Goal: Task Accomplishment & Management: Use online tool/utility

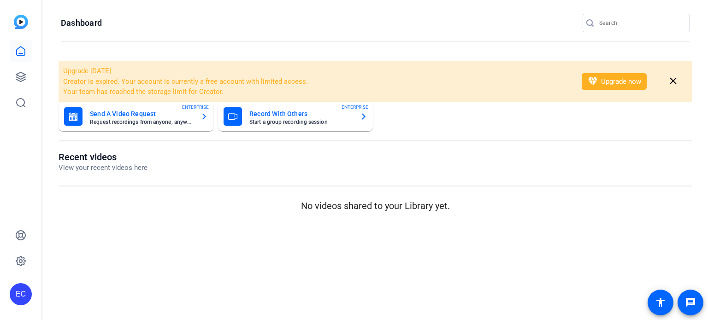
click at [609, 24] on input "Search" at bounding box center [640, 23] width 83 height 11
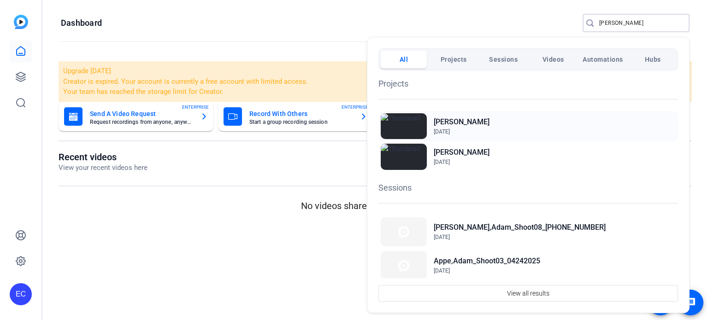
type input "[PERSON_NAME]"
click at [490, 125] on div "[PERSON_NAME] [DATE]" at bounding box center [528, 126] width 300 height 30
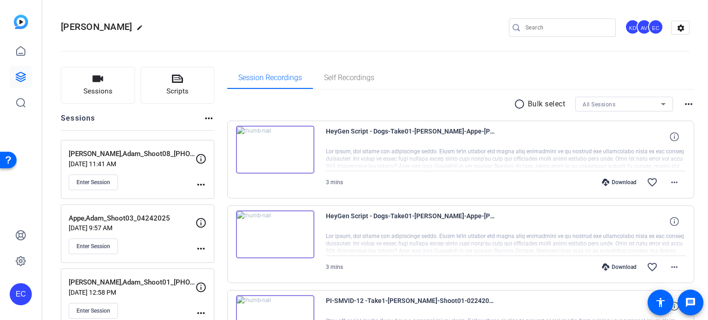
click at [202, 184] on mat-icon "more_horiz" at bounding box center [200, 184] width 11 height 11
click at [209, 194] on span "Edit Session" at bounding box center [224, 197] width 42 height 11
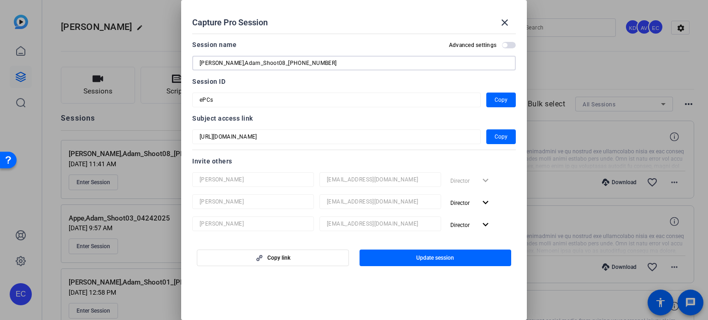
drag, startPoint x: 271, startPoint y: 64, endPoint x: 259, endPoint y: 62, distance: 12.7
click at [259, 62] on input "[PERSON_NAME],Adam_Shoot08_[PHONE_NUMBER]" at bounding box center [354, 63] width 309 height 11
type input "Appel,Adam_Shoot08_10032025"
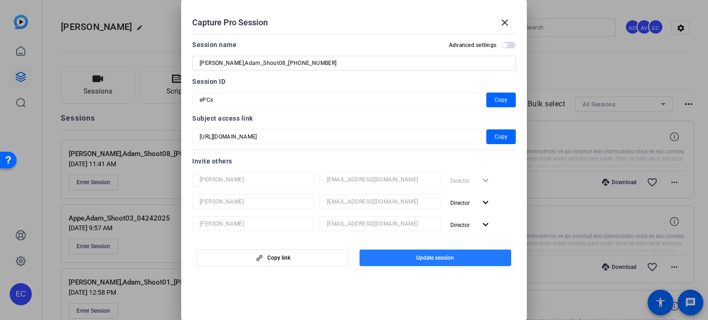
click at [437, 256] on span "Update session" at bounding box center [435, 257] width 38 height 7
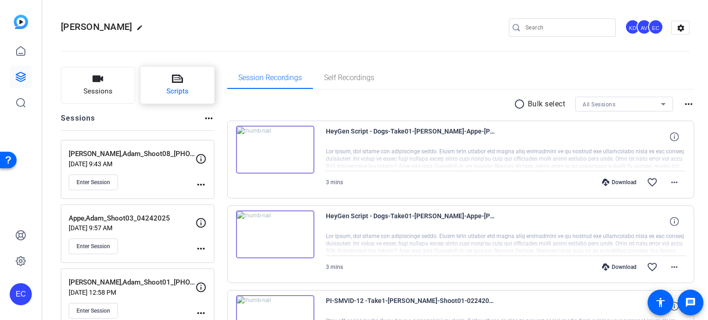
click at [195, 90] on button "Scripts" at bounding box center [178, 85] width 74 height 37
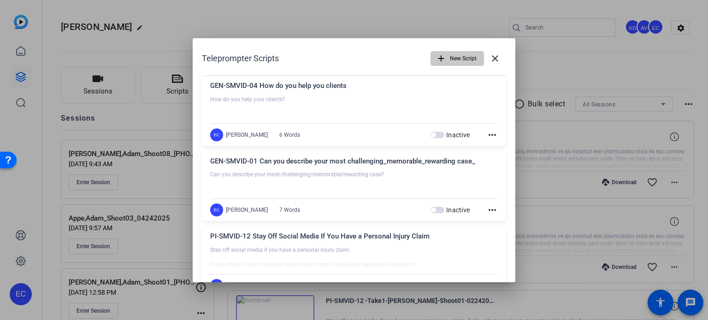
click at [452, 66] on span "New Script" at bounding box center [463, 59] width 27 height 18
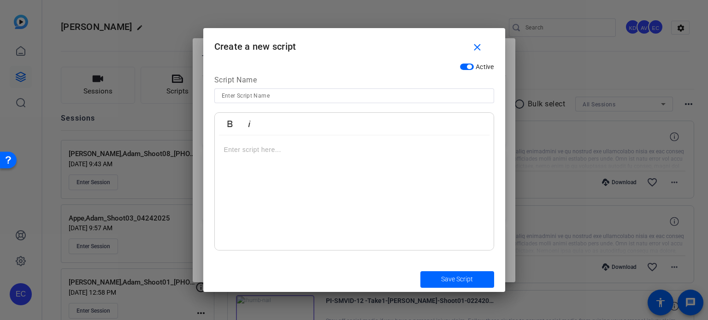
click at [308, 95] on input at bounding box center [354, 95] width 265 height 11
paste input "PI-SMVID-80 The claims adjuster told me I don’t need to hire a lawyer. Is that …"
type input "PI-SMVID-80 The claims adjuster told me I don’t need to hire a lawyer. Is that …"
click at [283, 182] on div at bounding box center [354, 193] width 279 height 115
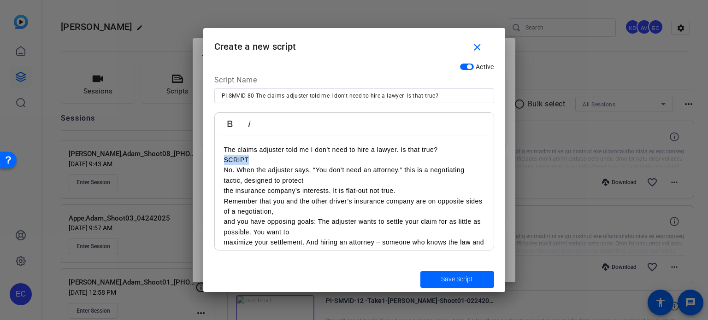
drag, startPoint x: 257, startPoint y: 162, endPoint x: 215, endPoint y: 160, distance: 42.4
click at [215, 160] on div "The claims adjuster told me I don’t need to hire a lawyer. Is that true? SCRIPT…" at bounding box center [354, 207] width 279 height 142
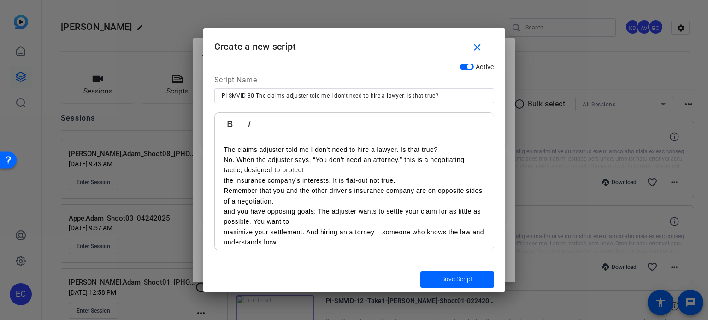
click at [219, 183] on div "The claims adjuster told me I don’t need to hire a lawyer. Is that true? No. Wh…" at bounding box center [354, 202] width 279 height 132
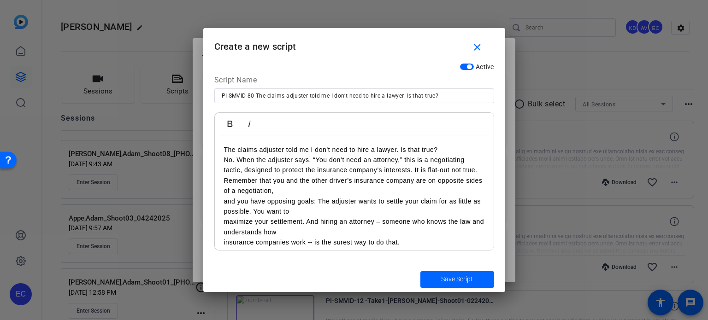
click at [218, 200] on div "The claims adjuster told me I don’t need to hire a lawyer. Is that true? No. Wh…" at bounding box center [354, 197] width 279 height 122
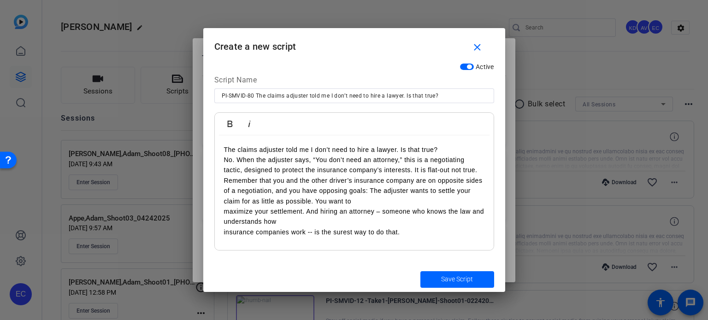
click at [224, 212] on p "maximize your settlement. And hiring an attorney – someone who knows the law an…" at bounding box center [354, 216] width 260 height 21
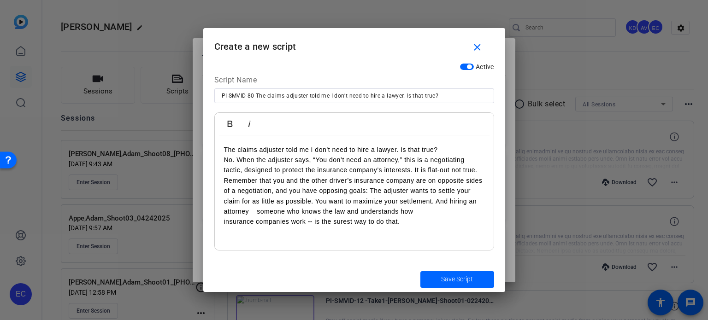
click at [216, 224] on div "The claims adjuster told me I don’t need to hire a lawyer. Is that true? No. Wh…" at bounding box center [354, 193] width 279 height 115
click at [468, 279] on span "Save Script" at bounding box center [457, 280] width 32 height 10
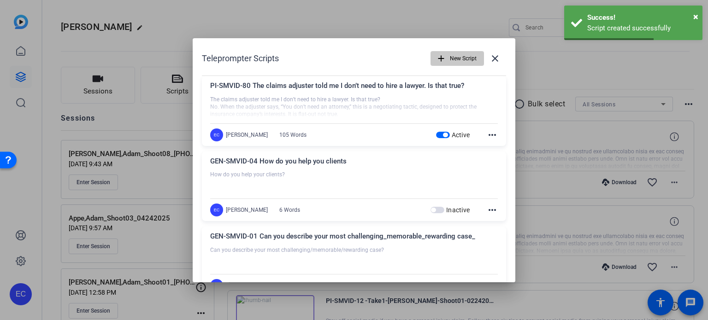
click at [450, 51] on span "New Script" at bounding box center [463, 59] width 27 height 18
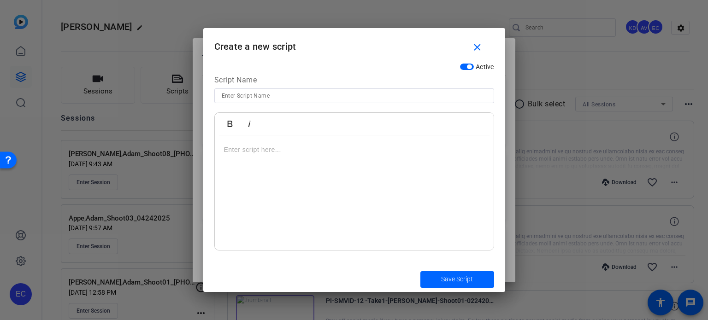
click at [359, 96] on input at bounding box center [354, 95] width 265 height 11
paste input "PI-SMVID-117 3 Simple Ways to Build a Stronger TBI Case"
type input "PI-SMVID-117 3 Simple Ways to Build a Stronger TBI Case"
click at [282, 173] on div at bounding box center [354, 193] width 279 height 115
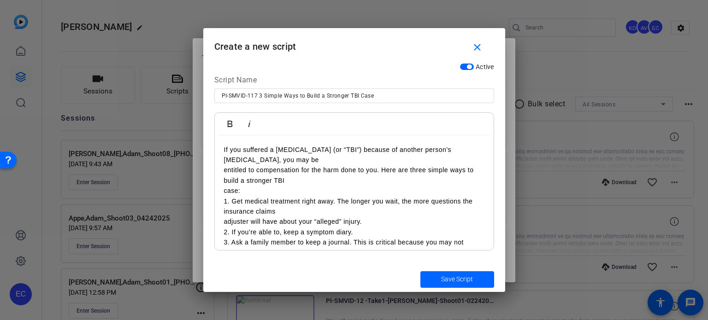
click at [216, 173] on div "If you suffered a traumatic brain injury (or “TBI”) because of another person’s…" at bounding box center [354, 207] width 279 height 142
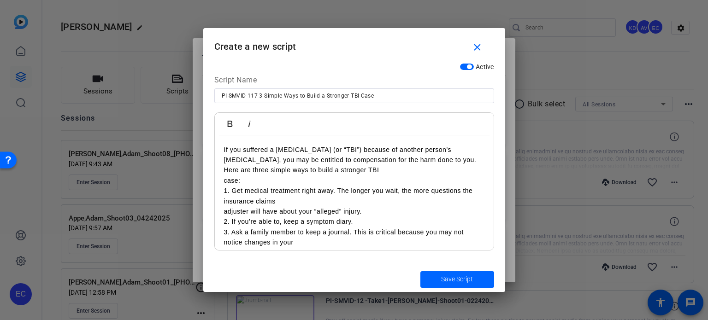
click at [218, 178] on div "If you suffered a traumatic brain injury (or “TBI”) because of another person’s…" at bounding box center [354, 202] width 279 height 132
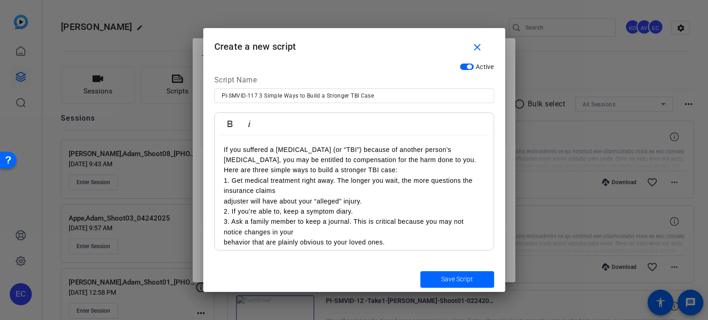
click at [218, 203] on div "If you suffered a traumatic brain injury (or “TBI”) because of another person’s…" at bounding box center [354, 197] width 279 height 122
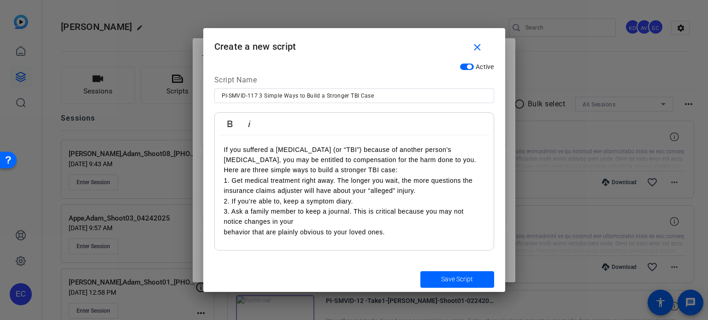
click at [219, 230] on div "If you suffered a traumatic brain injury (or “TBI”) because of another person’s…" at bounding box center [354, 193] width 279 height 115
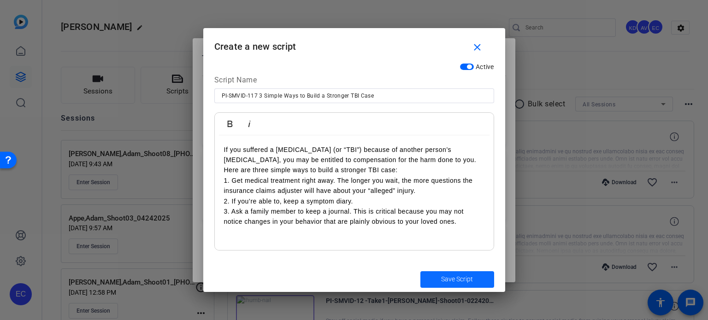
click at [482, 272] on span "submit" at bounding box center [457, 280] width 74 height 22
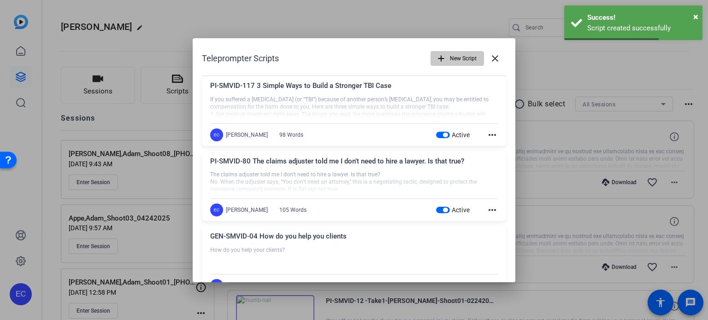
click at [450, 59] on span "New Script" at bounding box center [463, 59] width 27 height 18
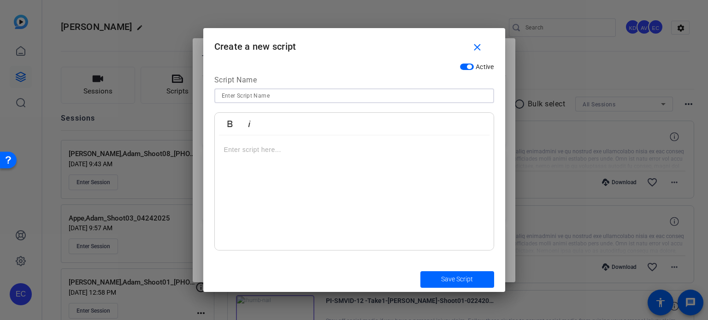
click at [335, 90] on input at bounding box center [354, 95] width 265 height 11
paste input "PI-SMVID-156__What compensation can I expect in a catastrophic injury case_ .do…"
click at [262, 94] on input "PI-SMVID-156__What compensation can I expect in a catastrophic injury case_ .do…" at bounding box center [354, 95] width 265 height 11
click at [464, 94] on input "PI-SMVID-156 What compensation can I expect in a catastrophic injury case_ .docx" at bounding box center [354, 95] width 265 height 11
type input "PI-SMVID-156 What compensation can I expect in a catastrophic injury case"
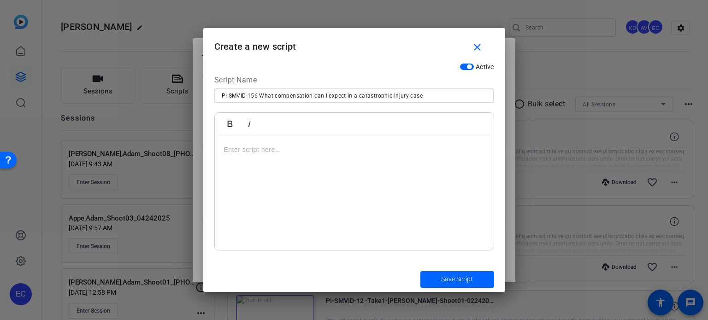
click at [312, 167] on div at bounding box center [354, 193] width 279 height 115
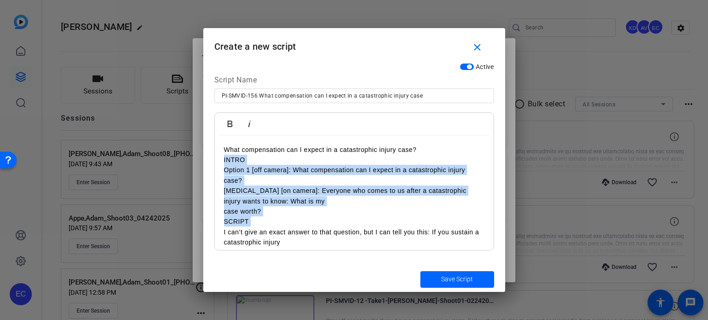
drag, startPoint x: 221, startPoint y: 230, endPoint x: 218, endPoint y: 161, distance: 69.7
click at [218, 161] on div "What compensation can I expect in a catastrophic injury case? INTRO Option 1 [o…" at bounding box center [354, 264] width 279 height 256
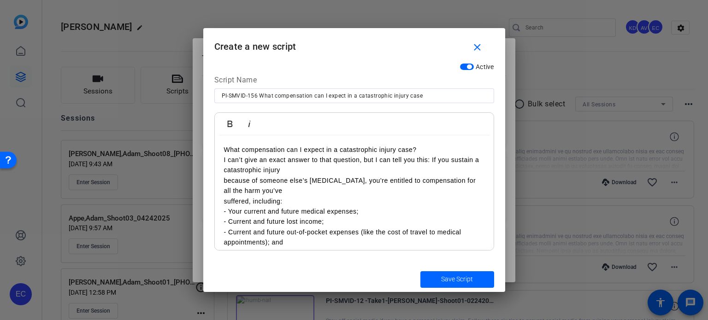
click at [214, 178] on div "Bold Italic What compensation can I expect in a catastrophic injury case? I can…" at bounding box center [354, 181] width 280 height 138
click at [223, 178] on div "What compensation can I expect in a catastrophic injury case? I can’t give an e…" at bounding box center [354, 227] width 279 height 183
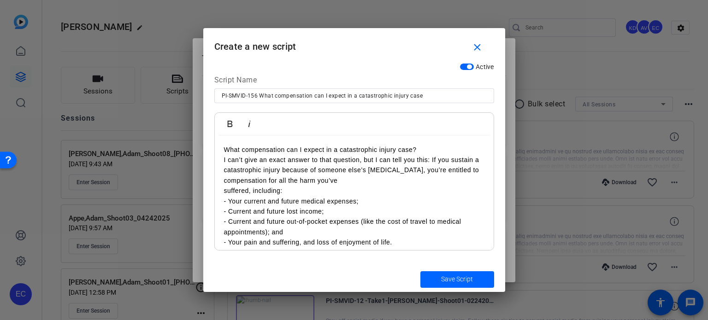
click at [221, 190] on div "What compensation can I expect in a catastrophic injury case? I can’t give an e…" at bounding box center [354, 222] width 279 height 173
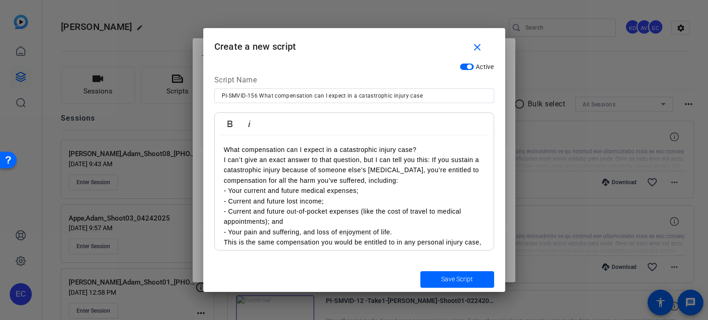
scroll to position [46, 0]
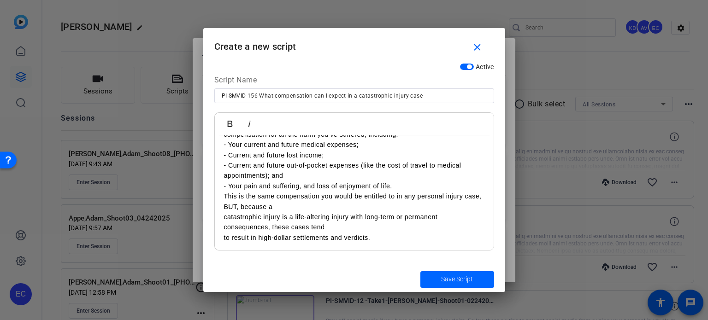
click at [216, 215] on div "What compensation can I expect in a catastrophic injury case? I can’t give an e…" at bounding box center [354, 170] width 279 height 163
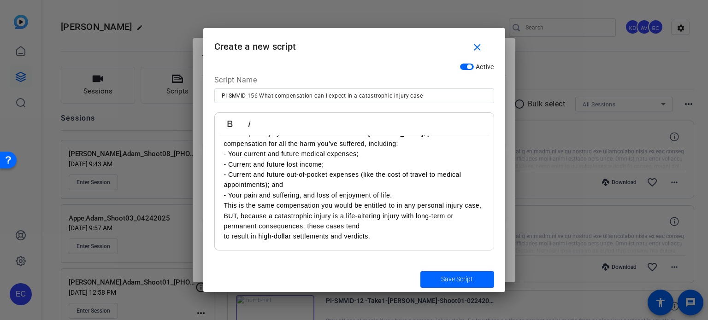
click at [220, 237] on div "What compensation can I expect in a catastrophic injury case? I can’t give an e…" at bounding box center [354, 175] width 279 height 153
click at [435, 279] on span "submit" at bounding box center [457, 280] width 74 height 22
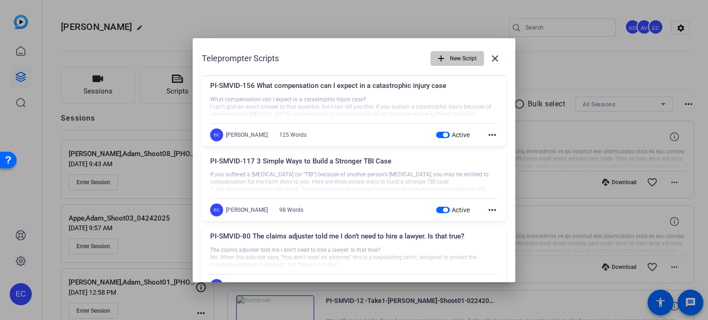
click at [436, 59] on mat-icon "add" at bounding box center [441, 58] width 10 height 10
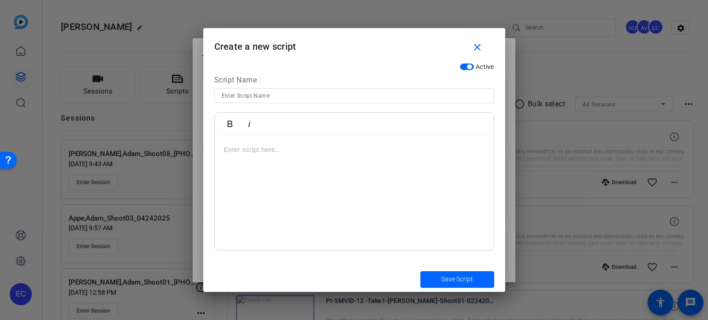
click at [312, 93] on input at bounding box center [354, 95] width 265 height 11
paste input "PI-META-007 “Trucking Accidents Aren’t Just Bigger Crashes”"
type input "PI-META-007 “Trucking Accidents Aren’t Just Bigger Crashes”"
click at [242, 182] on div at bounding box center [354, 193] width 279 height 115
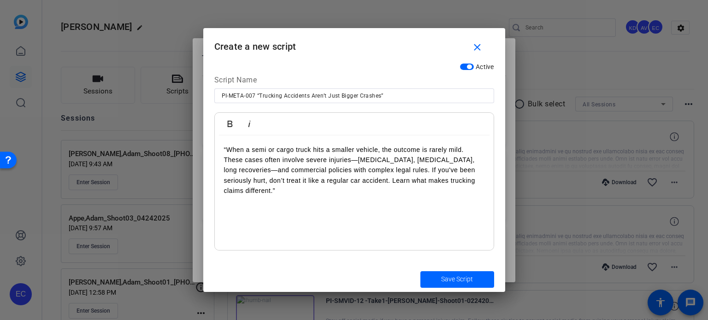
click at [229, 150] on p "“When a semi or cargo truck hits a smaller vehicle, the outcome is rarely mild.…" at bounding box center [354, 171] width 260 height 52
click at [481, 183] on p "When a semi or cargo truck hits a smaller vehicle, the outcome is rarely mild. …" at bounding box center [354, 171] width 260 height 52
click at [225, 148] on p "When a semi or cargo truck hits a smaller vehicle, the outcome is rarely mild. …" at bounding box center [354, 171] width 260 height 52
click at [465, 283] on span "Save Script" at bounding box center [457, 280] width 32 height 10
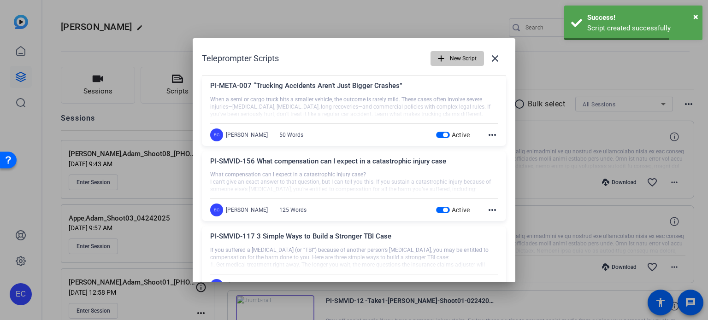
click at [454, 56] on span "New Script" at bounding box center [463, 59] width 27 height 18
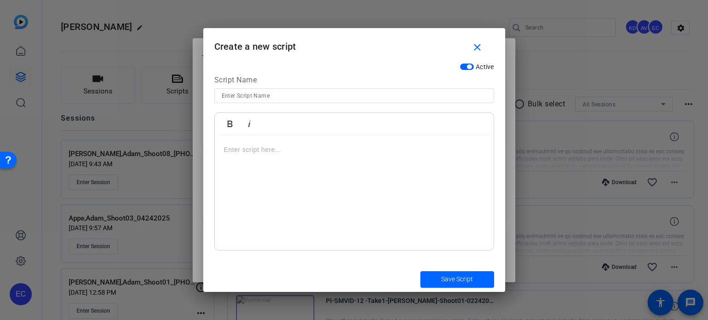
click at [276, 96] on input at bounding box center [354, 95] width 265 height 11
paste input "PI-META-008 “Who’s Liable After a Trucking Crash?”"
type input "PI-META-008 “Who’s Liable After a Trucking Crash?”"
click at [240, 178] on div at bounding box center [354, 193] width 279 height 115
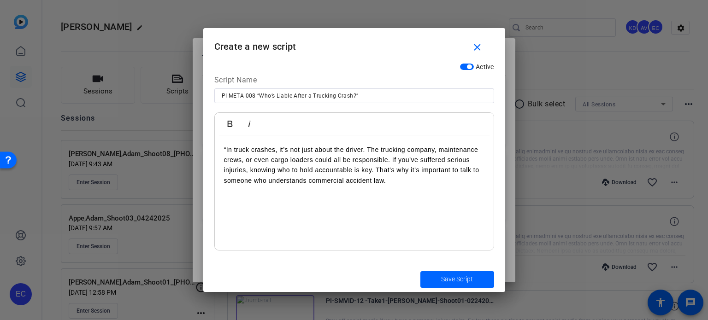
click at [226, 149] on p "“In truck crashes, it’s not just about the driver. The trucking company, mainte…" at bounding box center [354, 165] width 260 height 41
click at [441, 274] on span "submit" at bounding box center [457, 280] width 74 height 22
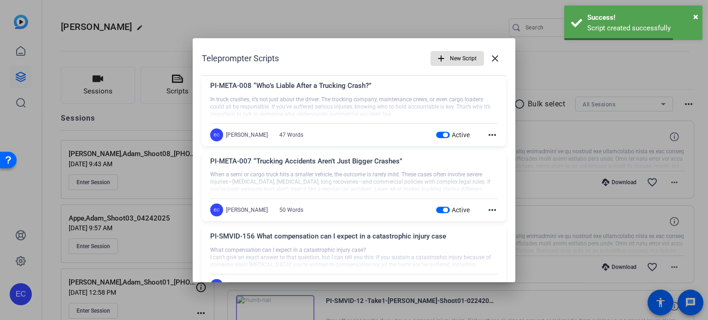
click at [437, 59] on mat-icon "add" at bounding box center [441, 58] width 10 height 10
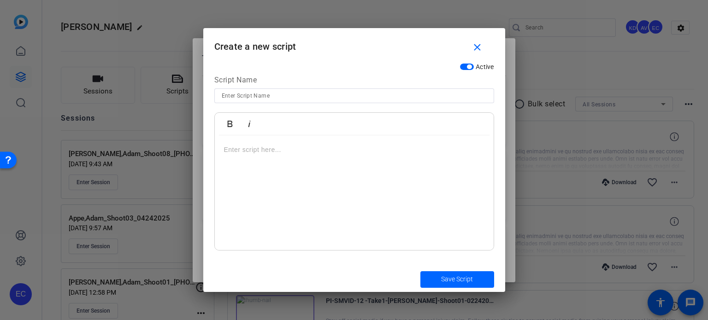
click at [311, 102] on div at bounding box center [354, 95] width 265 height 15
paste input "PI-META-009 “What Makes a Truck Accident Injury ‘High Value’?”"
type input "PI-META-009 “What Makes a Truck Accident Injury ‘High Value’?”"
click at [306, 195] on div at bounding box center [354, 193] width 279 height 115
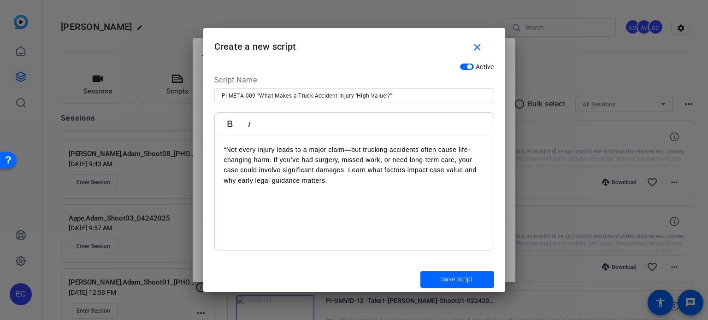
click at [226, 149] on p "“Not every injury leads to a major claim—but trucking accidents often cause lif…" at bounding box center [354, 165] width 260 height 41
click at [454, 280] on span "Save Script" at bounding box center [457, 280] width 32 height 10
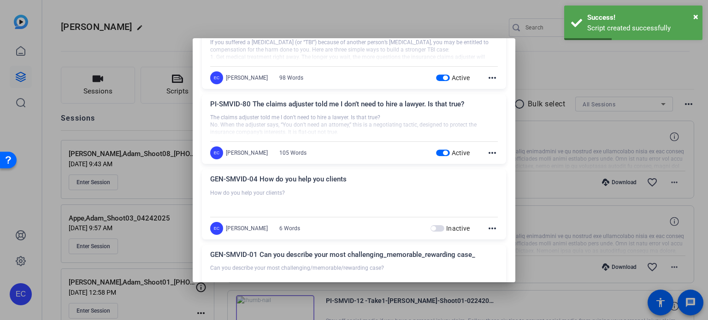
scroll to position [369, 0]
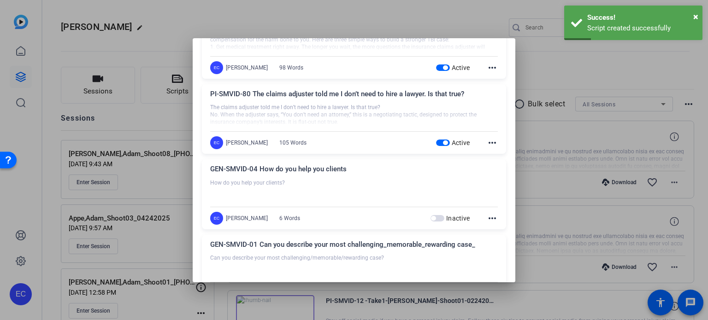
click at [148, 122] on div at bounding box center [354, 160] width 708 height 320
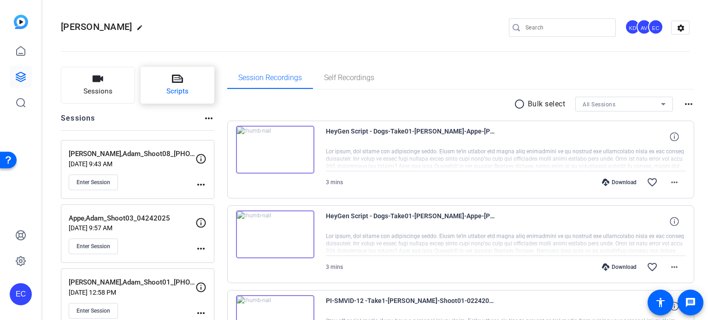
click at [180, 87] on span "Scripts" at bounding box center [177, 91] width 22 height 11
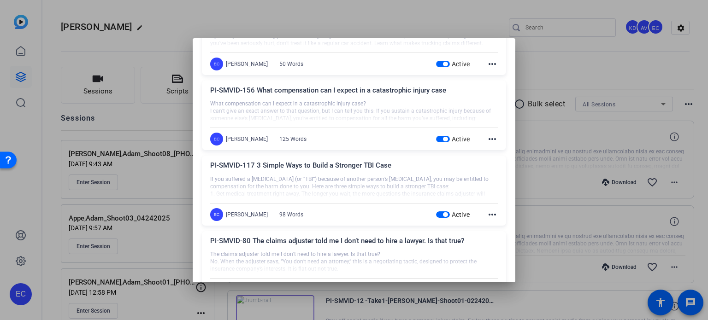
scroll to position [230, 0]
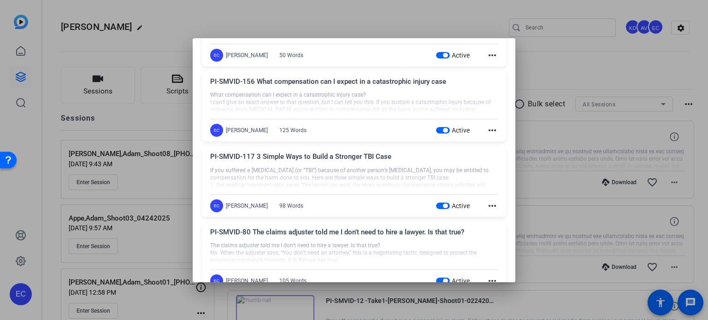
click at [490, 209] on mat-icon "more_horiz" at bounding box center [492, 205] width 11 height 11
click at [490, 213] on span "Edit" at bounding box center [507, 218] width 37 height 11
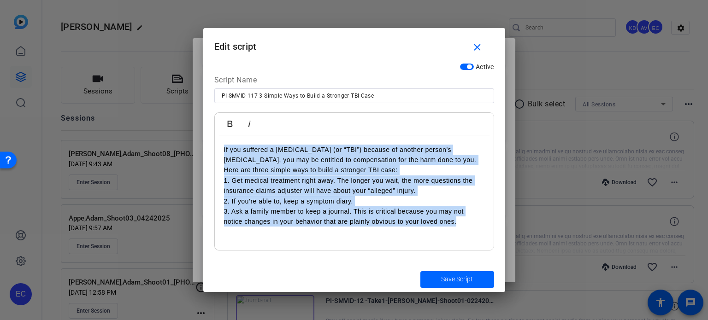
drag, startPoint x: 456, startPoint y: 231, endPoint x: 197, endPoint y: 125, distance: 280.3
click at [197, 125] on div "Teleprompter Scripts add New Script close PI-META-009 “What Makes a Truck Accid…" at bounding box center [354, 160] width 708 height 320
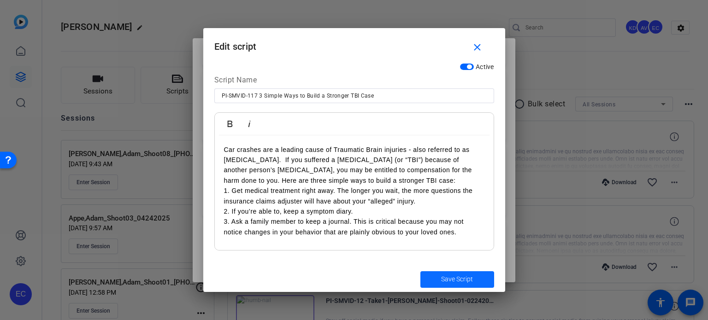
click at [450, 279] on span "Save Script" at bounding box center [457, 280] width 32 height 10
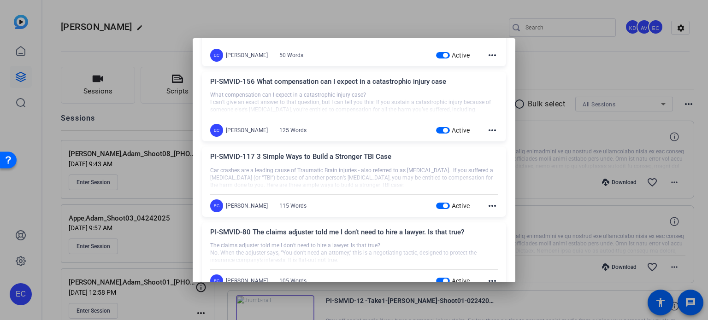
scroll to position [184, 0]
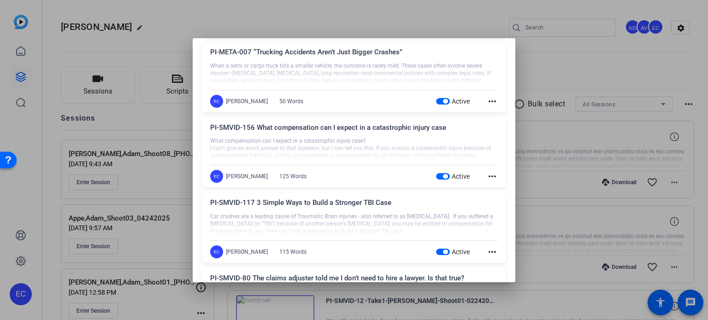
click at [487, 173] on mat-icon "more_horiz" at bounding box center [492, 176] width 11 height 11
click at [489, 185] on button "Edit" at bounding box center [508, 190] width 52 height 12
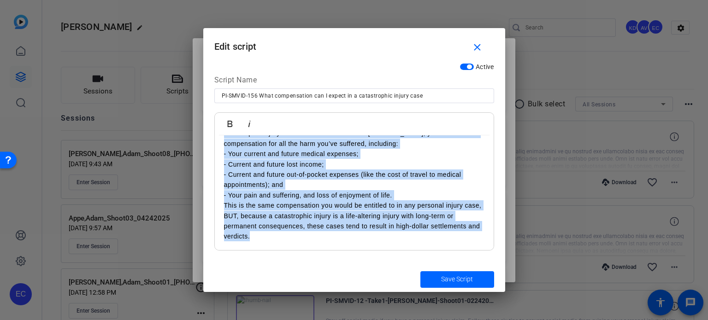
scroll to position [0, 0]
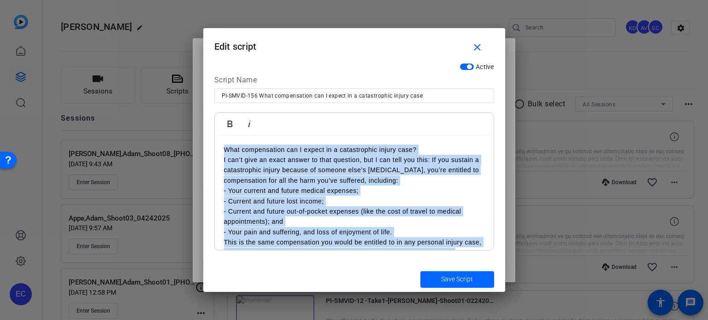
drag, startPoint x: 277, startPoint y: 239, endPoint x: 199, endPoint y: 91, distance: 167.4
click at [199, 91] on div "Teleprompter Scripts add New Script close PI-META-009 “What Makes a Truck Accid…" at bounding box center [354, 160] width 708 height 320
click at [227, 180] on p "I can’t give an exact answer to that question, but I can tell you this: If you …" at bounding box center [354, 170] width 260 height 31
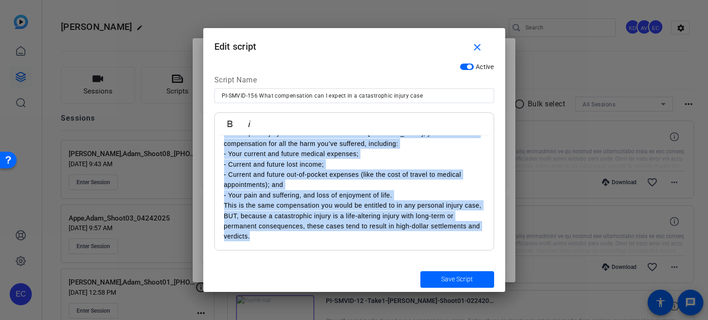
drag, startPoint x: 223, startPoint y: 159, endPoint x: 366, endPoint y: 291, distance: 194.8
click at [366, 291] on form "Edit script close Active Script Name PI-SMVID-156 What compensation can I expec…" at bounding box center [354, 160] width 302 height 264
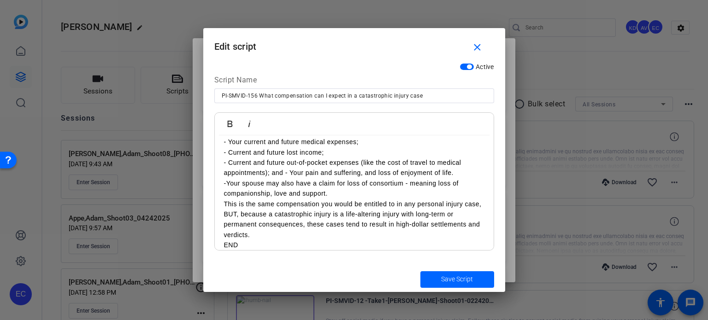
scroll to position [58, 0]
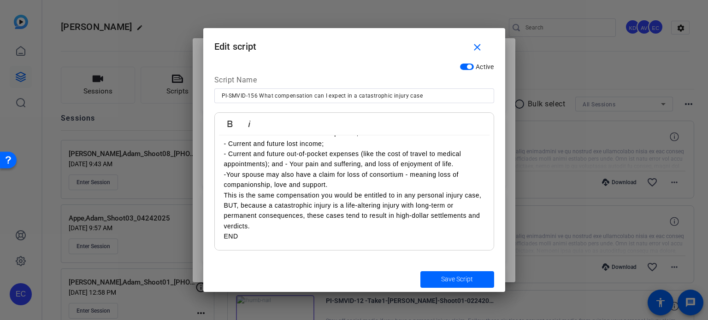
drag, startPoint x: 266, startPoint y: 244, endPoint x: 219, endPoint y: 242, distance: 47.0
click at [219, 242] on div "What compensation can I expect in a catastrophic injury case? I can’t give an e…" at bounding box center [354, 164] width 279 height 173
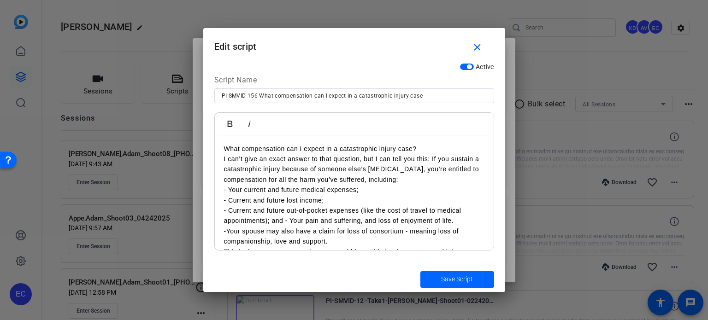
scroll to position [0, 0]
click at [448, 275] on span "Save Script" at bounding box center [457, 280] width 32 height 10
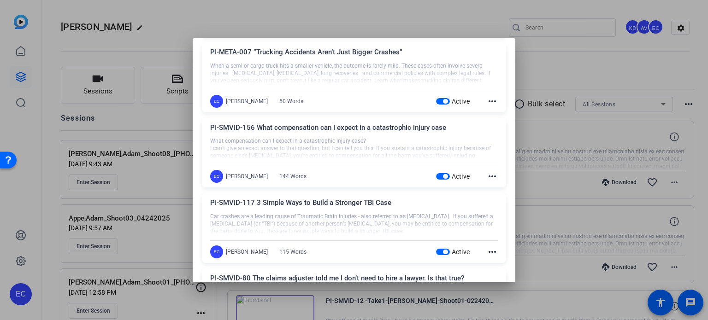
click at [571, 137] on div at bounding box center [354, 160] width 708 height 320
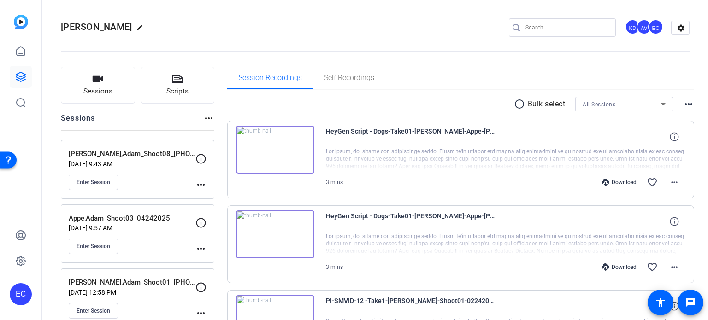
click at [197, 187] on mat-icon "more_horiz" at bounding box center [200, 184] width 11 height 11
click at [208, 199] on span "Edit Session" at bounding box center [224, 197] width 42 height 11
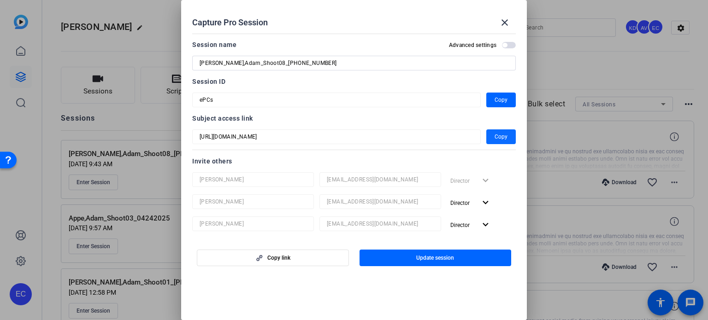
click at [495, 140] on span "Copy" at bounding box center [501, 136] width 13 height 11
click at [508, 29] on span at bounding box center [505, 23] width 22 height 22
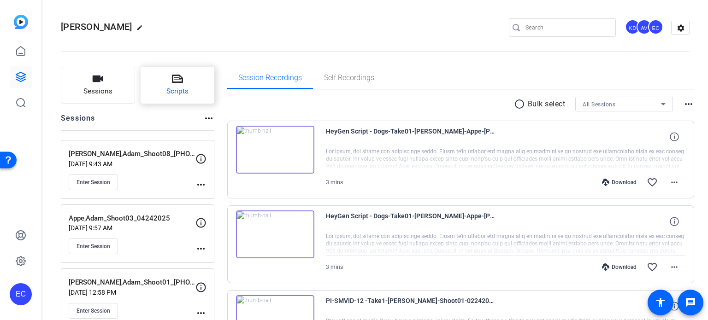
click at [186, 84] on button "Scripts" at bounding box center [178, 85] width 74 height 37
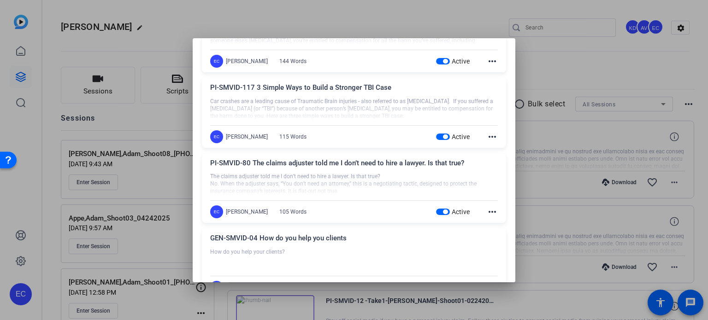
scroll to position [323, 0]
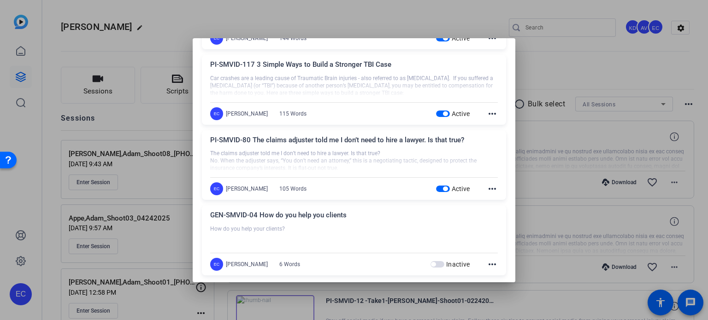
click at [489, 188] on mat-icon "more_horiz" at bounding box center [492, 188] width 11 height 11
click at [495, 200] on span "Edit" at bounding box center [507, 201] width 37 height 11
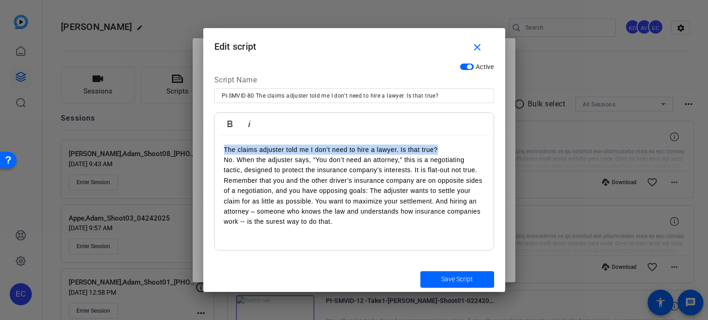
drag, startPoint x: 409, startPoint y: 145, endPoint x: 217, endPoint y: 142, distance: 192.2
click at [216, 142] on div "The claims adjuster told me I don’t need to hire a lawyer. Is that true? No. Wh…" at bounding box center [354, 193] width 279 height 115
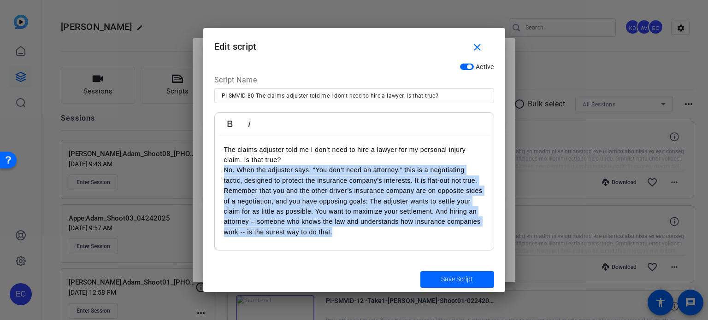
drag, startPoint x: 221, startPoint y: 172, endPoint x: 342, endPoint y: 251, distance: 144.6
click at [342, 251] on div "Active Script Name PI-SMVID-80 The claims adjuster told me I don’t need to hire…" at bounding box center [354, 163] width 302 height 208
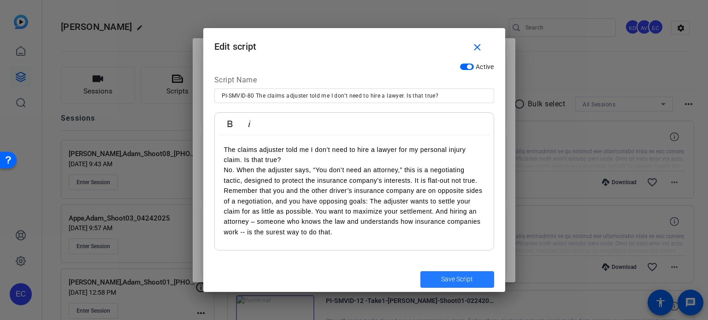
click at [459, 277] on span "Save Script" at bounding box center [457, 280] width 32 height 10
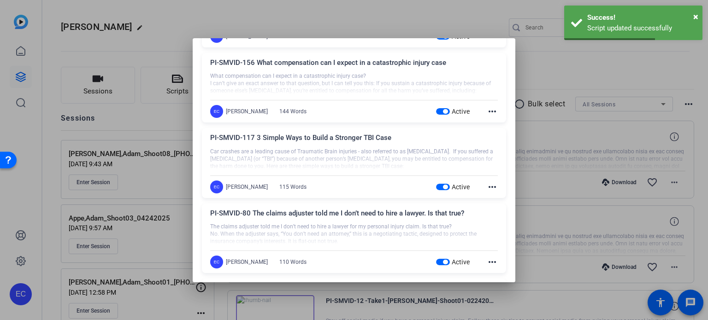
scroll to position [184, 0]
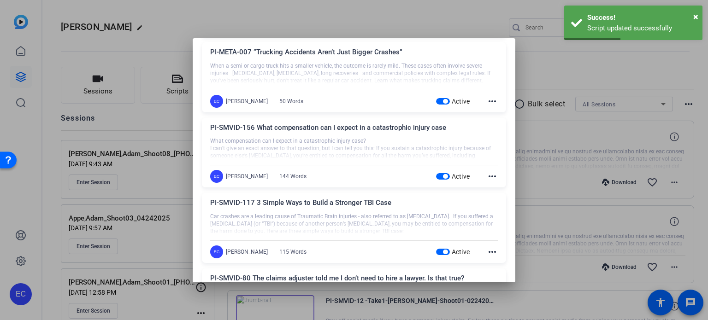
click at [562, 211] on div at bounding box center [354, 160] width 708 height 320
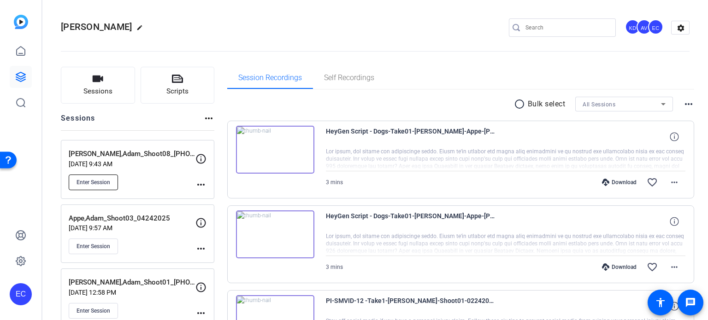
click at [85, 177] on button "Enter Session" at bounding box center [93, 183] width 49 height 16
click at [202, 184] on mat-icon "more_horiz" at bounding box center [200, 184] width 11 height 11
click at [208, 198] on span "Edit Session" at bounding box center [224, 197] width 42 height 11
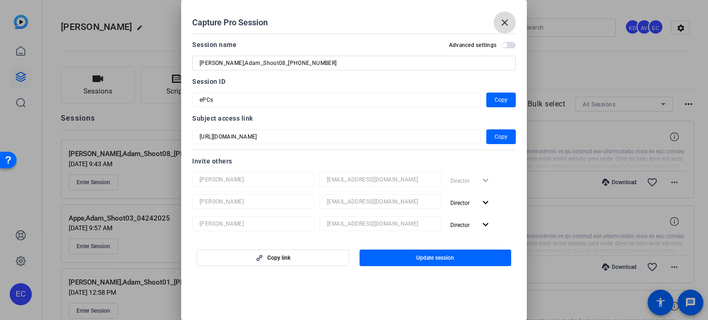
click at [506, 19] on mat-icon "close" at bounding box center [504, 22] width 11 height 11
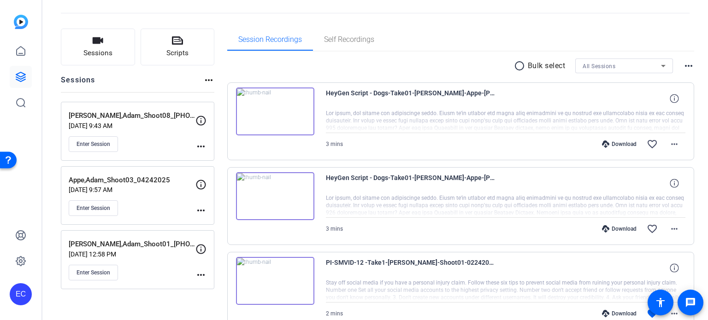
scroll to position [0, 0]
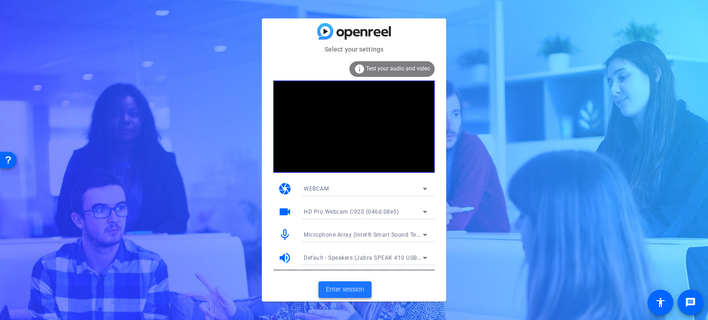
click at [352, 289] on span "Enter session" at bounding box center [345, 290] width 38 height 10
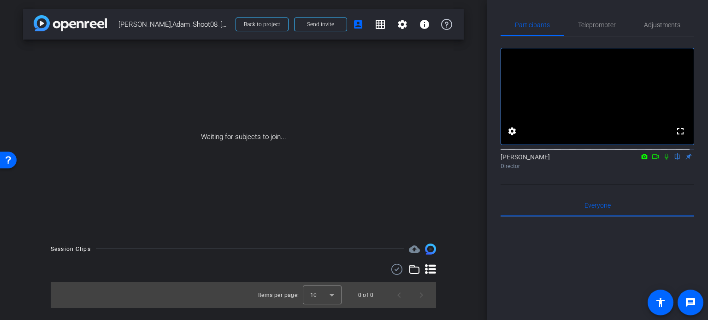
click at [466, 255] on div "arrow_back Appel,Adam_Shoot08_10032025 Back to project Send invite account_box …" at bounding box center [243, 160] width 487 height 320
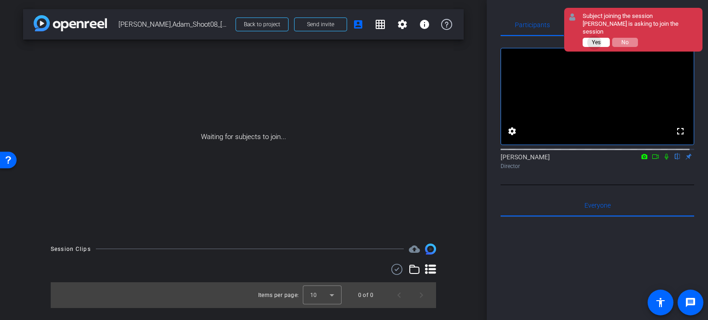
click at [595, 39] on span "Yes" at bounding box center [596, 42] width 9 height 6
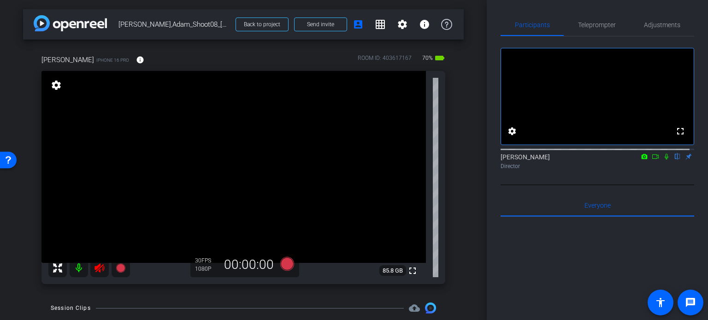
click at [97, 268] on icon at bounding box center [99, 268] width 10 height 9
click at [652, 22] on span "Adjustments" at bounding box center [662, 25] width 36 height 6
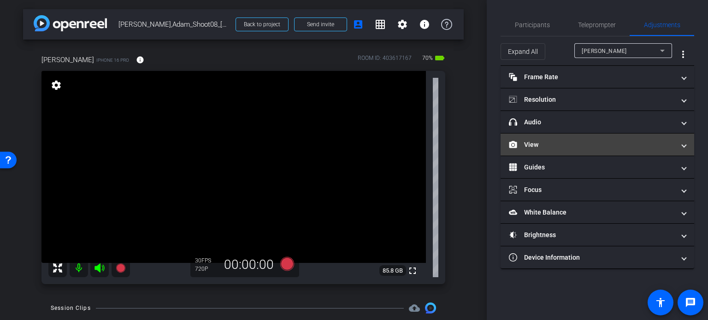
click at [542, 151] on mat-expansion-panel-header "View" at bounding box center [598, 145] width 194 height 22
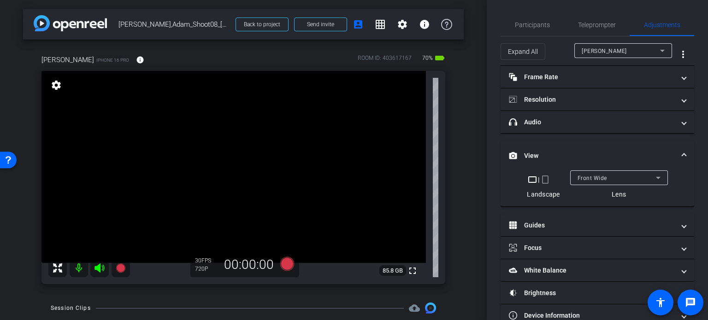
click at [542, 180] on mat-icon "crop_portrait" at bounding box center [545, 179] width 11 height 11
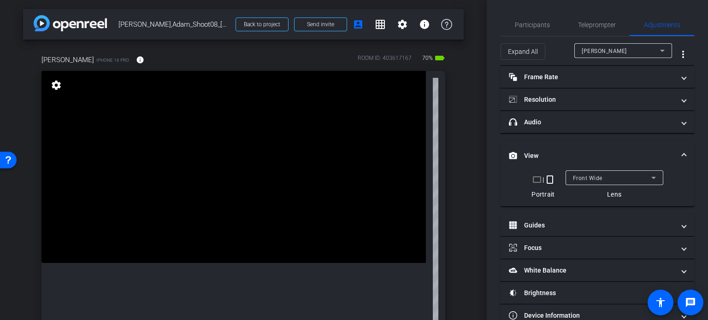
scroll to position [46, 0]
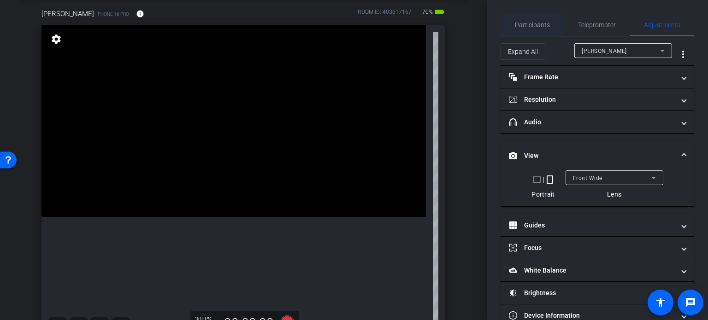
click at [535, 23] on span "Participants" at bounding box center [532, 25] width 35 height 6
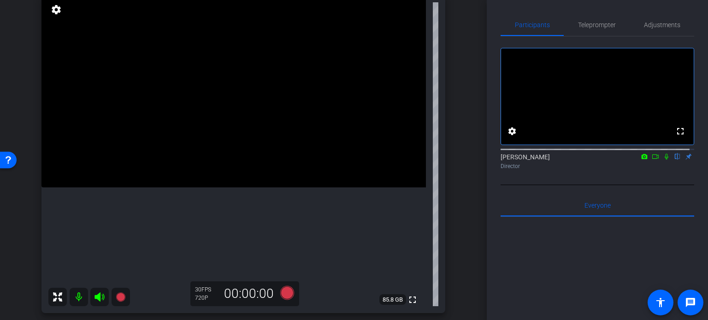
scroll to position [92, 0]
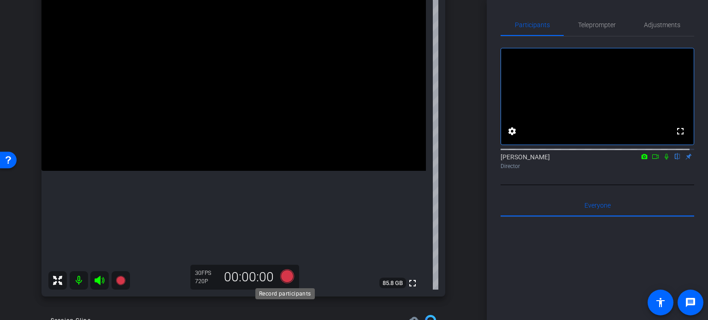
click at [290, 276] on icon at bounding box center [287, 277] width 14 height 14
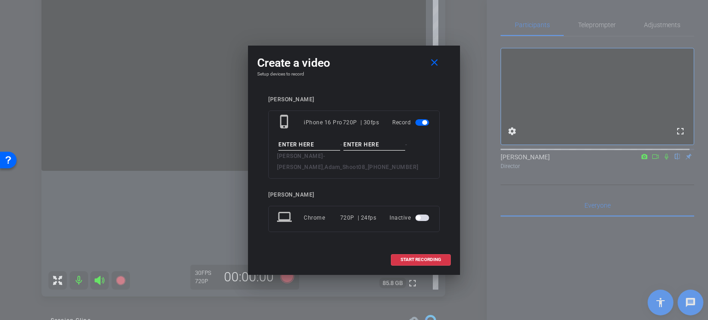
click at [314, 151] on input at bounding box center [309, 145] width 62 height 12
type input "test"
click at [358, 151] on input at bounding box center [374, 145] width 62 height 12
type input "1"
click at [422, 258] on span "START RECORDING" at bounding box center [421, 260] width 41 height 5
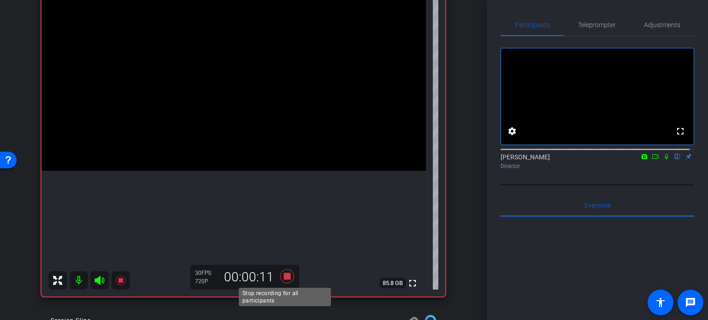
click at [285, 274] on icon at bounding box center [287, 277] width 14 height 14
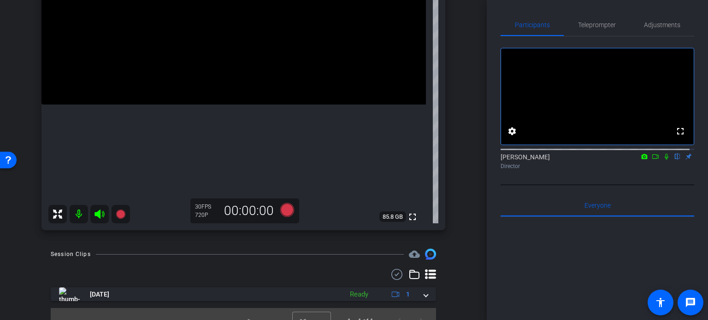
scroll to position [172, 0]
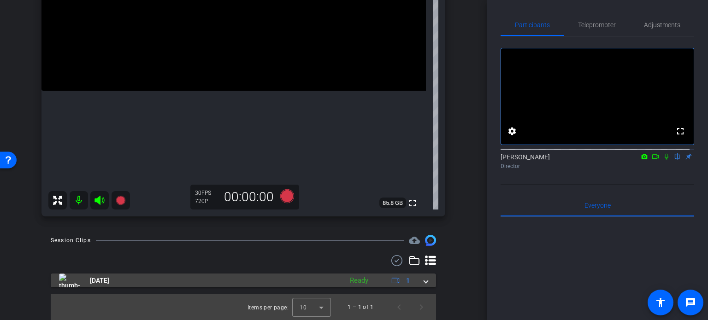
click at [424, 280] on mat-expansion-panel-header "Oct 3, 2025 Ready 1" at bounding box center [243, 281] width 385 height 14
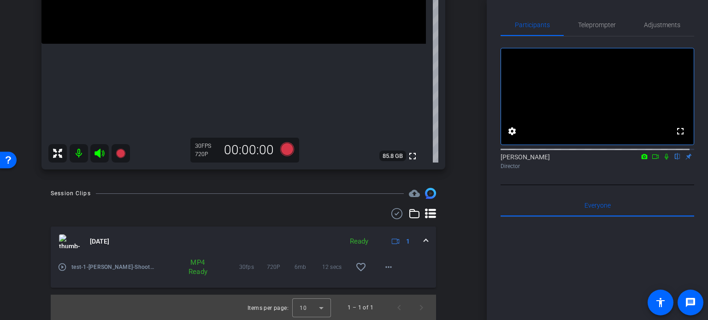
scroll to position [219, 0]
drag, startPoint x: 418, startPoint y: 233, endPoint x: 470, endPoint y: 218, distance: 53.8
click at [421, 234] on mat-expansion-panel-header "Oct 3, 2025 Ready 1" at bounding box center [243, 241] width 385 height 29
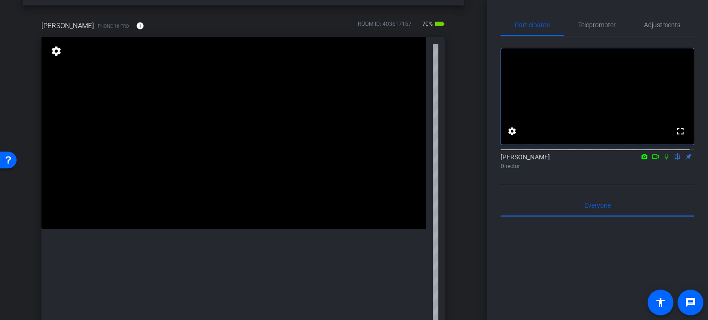
scroll to position [80, 0]
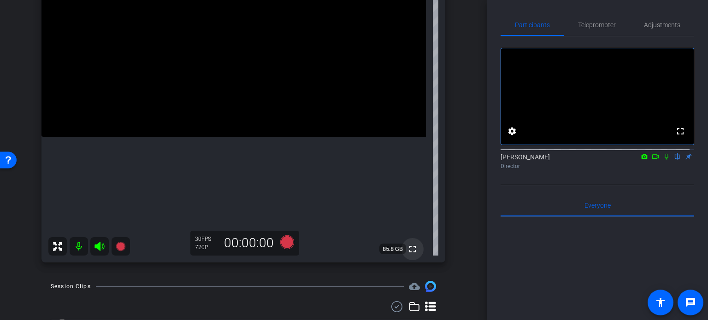
click at [407, 248] on mat-icon "fullscreen" at bounding box center [412, 249] width 11 height 11
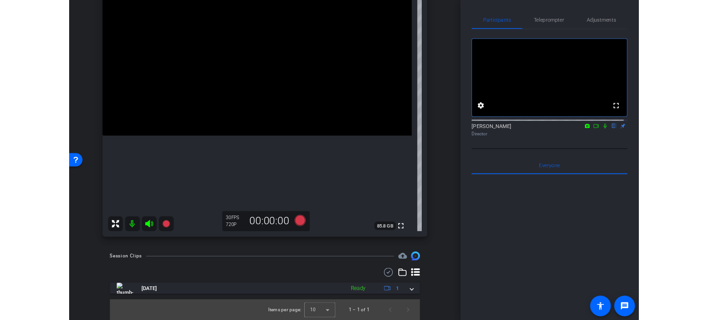
scroll to position [126, 0]
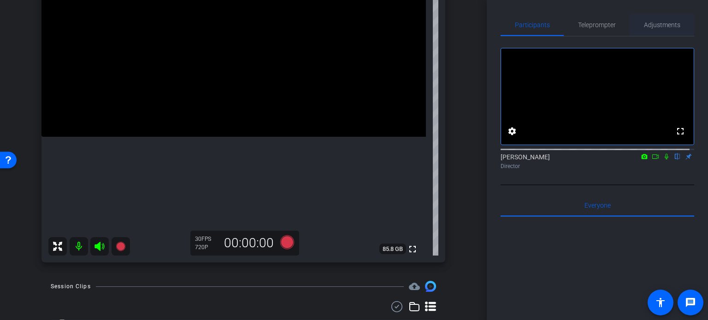
click at [651, 28] on span "Adjustments" at bounding box center [662, 25] width 36 height 6
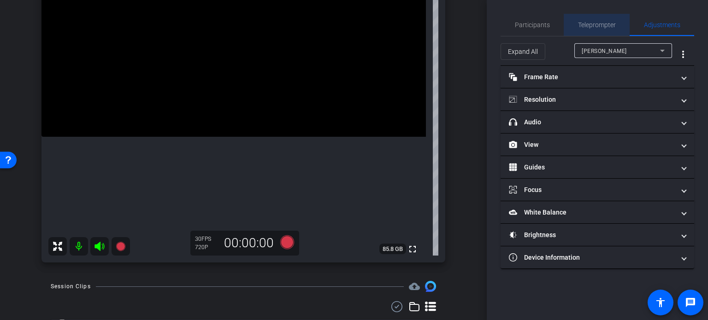
click at [605, 22] on span "Teleprompter" at bounding box center [597, 25] width 38 height 6
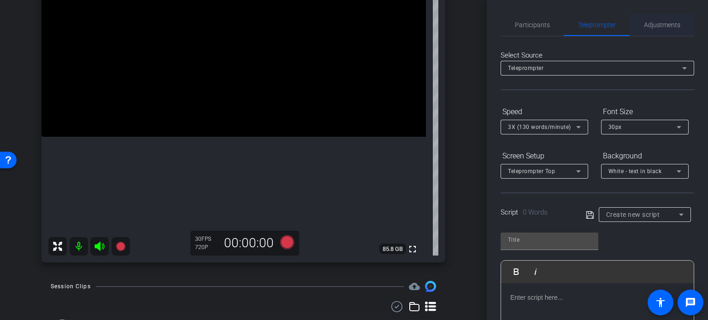
click at [673, 16] on span "Adjustments" at bounding box center [662, 25] width 36 height 22
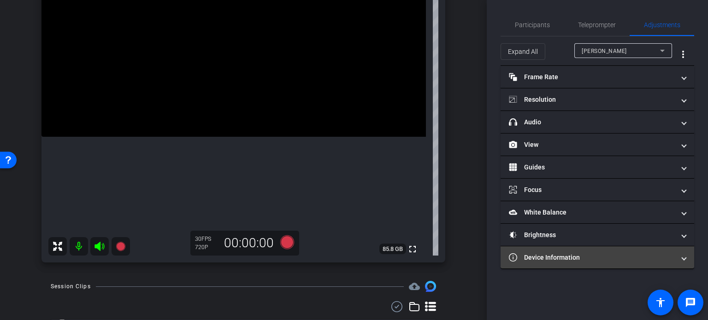
click at [577, 253] on mat-panel-title "Device Information" at bounding box center [592, 258] width 166 height 10
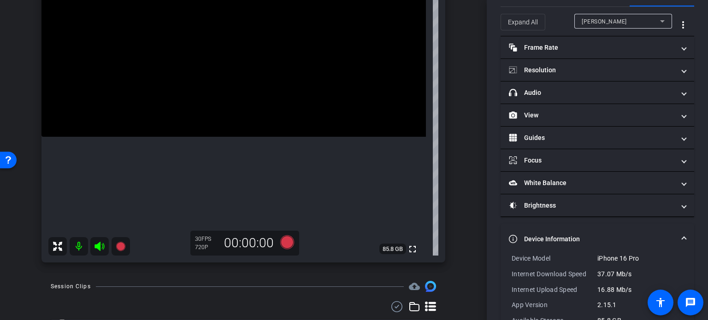
scroll to position [46, 0]
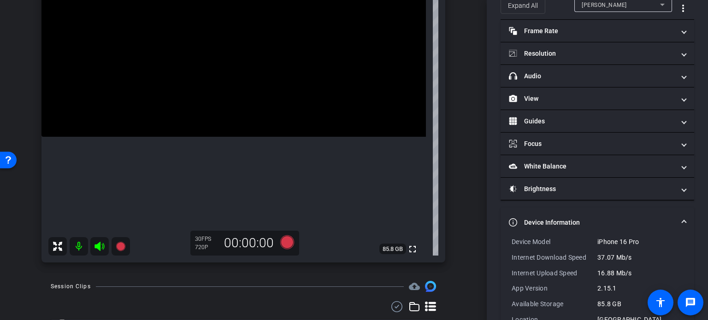
click at [676, 225] on span "Device Information" at bounding box center [595, 223] width 173 height 10
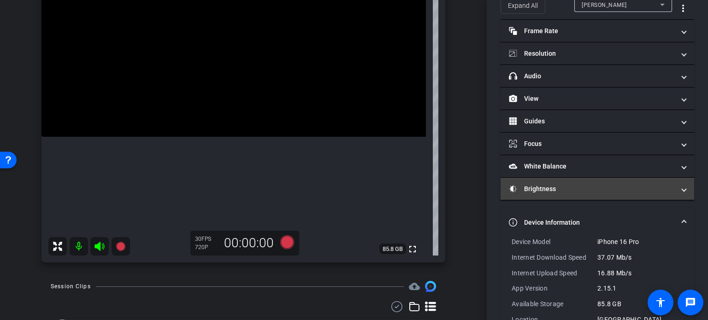
scroll to position [0, 0]
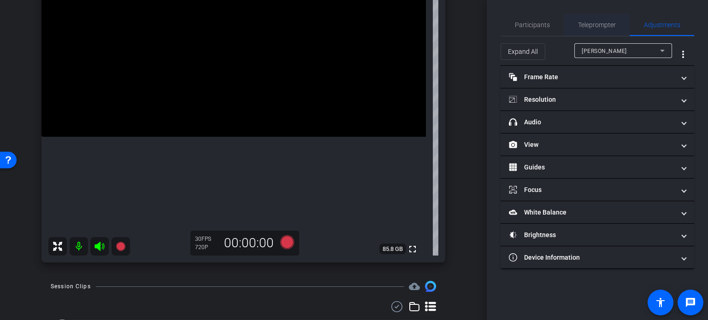
click at [595, 23] on span "Teleprompter" at bounding box center [597, 25] width 38 height 6
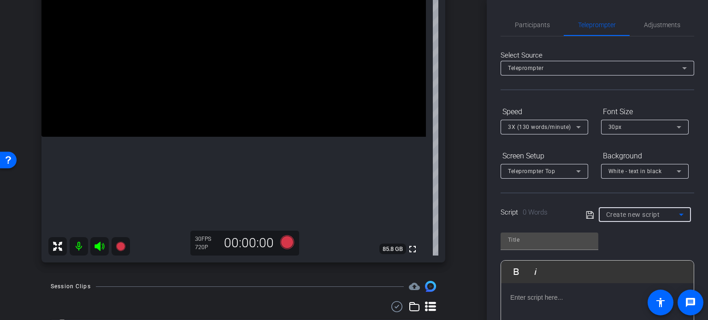
click at [642, 217] on span "Create new script" at bounding box center [633, 214] width 54 height 7
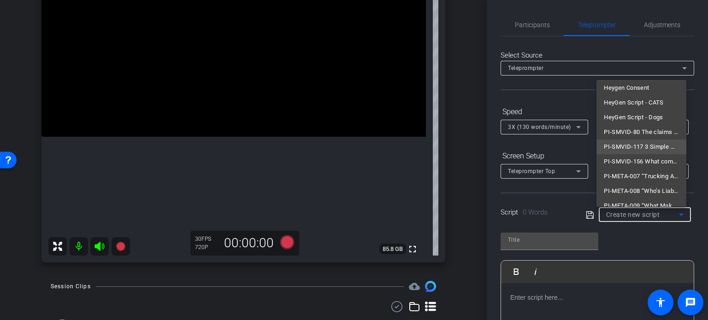
scroll to position [28, 0]
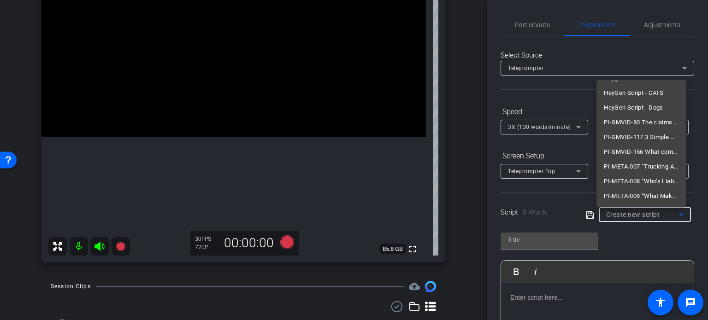
click at [466, 160] on div at bounding box center [354, 160] width 708 height 320
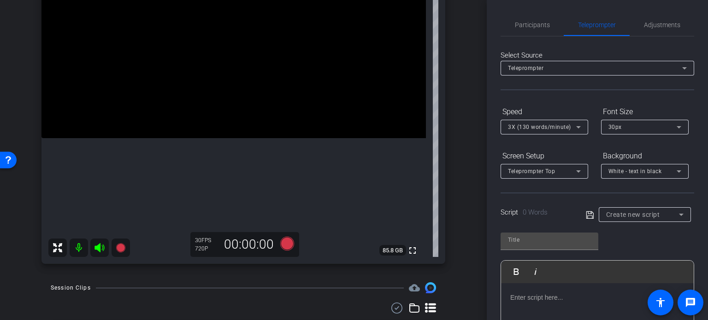
scroll to position [126, 0]
click at [618, 218] on div "Create new script" at bounding box center [642, 214] width 73 height 11
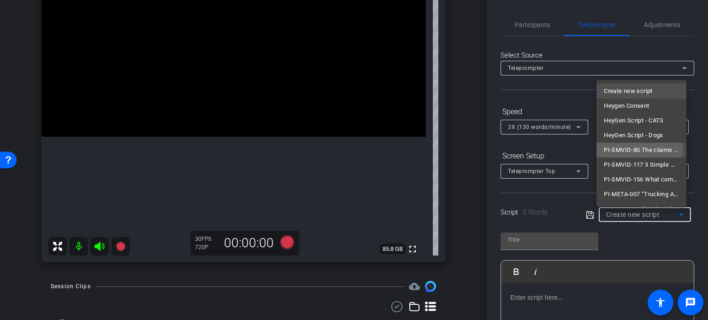
click at [638, 149] on span "PI-SMVID-80 The claims adjuster told me I don’t need to hire a lawyer. Is that …" at bounding box center [641, 150] width 75 height 11
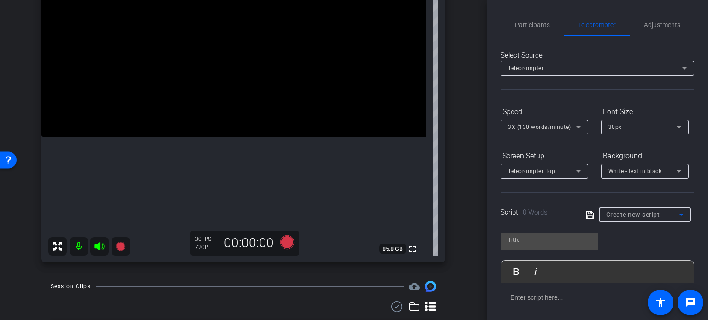
type input "PI-SMVID-80 The claims adjuster told me I don’t need to hire a lawyer. Is that …"
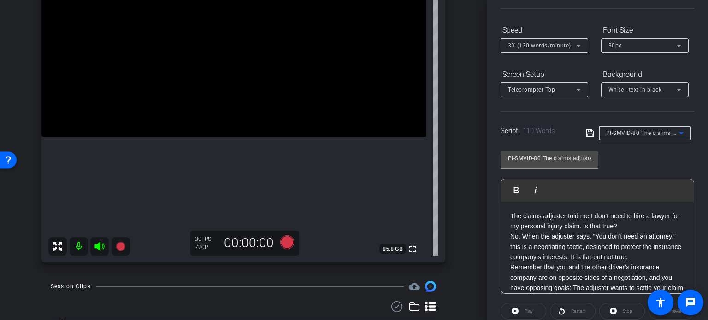
scroll to position [92, 0]
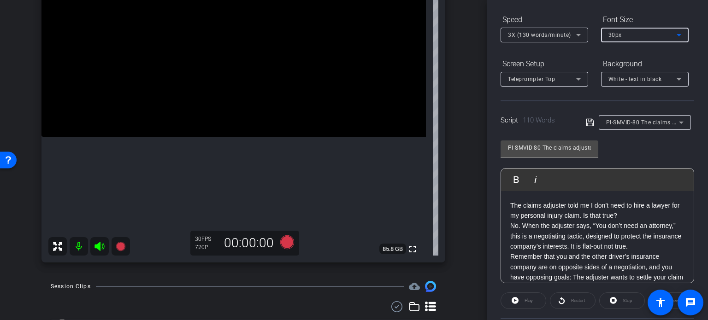
click at [618, 35] on span "30px" at bounding box center [614, 35] width 13 height 6
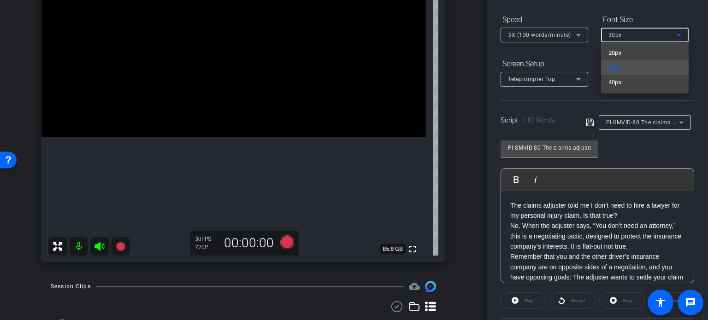
click at [698, 209] on div at bounding box center [354, 160] width 708 height 320
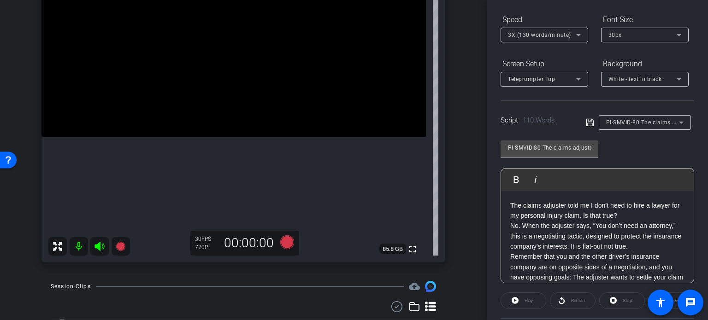
scroll to position [138, 0]
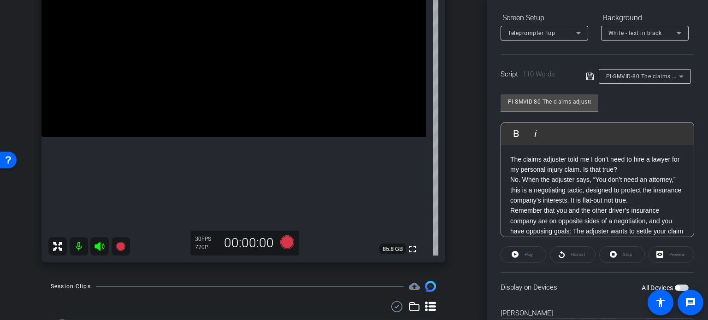
click at [675, 287] on span "button" at bounding box center [677, 288] width 5 height 5
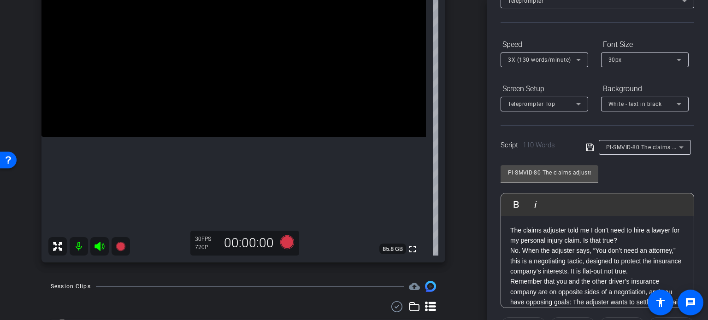
scroll to position [46, 0]
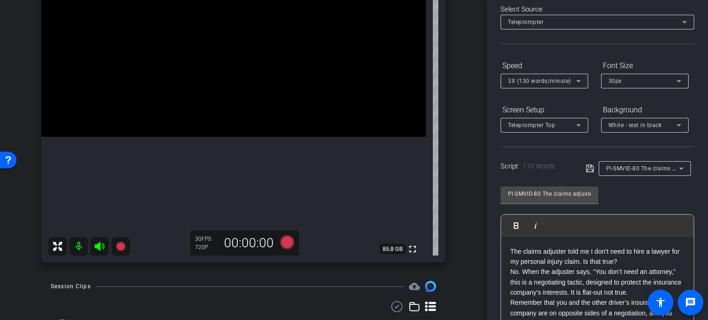
click at [634, 80] on div "30px" at bounding box center [642, 81] width 68 height 12
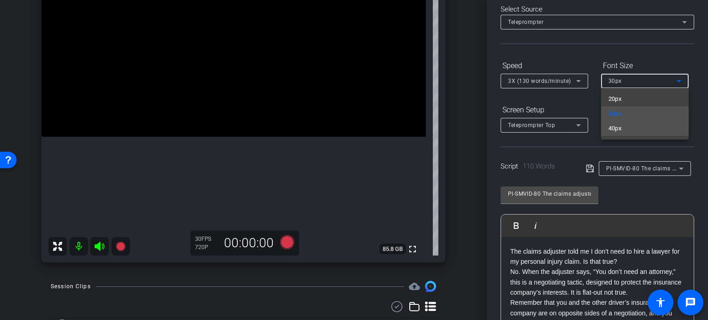
click at [620, 131] on span "40px" at bounding box center [614, 128] width 13 height 11
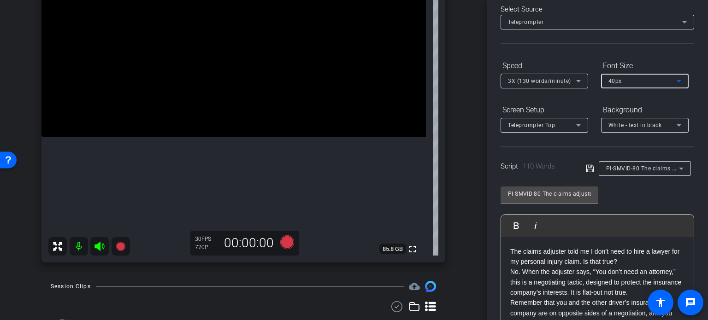
click at [694, 186] on div "Participants Teleprompter Adjustments settings Erika Centeno flip Director Ever…" at bounding box center [597, 160] width 221 height 320
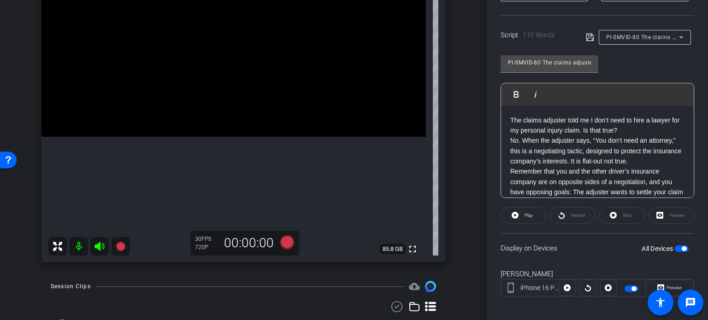
scroll to position [183, 0]
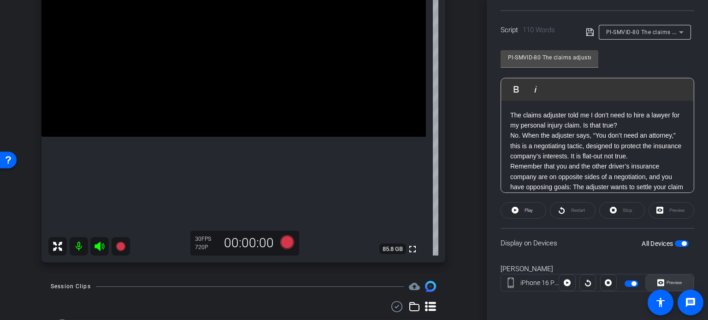
click at [673, 280] on span "Preview" at bounding box center [674, 282] width 16 height 5
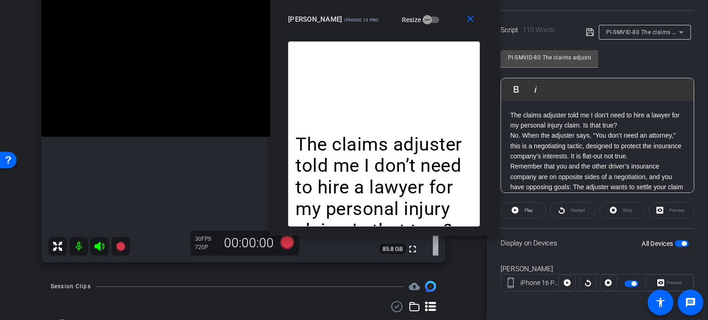
drag, startPoint x: 409, startPoint y: 76, endPoint x: 437, endPoint y: 9, distance: 72.5
click at [437, 9] on div "close Adam Appel iPhone 16 Pro Resize" at bounding box center [384, 20] width 228 height 41
drag, startPoint x: 542, startPoint y: 58, endPoint x: 477, endPoint y: 38, distance: 67.1
click at [477, 38] on body "Accessibility Screen-Reader Guide, Feedback, and Issue Reporting | New window m…" at bounding box center [354, 160] width 708 height 320
click at [448, 27] on div "close Adam Appel iPhone 16 Pro Resize" at bounding box center [384, 20] width 228 height 41
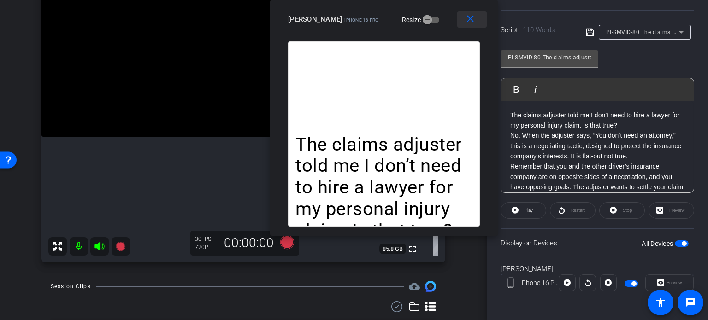
click at [475, 25] on span at bounding box center [471, 19] width 29 height 22
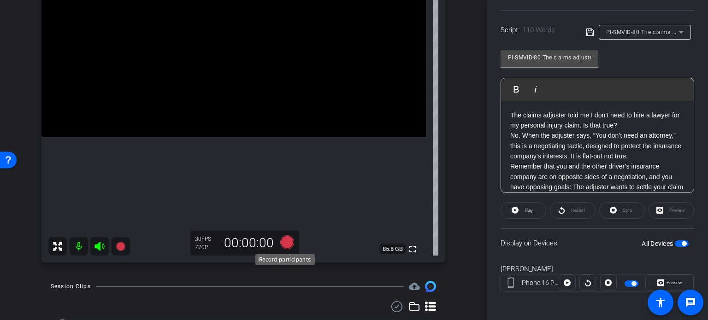
click at [285, 237] on icon at bounding box center [287, 243] width 14 height 14
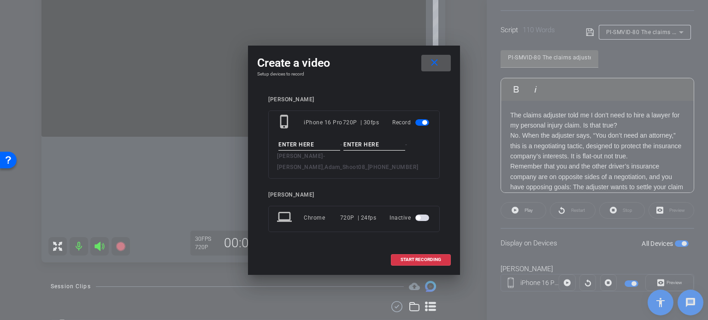
click at [302, 147] on input at bounding box center [309, 145] width 62 height 12
paste input "PI-SMVID-80"
type input "PI-SMVID-80"
click at [378, 151] on input at bounding box center [374, 145] width 62 height 12
type input "Take1"
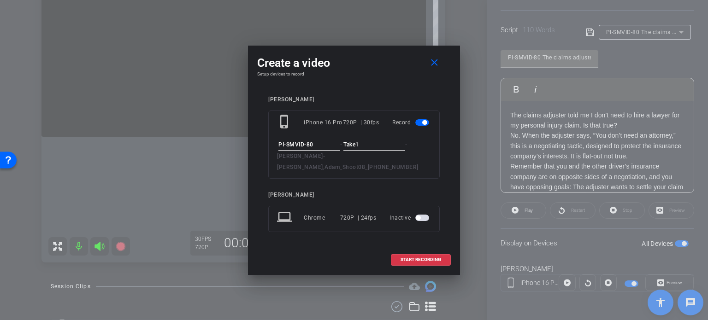
click at [372, 77] on h4 "Setup devices to record" at bounding box center [354, 74] width 194 height 6
click at [413, 258] on span "START RECORDING" at bounding box center [421, 260] width 41 height 5
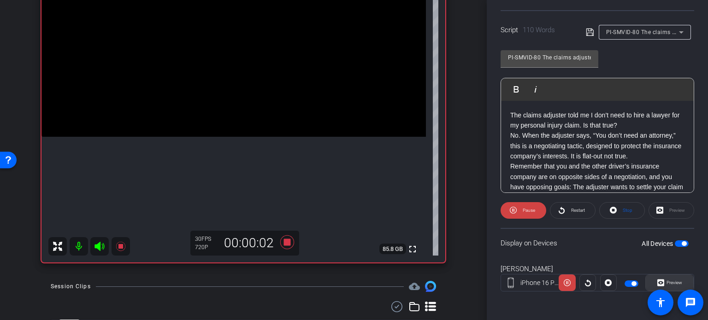
click at [677, 278] on span "Preview" at bounding box center [673, 283] width 18 height 13
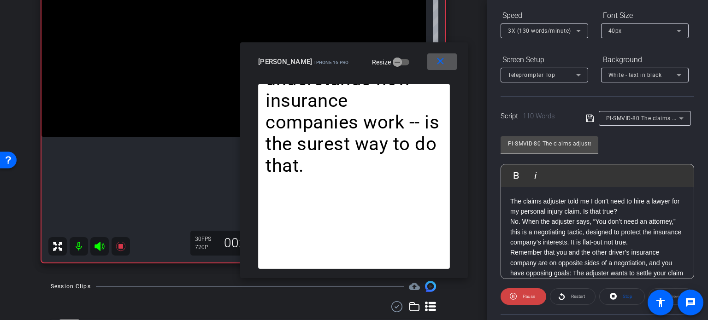
scroll to position [90, 0]
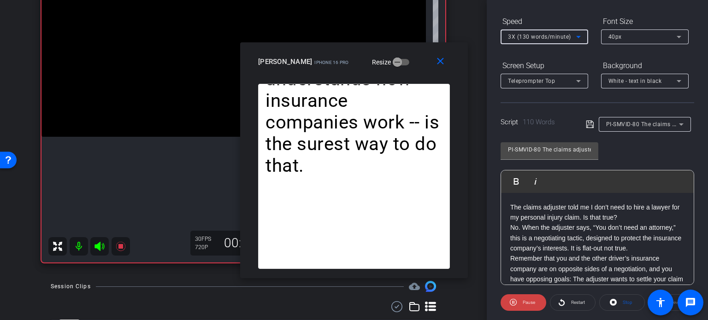
click at [531, 37] on span "3X (130 words/minute)" at bounding box center [539, 37] width 63 height 6
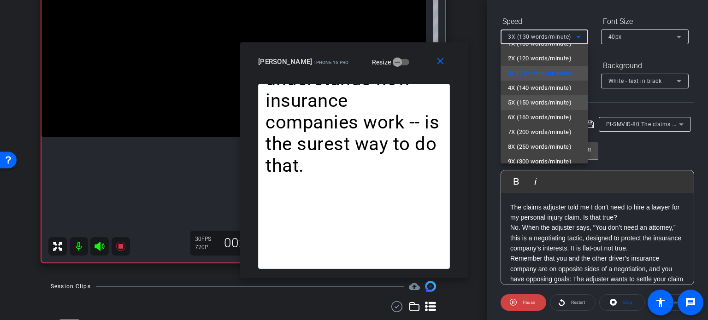
scroll to position [20, 0]
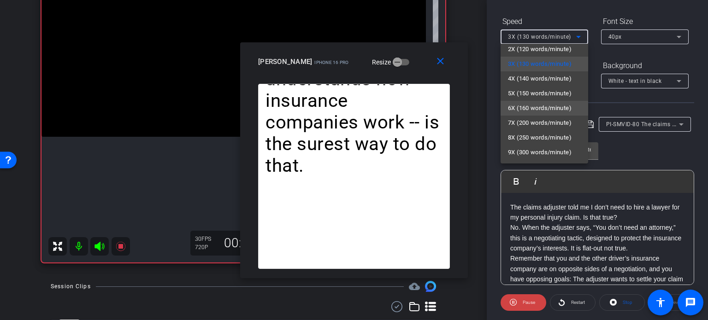
click at [535, 108] on span "6X (160 words/minute)" at bounding box center [540, 108] width 64 height 11
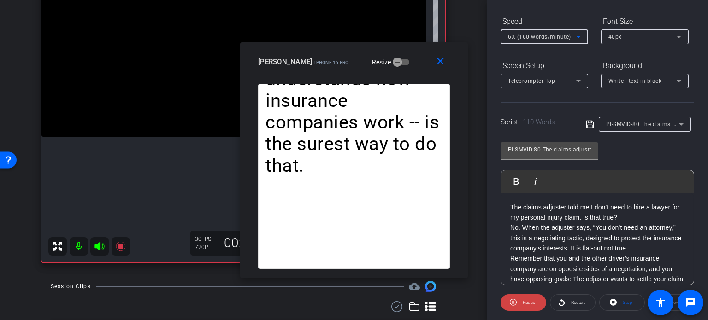
click at [528, 33] on div "6X (160 words/minute)" at bounding box center [542, 37] width 68 height 12
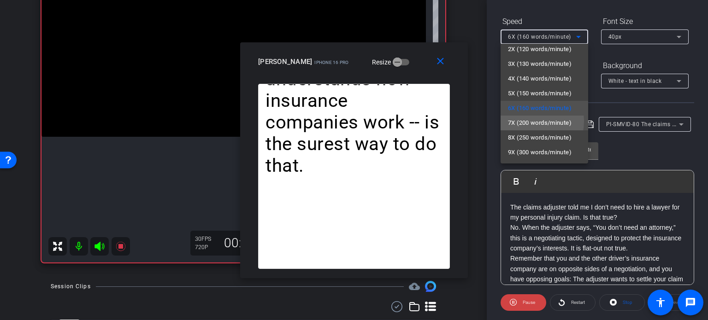
click at [528, 121] on span "7X (200 words/minute)" at bounding box center [540, 123] width 64 height 11
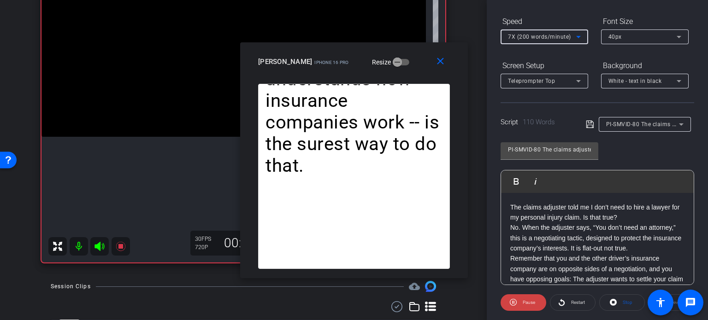
click at [521, 34] on span "7X (200 words/minute)" at bounding box center [539, 37] width 63 height 6
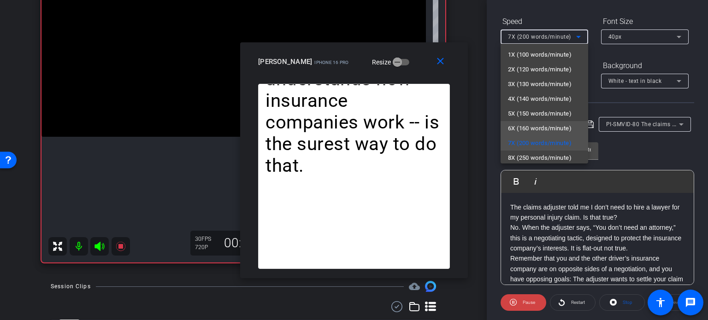
click at [520, 125] on span "6X (160 words/minute)" at bounding box center [540, 128] width 64 height 11
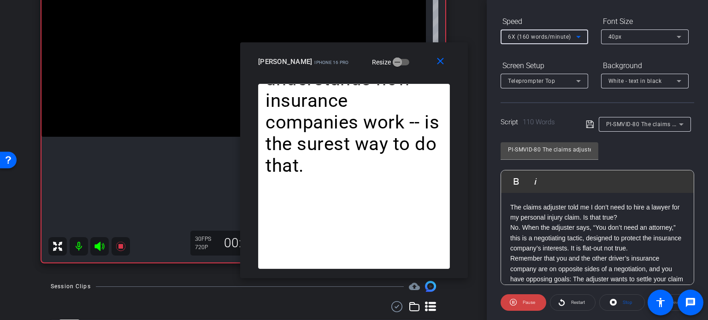
click at [657, 155] on div "PI-SMVID-80 The claims adjuster told me I don’t need to hire a lawyer. Is that …" at bounding box center [598, 211] width 194 height 150
click at [625, 307] on span "Stop" at bounding box center [626, 302] width 12 height 13
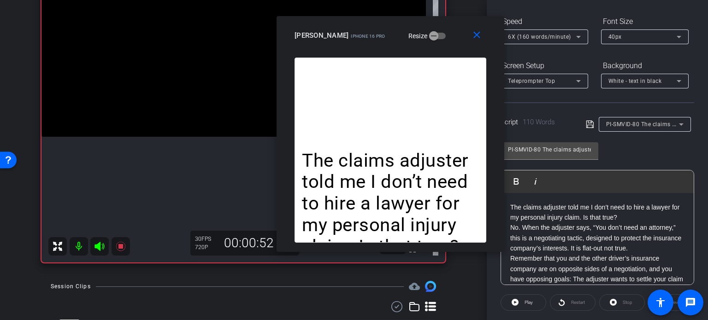
drag, startPoint x: 419, startPoint y: 65, endPoint x: 456, endPoint y: 39, distance: 44.9
click at [456, 39] on div "Adam Appel iPhone 16 Pro Resize" at bounding box center [394, 35] width 199 height 17
click at [528, 303] on span "Play" at bounding box center [529, 302] width 8 height 5
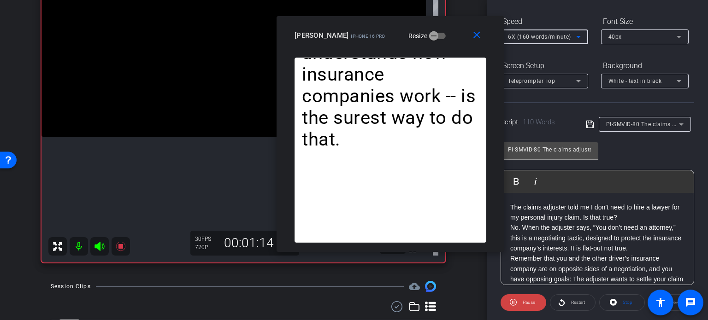
click at [543, 35] on span "6X (160 words/minute)" at bounding box center [539, 37] width 63 height 6
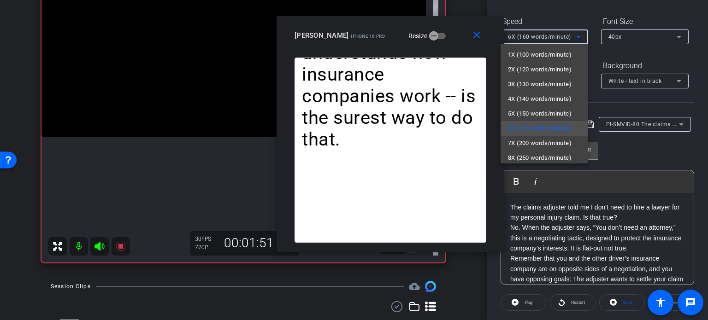
click at [623, 305] on div at bounding box center [354, 160] width 708 height 320
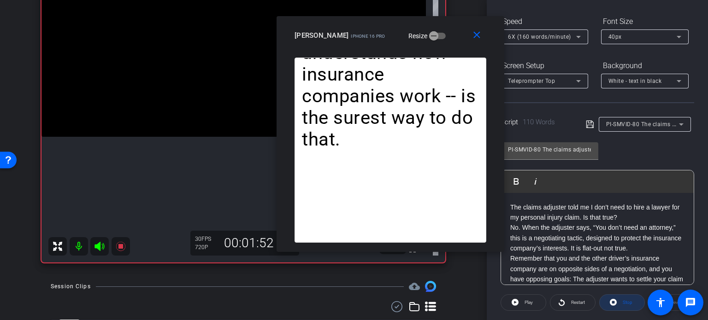
click at [620, 304] on span "Stop" at bounding box center [626, 302] width 12 height 13
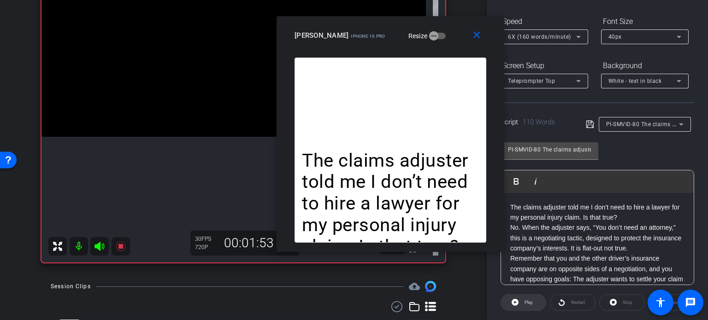
click at [528, 301] on span "Play" at bounding box center [529, 302] width 8 height 5
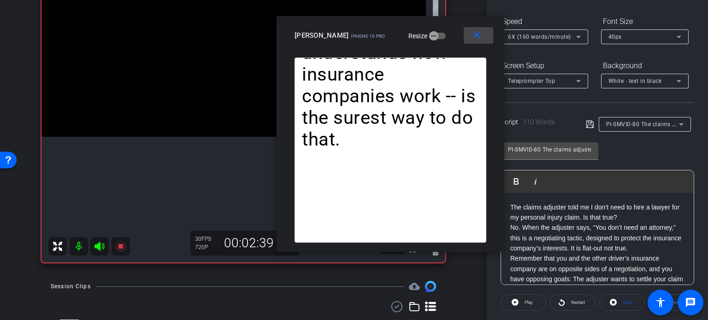
click at [477, 35] on mat-icon "close" at bounding box center [477, 35] width 12 height 12
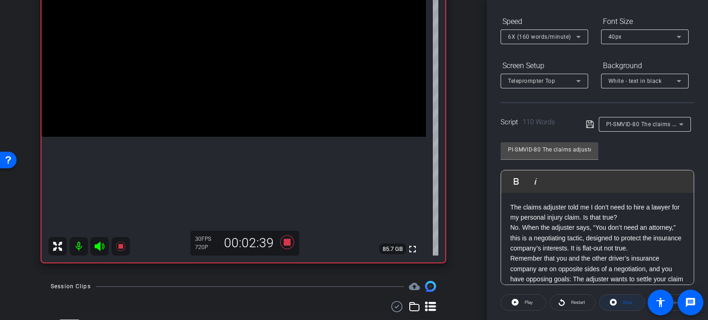
click at [620, 305] on span "Stop" at bounding box center [626, 302] width 12 height 13
click at [284, 244] on icon at bounding box center [287, 243] width 14 height 14
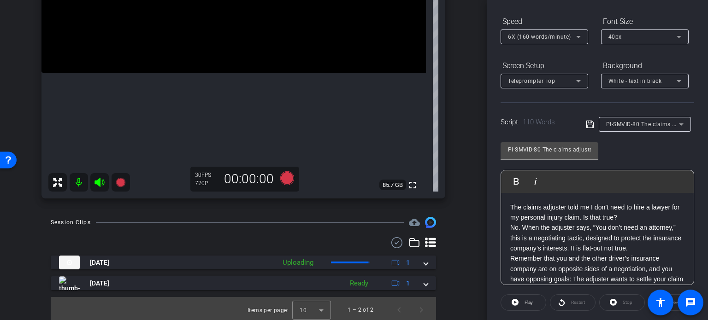
scroll to position [193, 0]
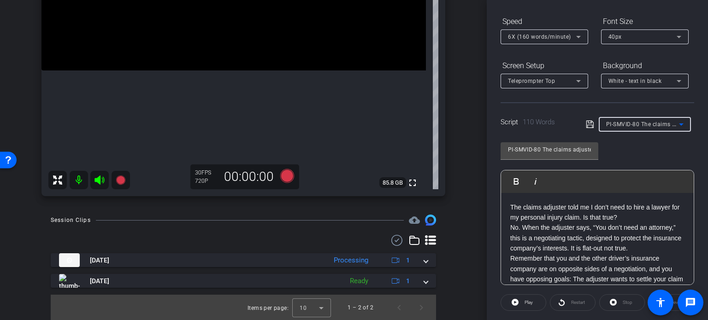
click at [655, 123] on span "PI-SMVID-80 The claims adjuster told me I don’t need to hire a lawyer. Is that …" at bounding box center [717, 123] width 222 height 7
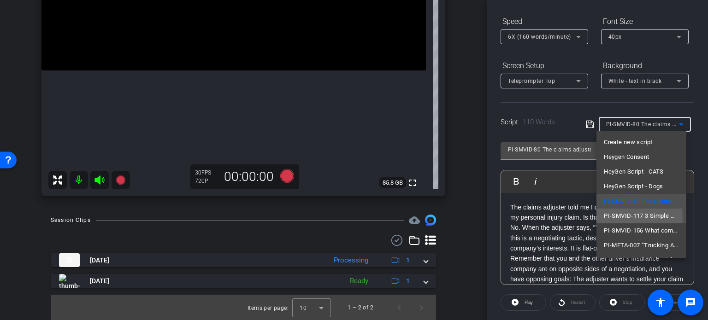
click at [639, 217] on span "PI-SMVID-117 3 Simple Ways to Build a Stronger TBI Case" at bounding box center [641, 216] width 75 height 11
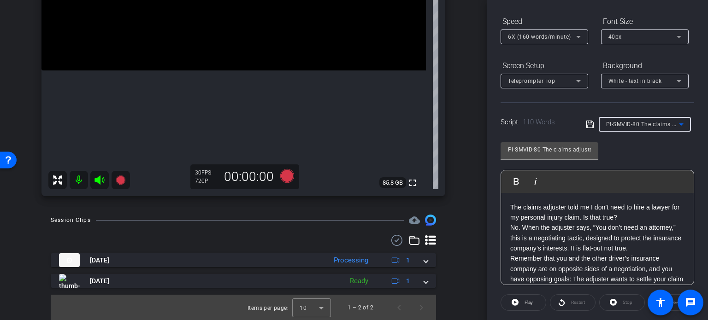
type input "PI-SMVID-117 3 Simple Ways to Build a Stronger TBI Case"
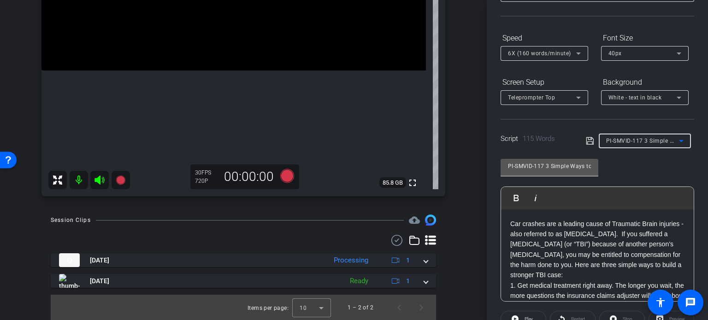
scroll to position [90, 0]
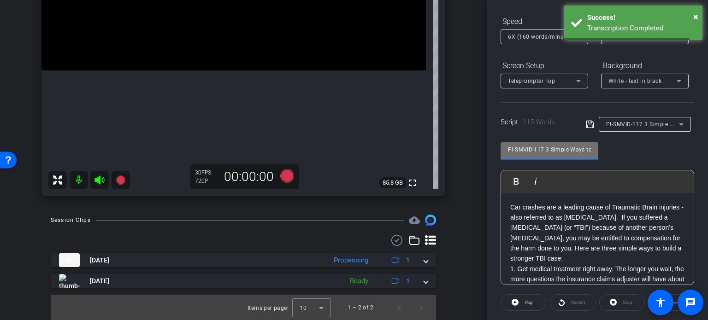
drag, startPoint x: 545, startPoint y: 148, endPoint x: 370, endPoint y: 105, distance: 180.4
click at [371, 106] on div "arrow_back Appel,Adam_Shoot08_10032025 Back to project Send invite account_box …" at bounding box center [354, 160] width 708 height 320
click at [460, 234] on div "arrow_back Appel,Adam_Shoot08_10032025 Back to project Send invite account_box …" at bounding box center [243, 160] width 487 height 320
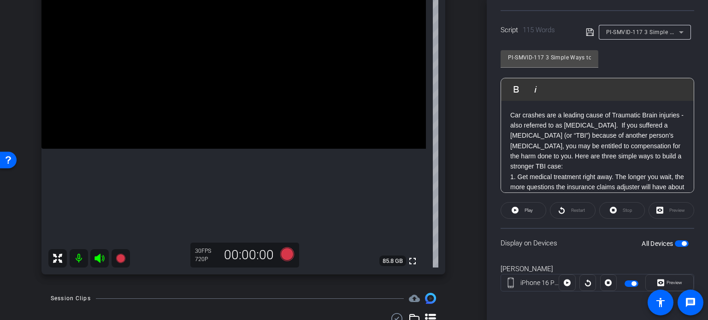
scroll to position [100, 0]
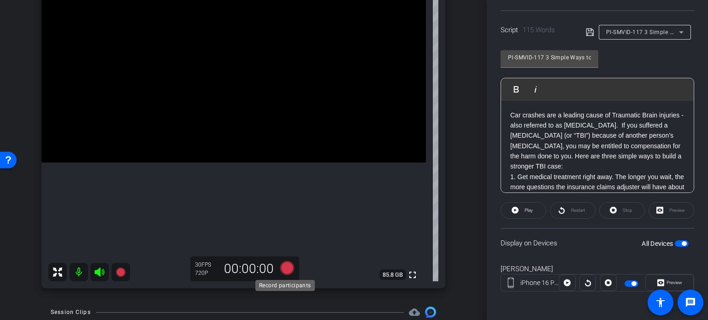
click at [288, 269] on icon at bounding box center [287, 268] width 14 height 14
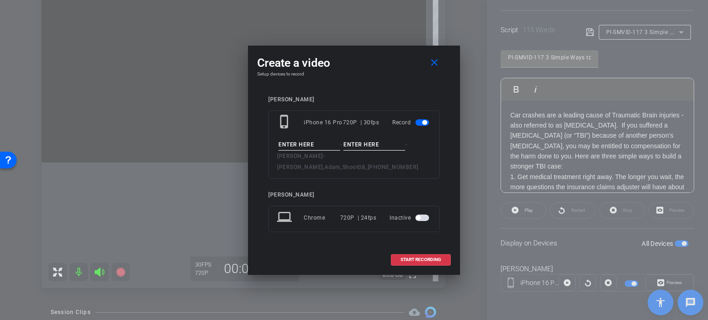
click at [318, 151] on input at bounding box center [309, 145] width 62 height 12
paste input "PI-SMVID-117"
type input "PI-SMVID-117"
click at [357, 149] on input at bounding box center [374, 145] width 62 height 12
click at [394, 148] on input "Take1" at bounding box center [374, 145] width 62 height 12
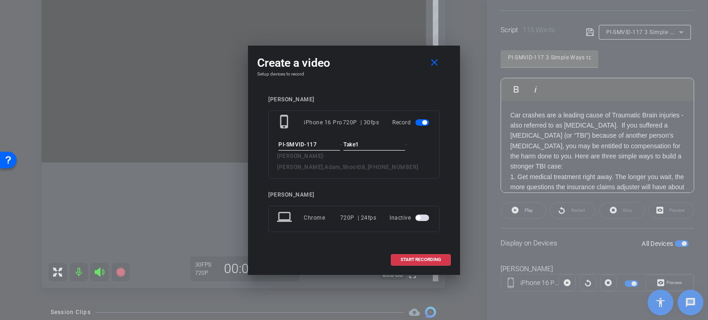
type input "Take1"
click at [341, 167] on div "PI-SMVID-117 - Take1 - Appel, Adam - Appel,Adam_Shoot08_10032025" at bounding box center [354, 156] width 154 height 34
click at [424, 258] on span "START RECORDING" at bounding box center [421, 260] width 41 height 5
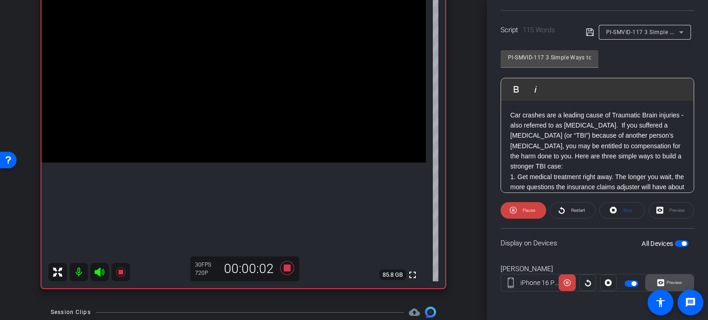
click at [677, 283] on span "Preview" at bounding box center [674, 282] width 16 height 5
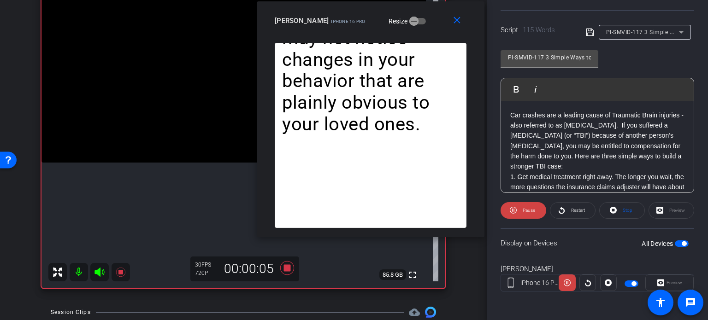
drag, startPoint x: 347, startPoint y: 70, endPoint x: 363, endPoint y: 29, distance: 44.2
click at [363, 29] on div "Adam Appel iPhone 16 Pro Resize" at bounding box center [374, 20] width 199 height 17
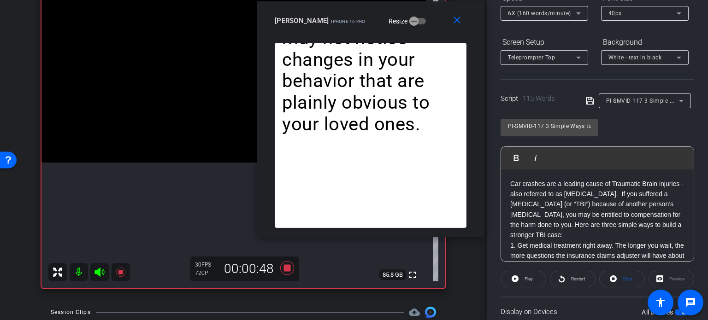
scroll to position [136, 0]
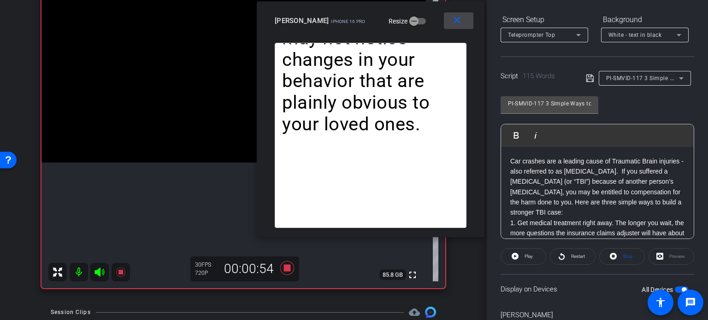
click at [455, 28] on span at bounding box center [458, 21] width 29 height 22
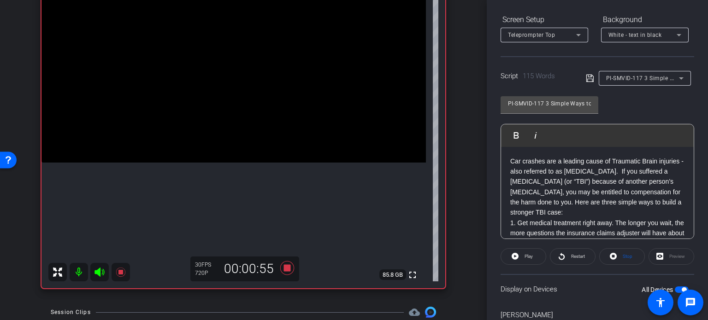
scroll to position [183, 0]
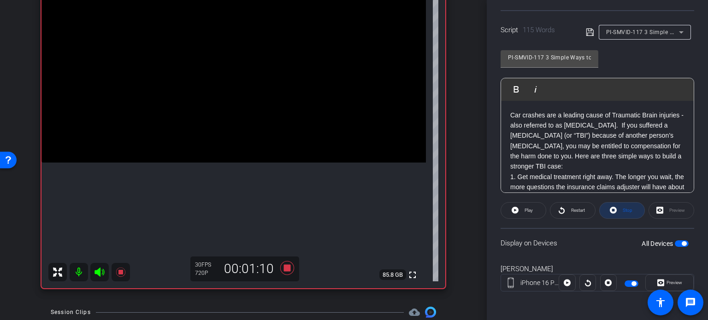
click at [623, 208] on span "Stop" at bounding box center [628, 210] width 10 height 5
click at [525, 211] on span "Play" at bounding box center [529, 210] width 8 height 5
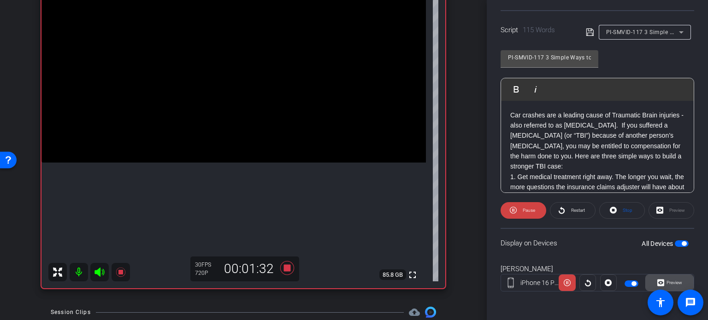
click at [682, 277] on span at bounding box center [669, 283] width 47 height 22
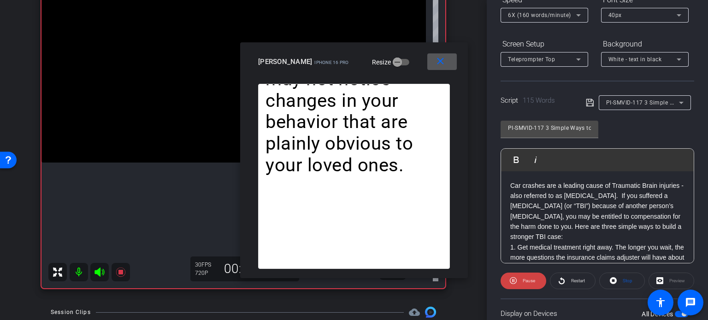
scroll to position [90, 0]
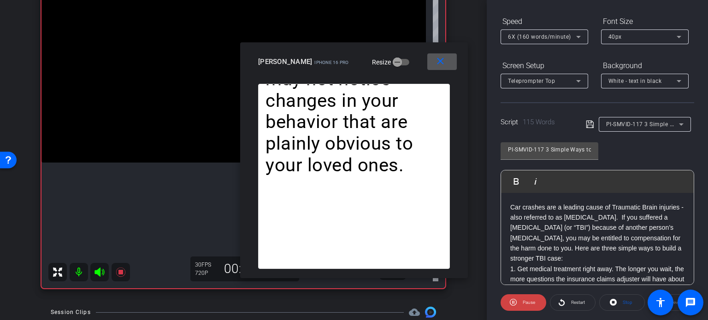
click at [544, 31] on div "6X (160 words/minute)" at bounding box center [542, 37] width 68 height 12
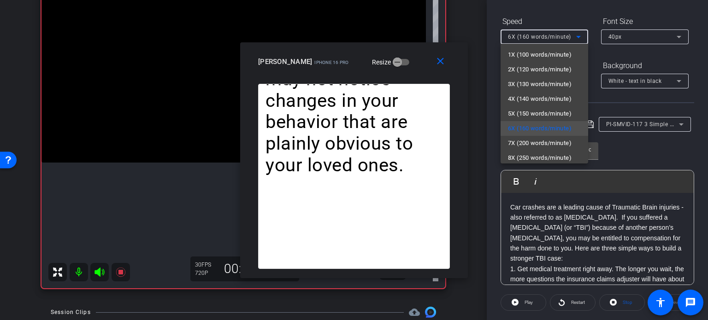
click at [420, 66] on div at bounding box center [354, 160] width 708 height 320
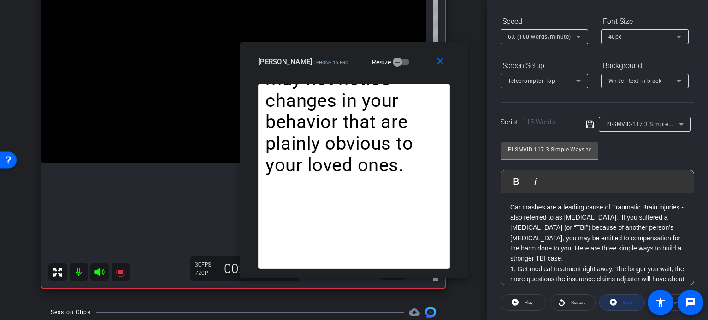
click at [616, 301] on span at bounding box center [622, 303] width 45 height 22
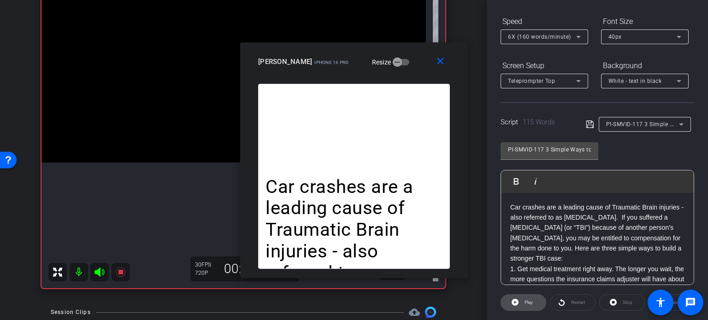
click at [528, 297] on span "Play" at bounding box center [527, 302] width 11 height 13
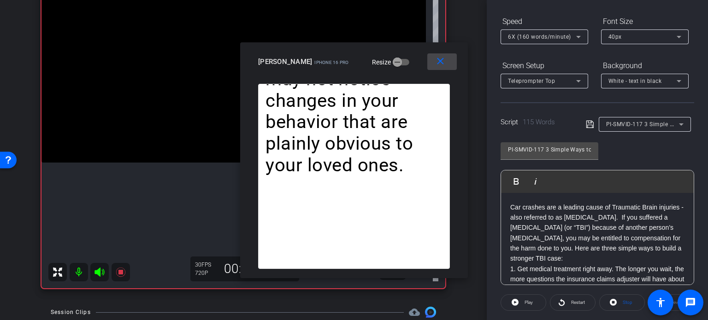
click at [435, 67] on mat-icon "close" at bounding box center [441, 62] width 12 height 12
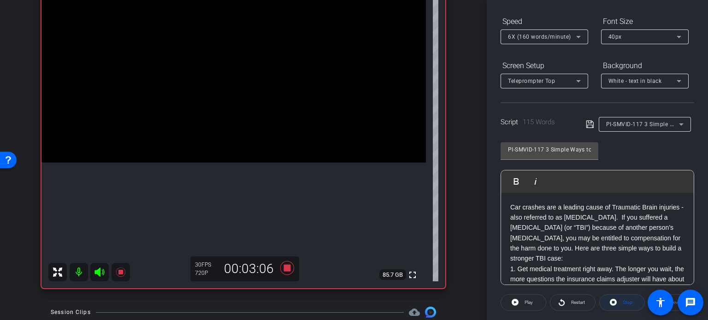
click at [620, 303] on span "Stop" at bounding box center [626, 302] width 12 height 13
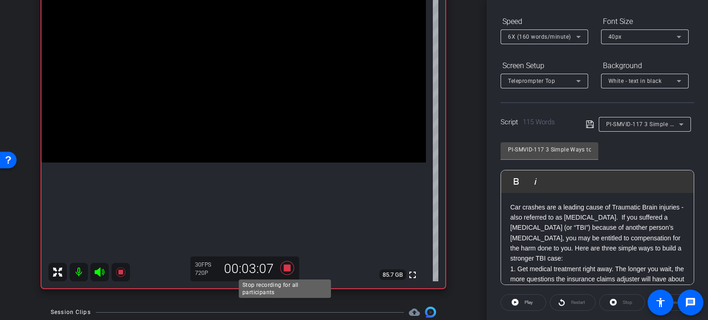
click at [286, 267] on icon at bounding box center [287, 268] width 14 height 14
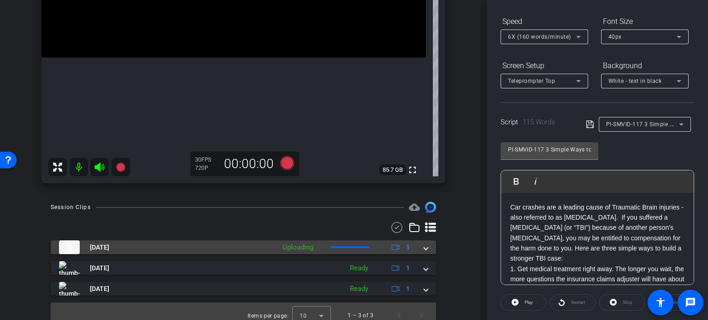
scroll to position [214, 0]
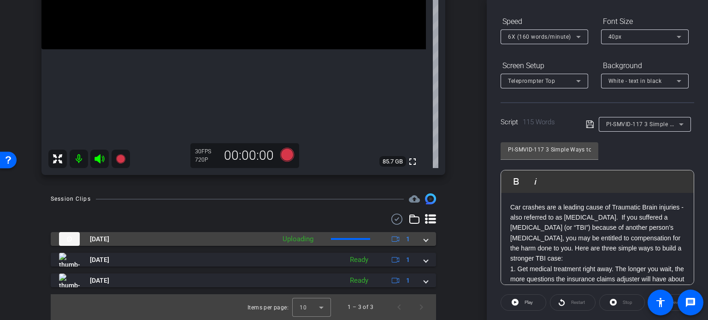
click at [426, 242] on mat-expansion-panel-header "Oct 3, 2025 Uploading 1" at bounding box center [243, 239] width 385 height 14
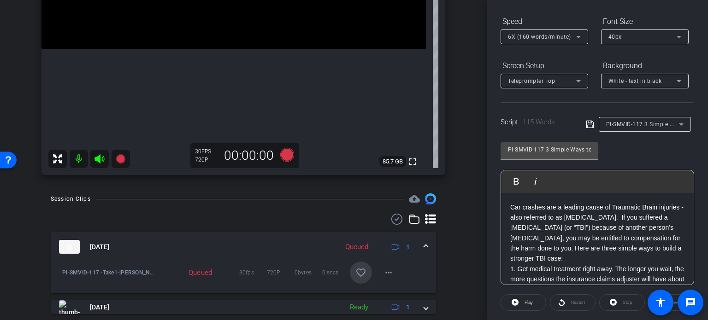
drag, startPoint x: 359, startPoint y: 267, endPoint x: 407, endPoint y: 256, distance: 49.2
click at [359, 268] on mat-icon "favorite_border" at bounding box center [360, 272] width 11 height 11
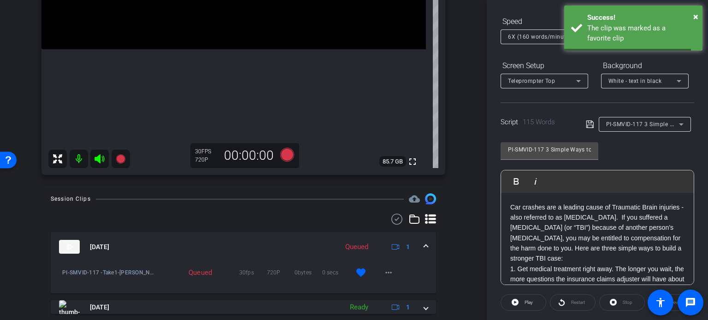
drag, startPoint x: 421, startPoint y: 247, endPoint x: 634, endPoint y: 156, distance: 231.3
click at [459, 232] on div "arrow_back Appel,Adam_Shoot08_10032025 Back to project Send invite account_box …" at bounding box center [243, 160] width 487 height 320
click at [668, 126] on span "PI-SMVID-117 3 Simple Ways to Build a Stronger TBI Case" at bounding box center [684, 123] width 156 height 7
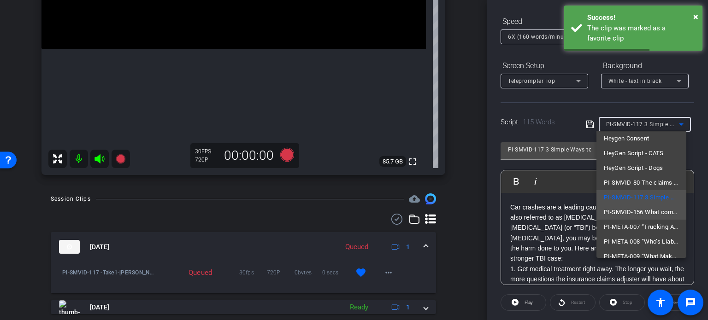
scroll to position [28, 0]
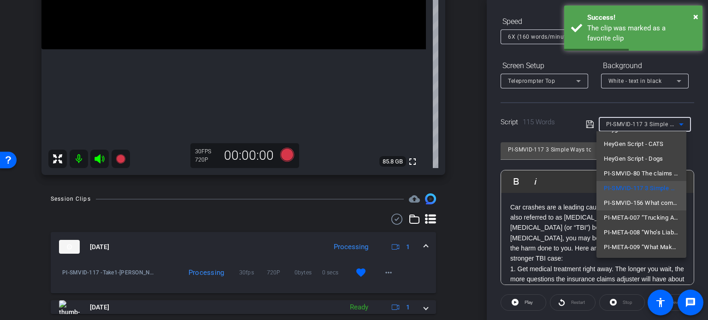
click at [645, 200] on span "PI-SMVID-156 What compensation can I expect in a catastrophic injury case" at bounding box center [641, 203] width 75 height 11
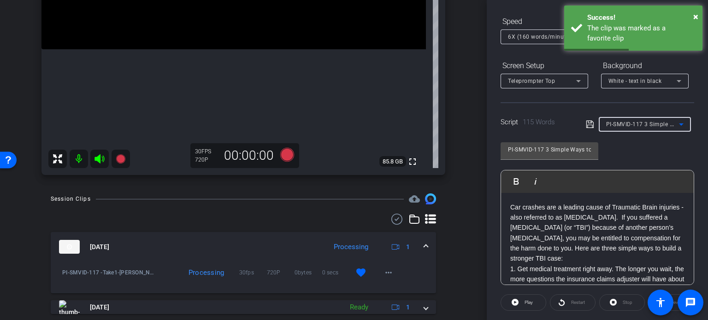
type input "PI-SMVID-156 What compensation can I expect in a catastrophic injury case"
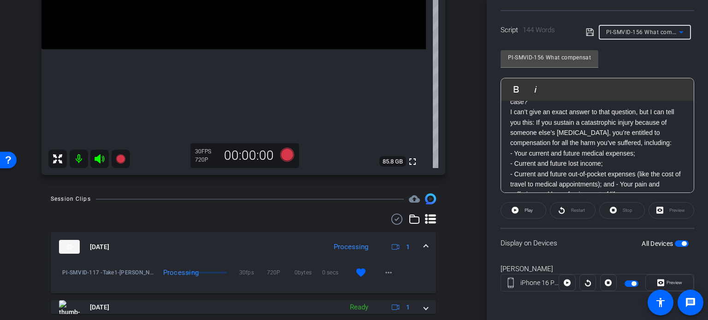
scroll to position [0, 0]
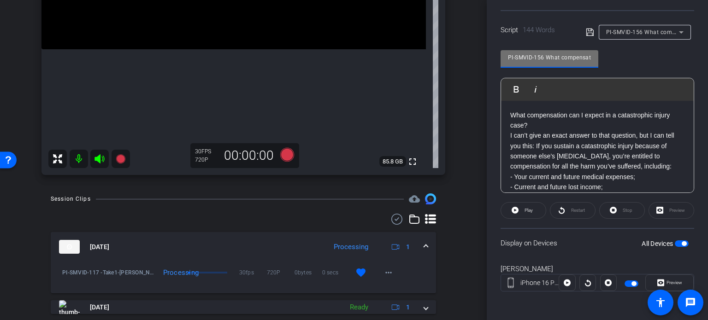
drag, startPoint x: 544, startPoint y: 55, endPoint x: 442, endPoint y: 27, distance: 105.2
click at [443, 27] on div "arrow_back Appel,Adam_Shoot08_10032025 Back to project Send invite account_box …" at bounding box center [354, 160] width 708 height 320
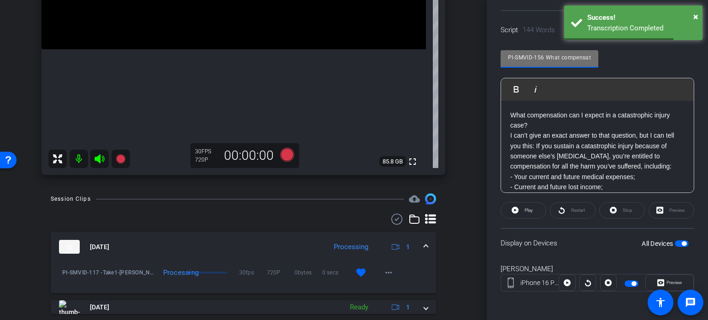
click at [466, 154] on div "arrow_back Appel,Adam_Shoot08_10032025 Back to project Send invite account_box …" at bounding box center [243, 160] width 487 height 320
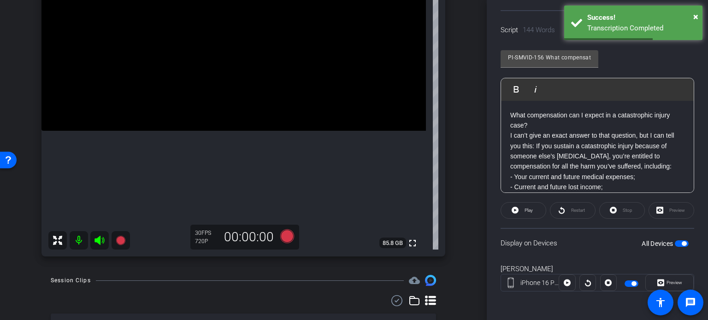
scroll to position [122, 0]
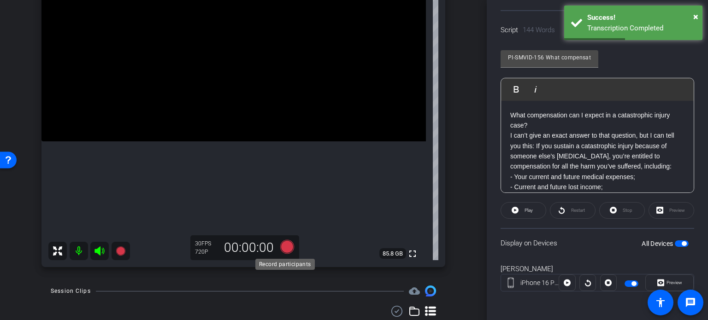
click at [281, 248] on icon at bounding box center [287, 247] width 14 height 14
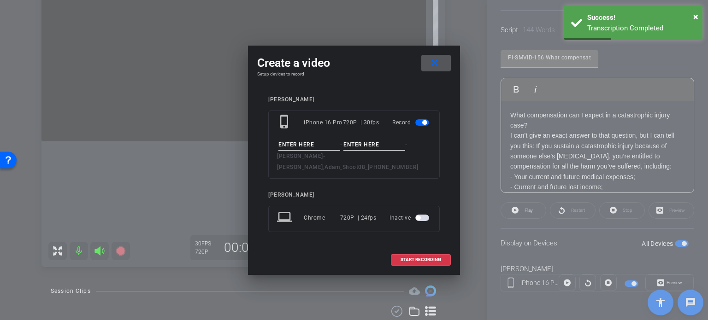
click at [315, 151] on input at bounding box center [309, 145] width 62 height 12
paste input "PI-SMVID-156"
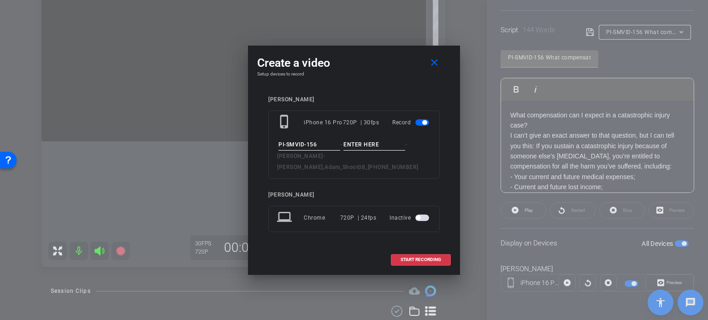
type input "PI-SMVID-156"
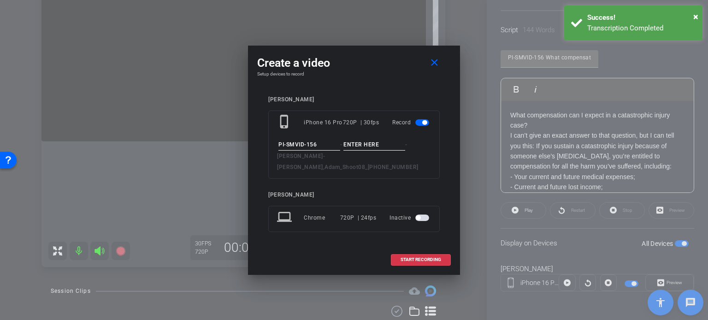
click at [365, 151] on input at bounding box center [374, 145] width 62 height 12
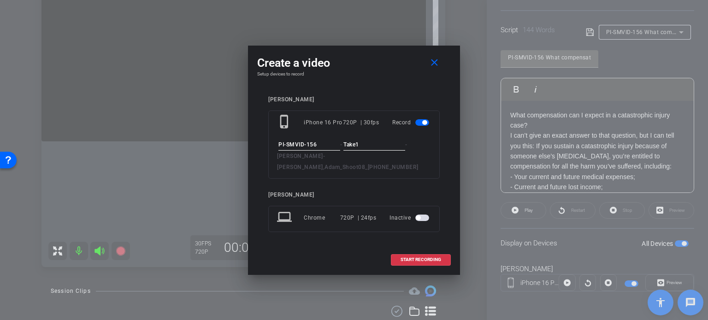
type input "Take1"
click at [376, 94] on div "Adam Appel phone_iphone iPhone 16 Pro 720P | 30fps Record PI-SMVID-156 - Take1 …" at bounding box center [354, 170] width 194 height 167
click at [367, 184] on div "Adam Appel phone_iphone iPhone 16 Pro 720P | 30fps Record PI-SMVID-156 - Take1 …" at bounding box center [353, 170] width 171 height 149
click at [367, 183] on div "Adam Appel phone_iphone iPhone 16 Pro 720P | 30fps Record PI-SMVID-156 - Take1 …" at bounding box center [353, 170] width 171 height 149
click at [398, 173] on div "Adam Appel phone_iphone iPhone 16 Pro 720P | 30fps Record PI-SMVID-156 - Take1 …" at bounding box center [353, 170] width 171 height 149
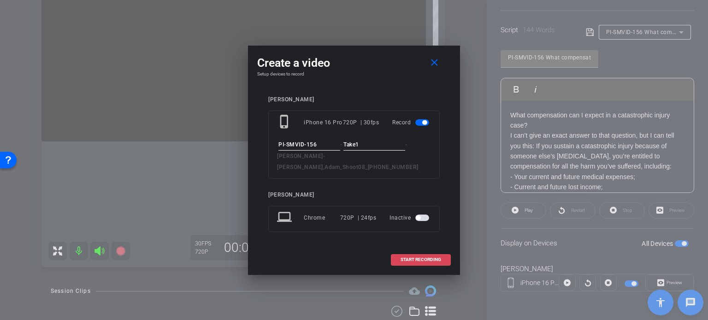
click at [425, 257] on span at bounding box center [420, 260] width 59 height 22
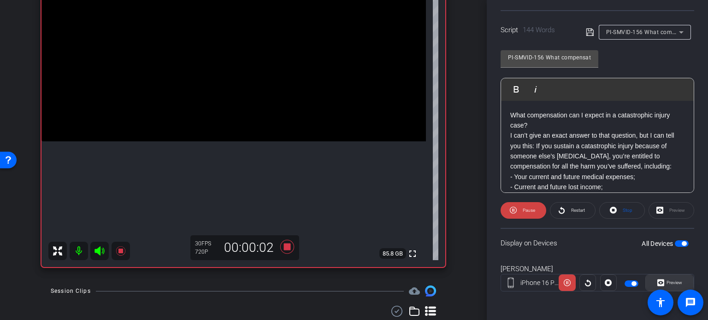
click at [671, 280] on span "Preview" at bounding box center [674, 282] width 16 height 5
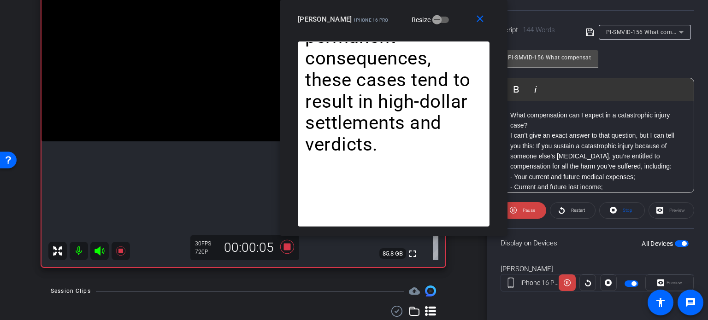
drag, startPoint x: 343, startPoint y: 66, endPoint x: 383, endPoint y: 20, distance: 60.8
click at [398, 20] on mat-slide-toggle "Resize" at bounding box center [424, 19] width 52 height 15
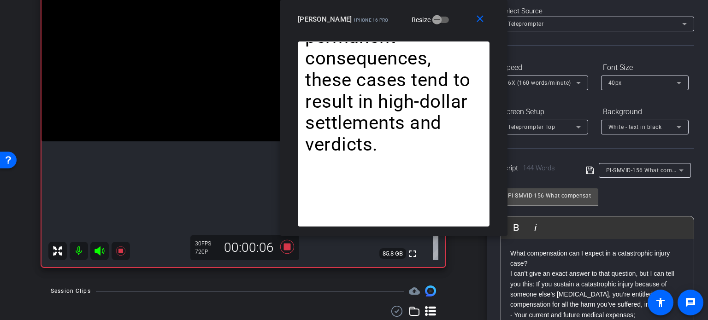
scroll to position [44, 0]
click at [538, 80] on span "6X (160 words/minute)" at bounding box center [539, 83] width 63 height 6
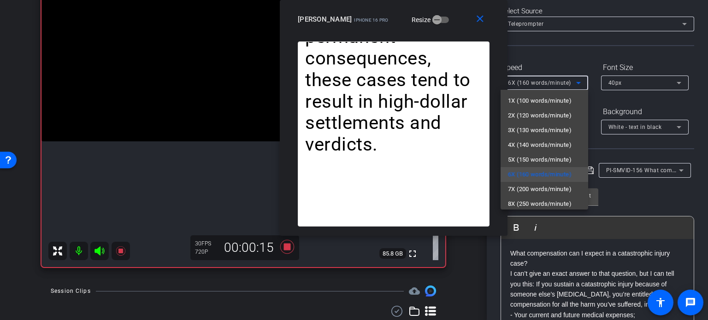
click at [450, 24] on div at bounding box center [354, 160] width 708 height 320
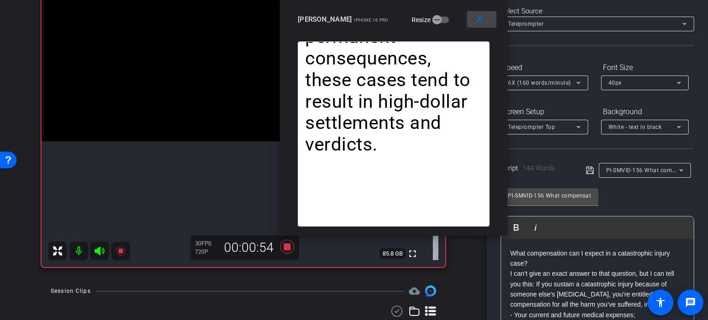
click at [478, 25] on span at bounding box center [481, 19] width 29 height 22
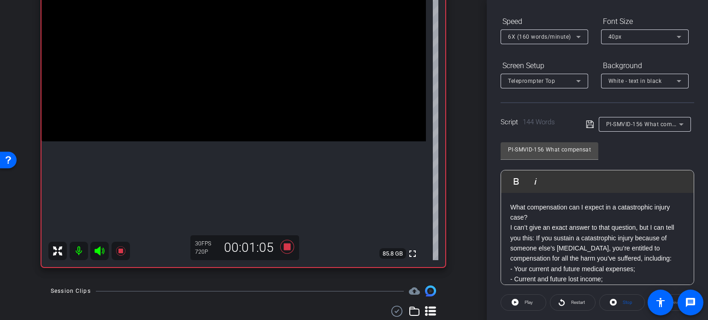
scroll to position [136, 0]
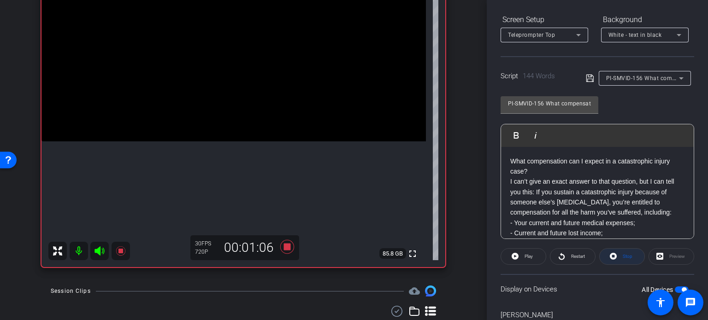
click at [625, 254] on span "Stop" at bounding box center [628, 256] width 10 height 5
click at [529, 257] on span "Play" at bounding box center [529, 256] width 8 height 5
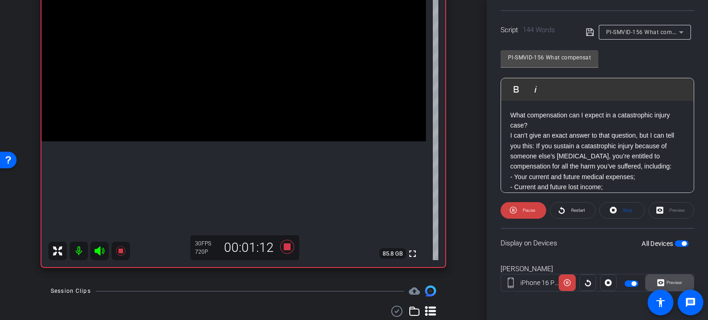
click at [678, 286] on span at bounding box center [669, 283] width 47 height 22
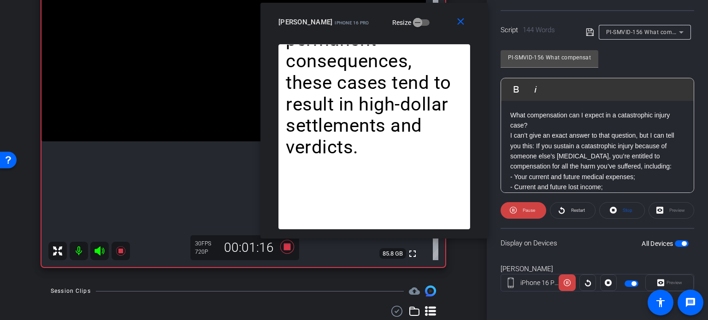
drag, startPoint x: 339, startPoint y: 71, endPoint x: 359, endPoint y: 31, distance: 44.5
click at [359, 31] on div "close Adam Appel iPhone 16 Pro Resize" at bounding box center [374, 23] width 228 height 41
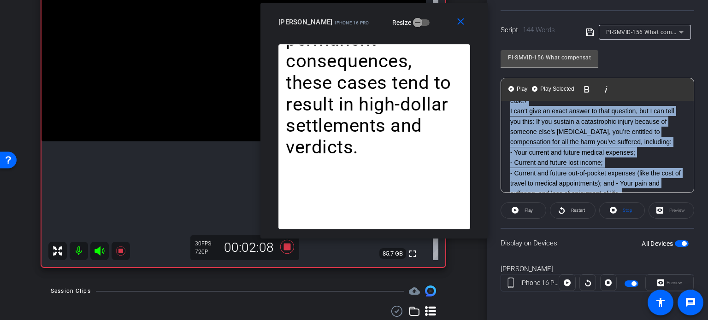
scroll to position [0, 0]
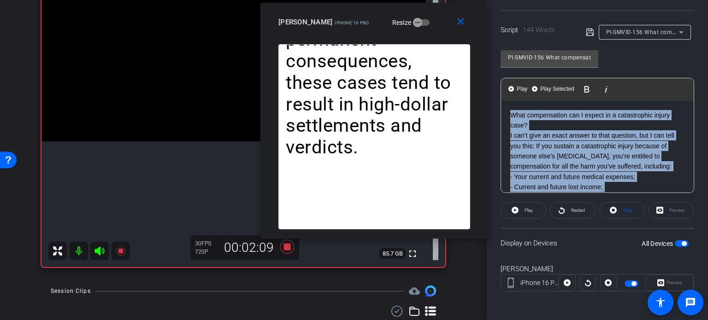
drag, startPoint x: 506, startPoint y: 136, endPoint x: 497, endPoint y: 92, distance: 45.0
click at [497, 92] on div "Participants Teleprompter Adjustments settings Erika Centeno flip Director Ever…" at bounding box center [597, 160] width 221 height 320
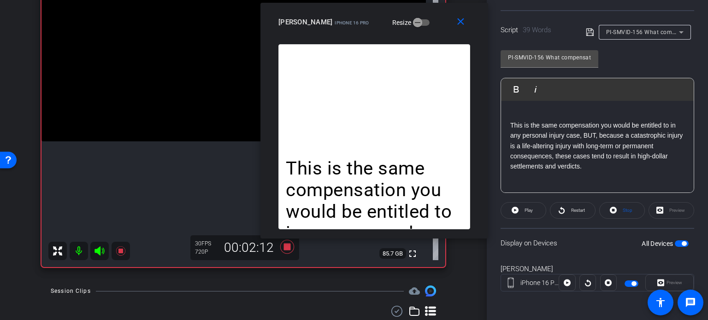
click at [675, 241] on span "button" at bounding box center [682, 244] width 14 height 6
click at [630, 215] on span at bounding box center [622, 211] width 45 height 22
click at [513, 208] on icon at bounding box center [515, 210] width 7 height 7
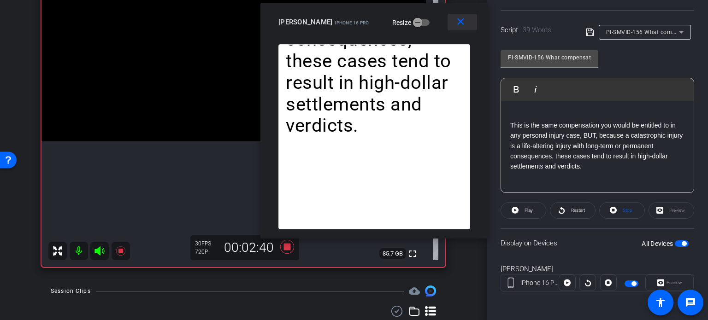
drag, startPoint x: 458, startPoint y: 18, endPoint x: 469, endPoint y: 33, distance: 18.7
click at [458, 18] on mat-icon "close" at bounding box center [461, 22] width 12 height 12
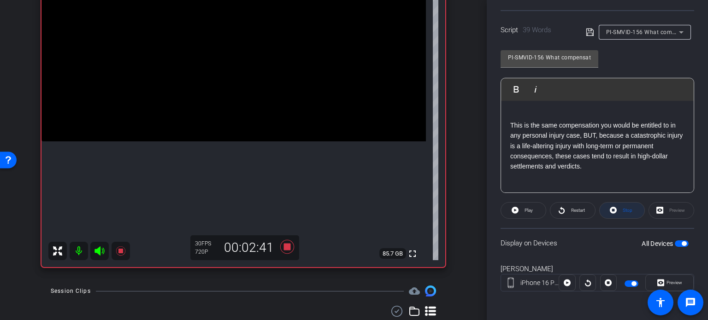
click at [623, 210] on span "Stop" at bounding box center [628, 210] width 10 height 5
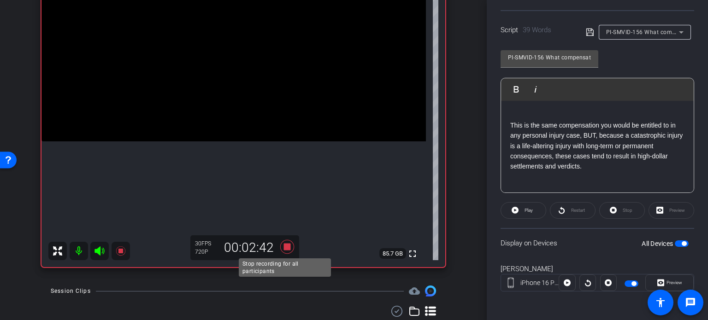
click at [280, 245] on icon at bounding box center [287, 247] width 22 height 17
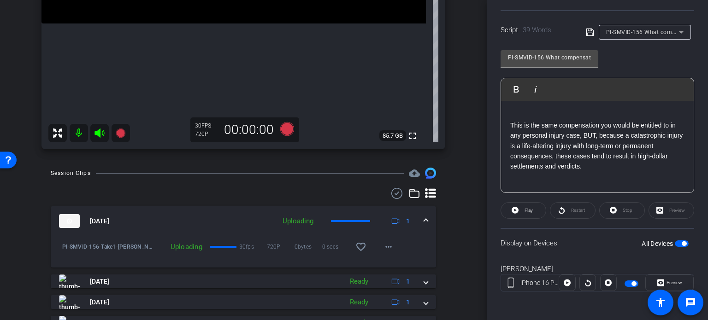
scroll to position [260, 0]
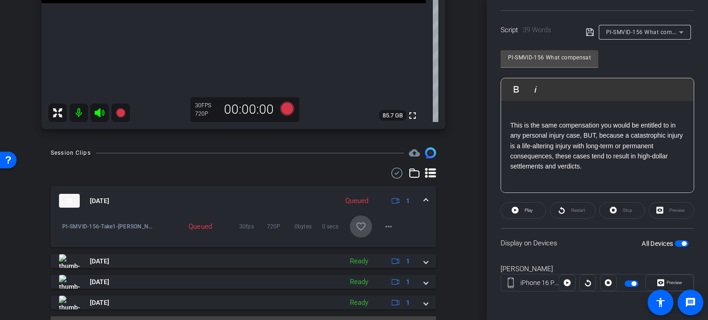
click at [356, 230] on mat-icon "favorite_border" at bounding box center [360, 226] width 11 height 11
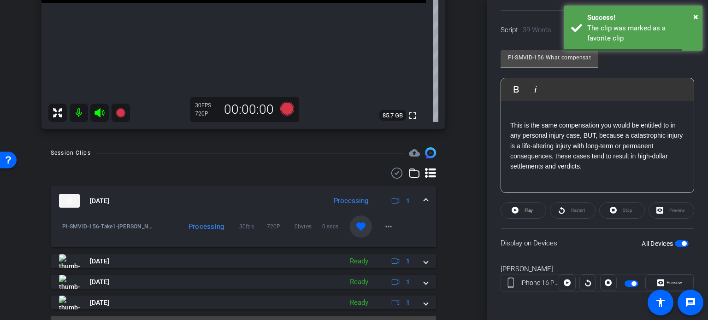
click at [424, 198] on span at bounding box center [426, 201] width 4 height 10
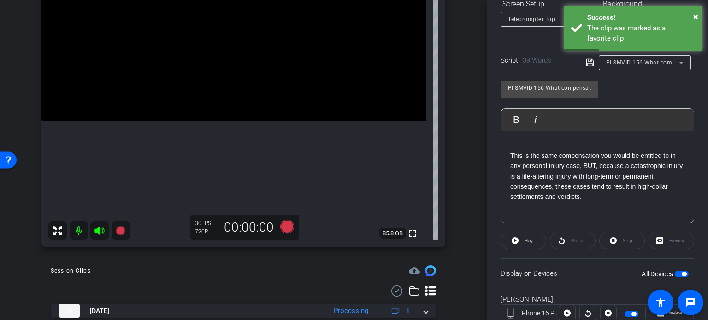
scroll to position [136, 0]
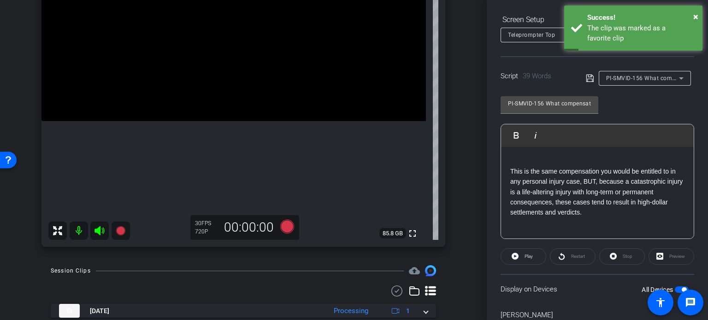
click at [636, 81] on span "PI-SMVID-156 What compensation can I expect in a catastrophic injury case" at bounding box center [709, 77] width 206 height 7
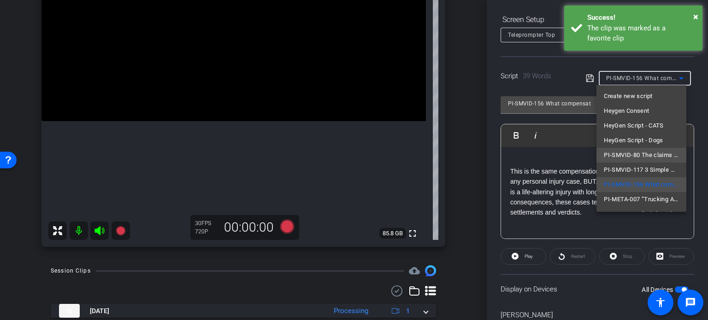
scroll to position [28, 0]
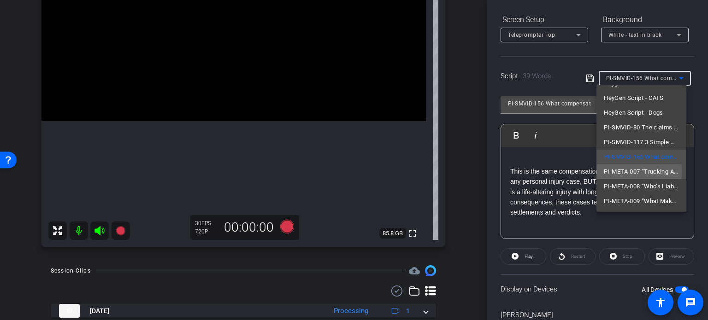
click at [634, 171] on span "PI-META-007 “Trucking Accidents Aren’t Just Bigger Crashes”" at bounding box center [641, 171] width 75 height 11
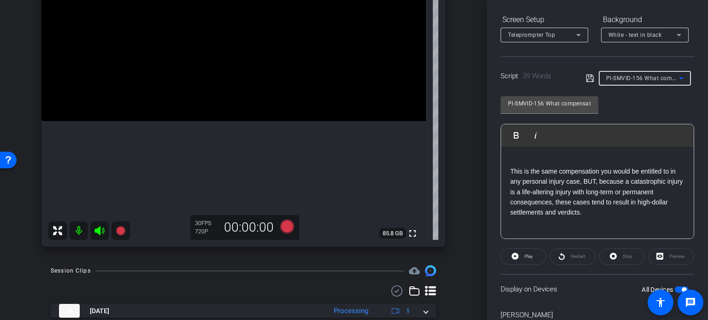
type input "PI-META-007 “Trucking Accidents Aren’t Just Bigger Crashes”"
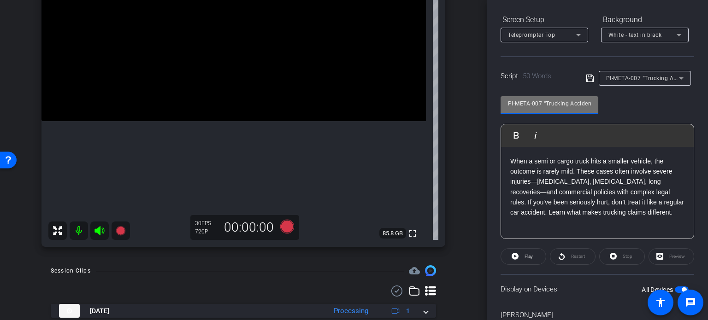
drag, startPoint x: 542, startPoint y: 101, endPoint x: 468, endPoint y: 86, distance: 76.1
click at [468, 86] on div "arrow_back Appel,Adam_Shoot08_10032025 Back to project Send invite account_box …" at bounding box center [354, 160] width 708 height 320
click at [448, 174] on div "Adam Appel iPhone 16 Pro info ROOM ID: 403617167 70% battery_std fullscreen set…" at bounding box center [243, 77] width 441 height 359
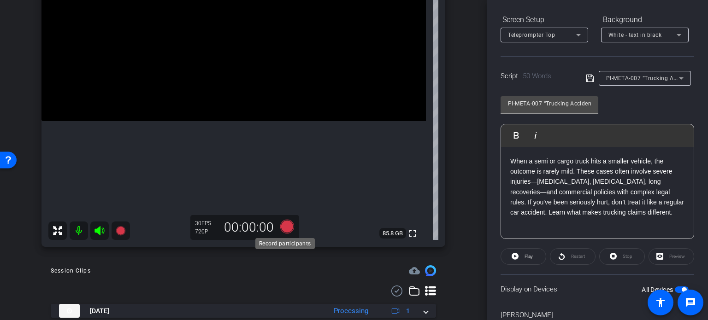
click at [281, 229] on icon at bounding box center [287, 227] width 14 height 14
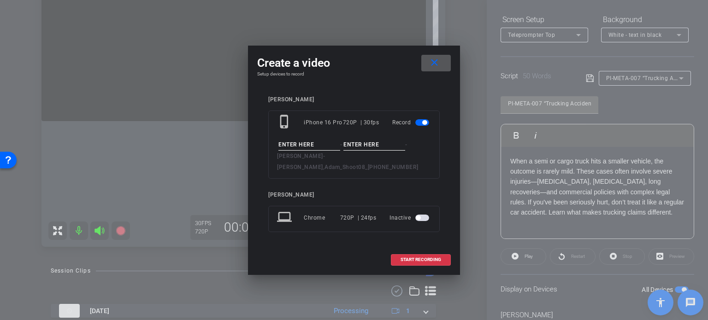
click at [305, 151] on input at bounding box center [309, 145] width 62 height 12
paste input "PI-META-007"
type input "PI-META-007"
click at [366, 149] on input at bounding box center [374, 145] width 62 height 12
type input "Take1"
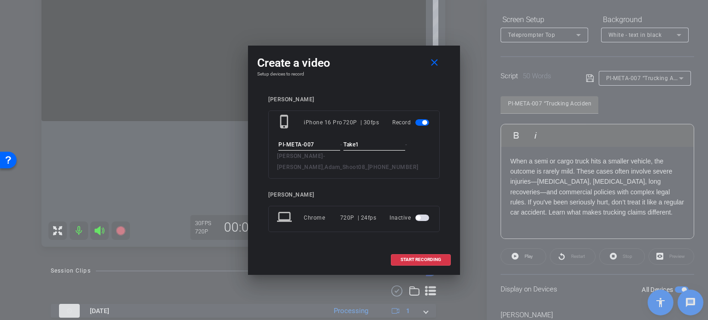
click at [390, 95] on div "Adam Appel phone_iphone iPhone 16 Pro 720P | 30fps Record PI-META-007 - Take1 -…" at bounding box center [354, 170] width 194 height 167
click at [437, 258] on span "START RECORDING" at bounding box center [421, 260] width 41 height 5
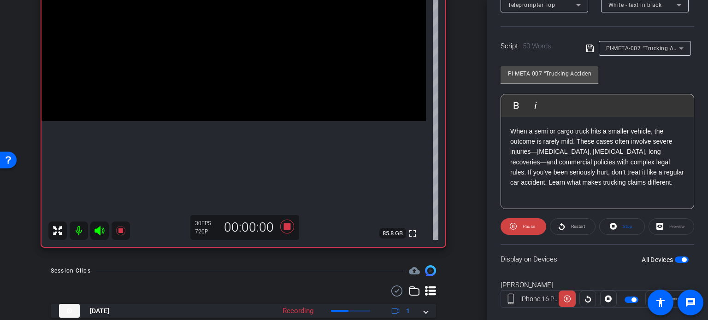
scroll to position [183, 0]
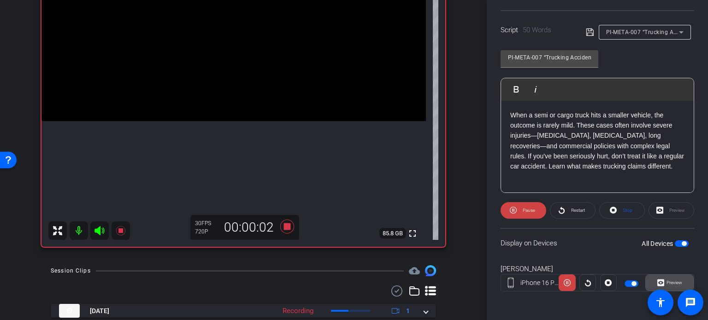
click at [675, 283] on span "Preview" at bounding box center [674, 282] width 16 height 5
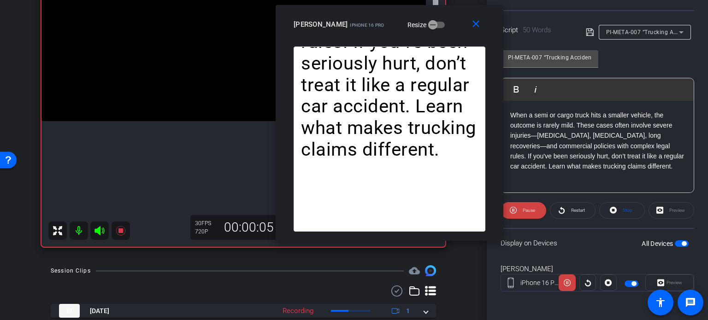
drag, startPoint x: 337, startPoint y: 72, endPoint x: 373, endPoint y: 35, distance: 51.5
click at [373, 35] on div "close Adam Appel iPhone 16 Pro Resize" at bounding box center [390, 25] width 228 height 41
click at [616, 210] on span at bounding box center [622, 211] width 45 height 22
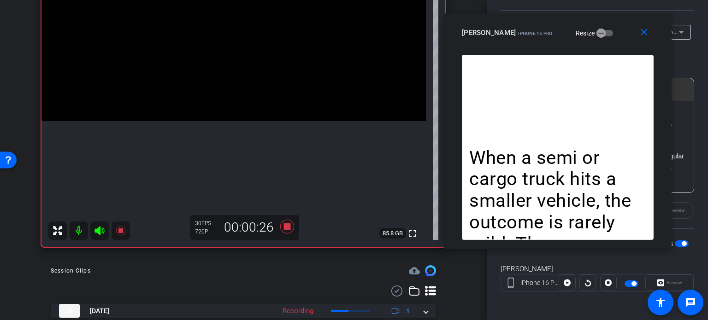
drag, startPoint x: 452, startPoint y: 26, endPoint x: 620, endPoint y: 35, distance: 168.4
click at [620, 35] on div "Adam Appel iPhone 16 Pro Resize" at bounding box center [561, 32] width 199 height 17
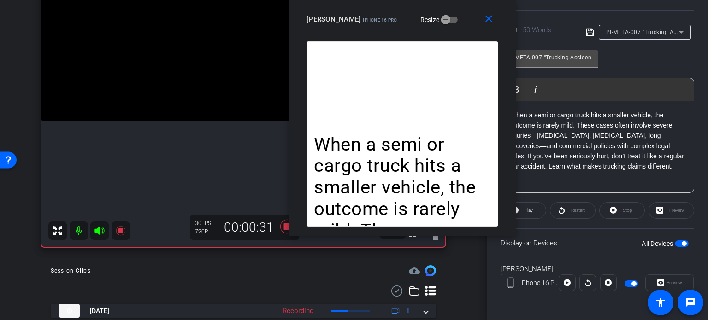
drag, startPoint x: 610, startPoint y: 43, endPoint x: 449, endPoint y: -56, distance: 188.9
click at [449, 0] on html "Accessibility Screen-Reader Guide, Feedback, and Issue Reporting | New window m…" at bounding box center [354, 160] width 708 height 320
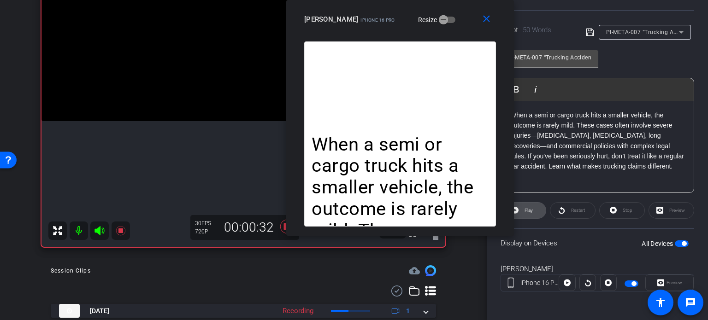
click at [533, 208] on span at bounding box center [523, 211] width 45 height 22
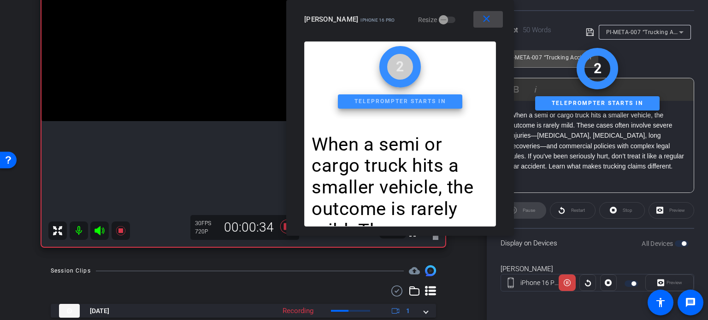
click at [493, 20] on span at bounding box center [487, 19] width 29 height 22
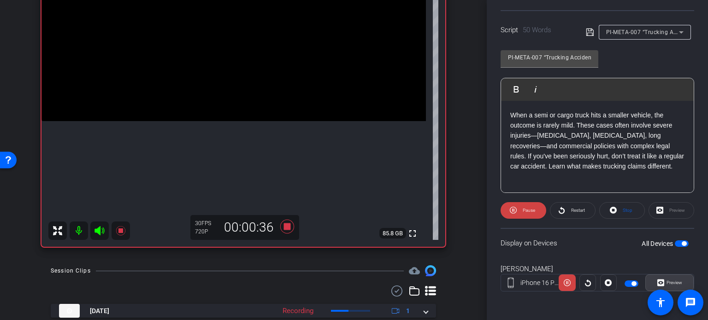
click at [677, 283] on span "Preview" at bounding box center [674, 282] width 16 height 5
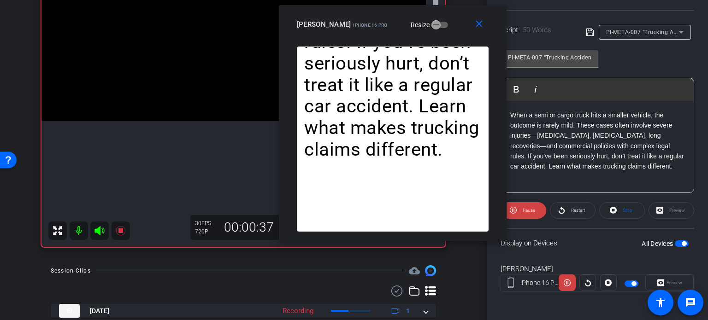
drag, startPoint x: 402, startPoint y: 66, endPoint x: 441, endPoint y: 29, distance: 53.8
click at [441, 29] on div "Adam Appel iPhone 16 Pro Resize" at bounding box center [396, 24] width 199 height 17
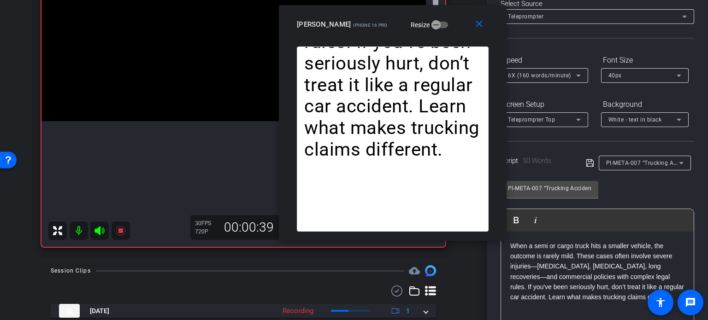
scroll to position [44, 0]
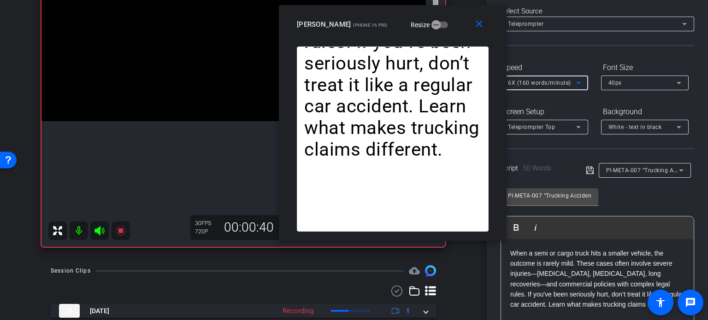
click at [557, 83] on span "6X (160 words/minute)" at bounding box center [539, 83] width 63 height 6
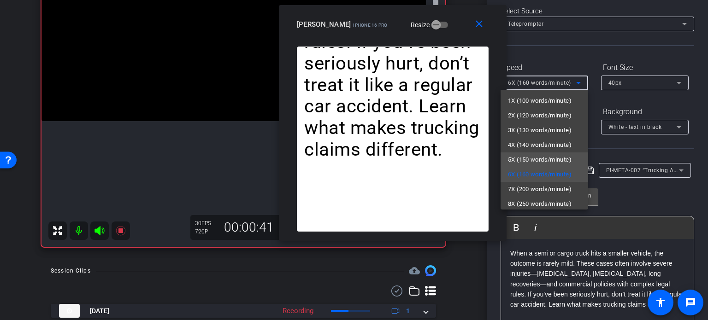
click at [532, 154] on span "5X (150 words/minute)" at bounding box center [540, 159] width 64 height 11
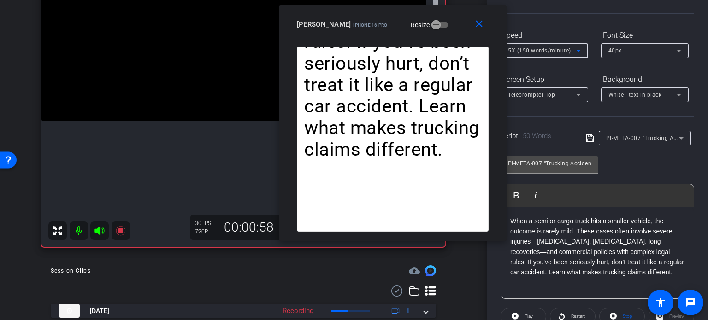
scroll to position [136, 0]
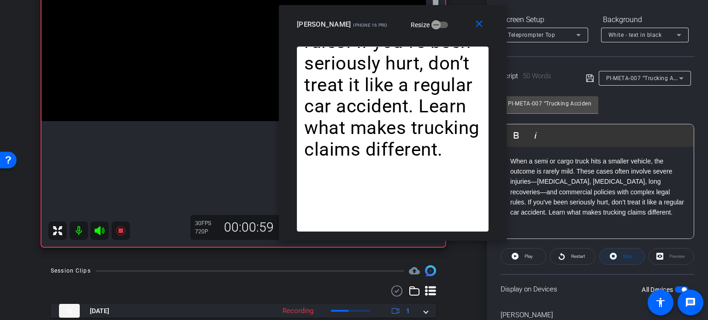
click at [623, 255] on span "Stop" at bounding box center [628, 256] width 10 height 5
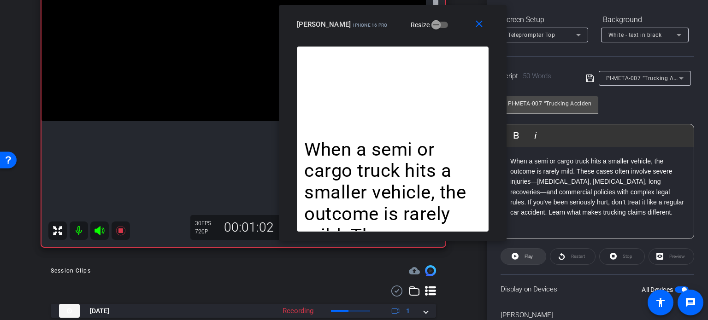
click at [528, 256] on span "Play" at bounding box center [529, 256] width 8 height 5
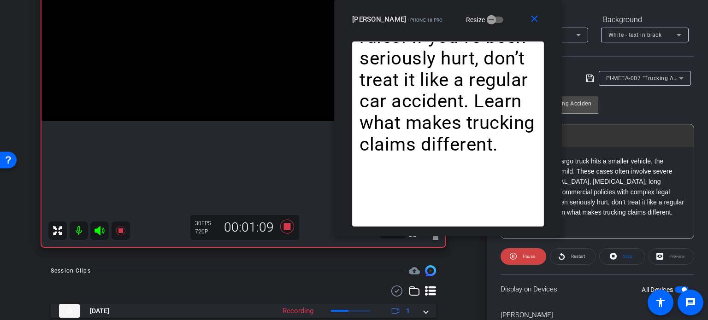
drag, startPoint x: 377, startPoint y: 31, endPoint x: 436, endPoint y: 20, distance: 59.0
click at [436, 20] on div "Adam Appel iPhone 16 Pro Resize" at bounding box center [451, 19] width 199 height 17
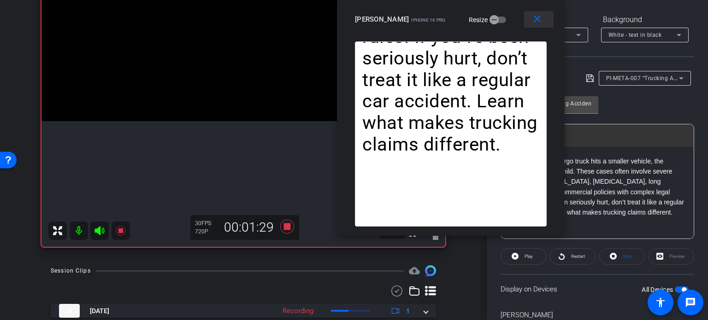
click at [543, 24] on span at bounding box center [538, 19] width 29 height 22
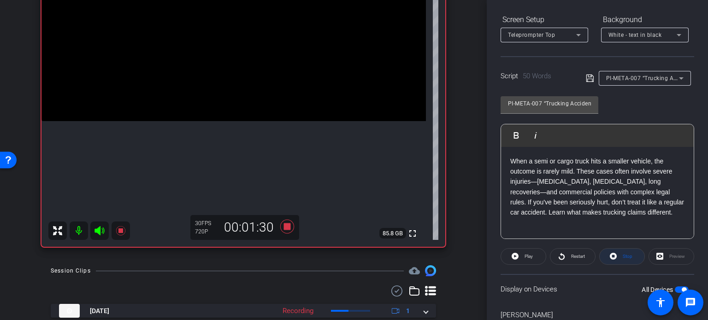
click at [620, 259] on span "Stop" at bounding box center [626, 256] width 12 height 13
click at [288, 231] on icon at bounding box center [287, 226] width 22 height 17
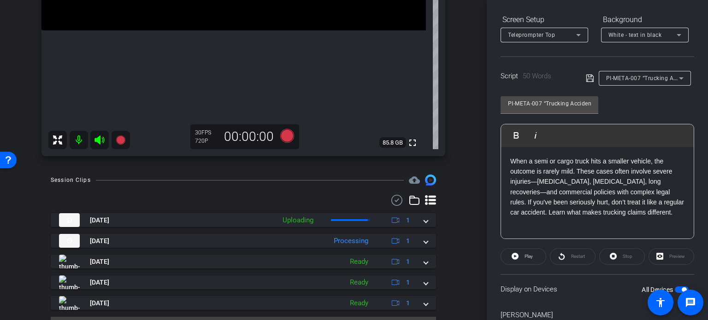
scroll to position [234, 0]
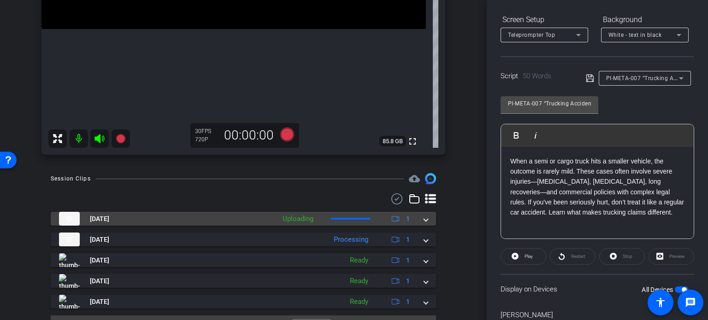
click at [425, 221] on mat-expansion-panel-header "Oct 3, 2025 Uploading 1" at bounding box center [243, 219] width 385 height 14
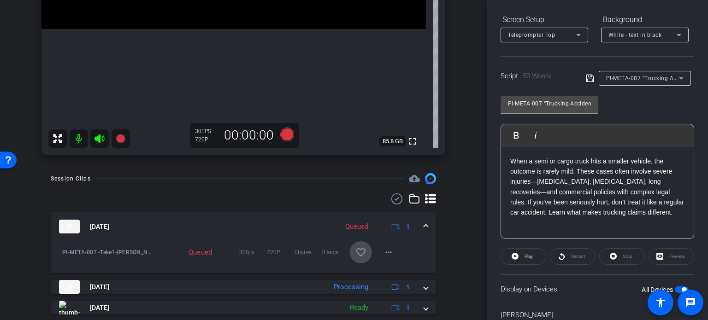
click at [359, 252] on mat-icon "favorite_border" at bounding box center [360, 252] width 11 height 11
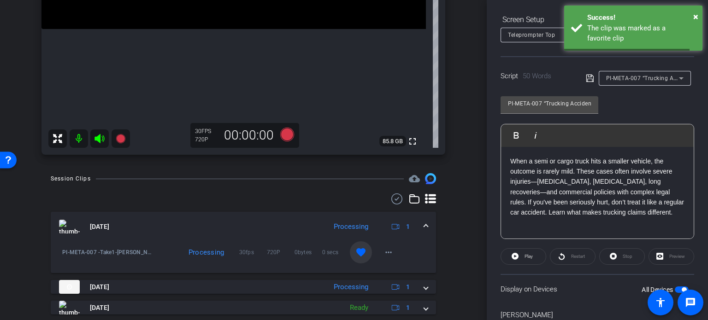
click at [421, 220] on mat-expansion-panel-header "Oct 3, 2025 Processing 1" at bounding box center [243, 226] width 385 height 29
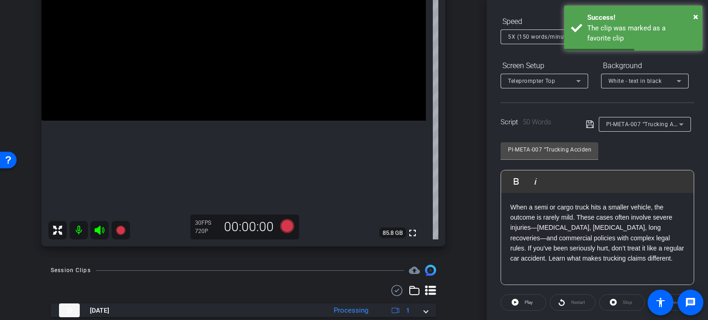
scroll to position [142, 0]
click at [631, 121] on span "PI-META-007 “Trucking Accidents Aren’t Just Bigger Crashes”" at bounding box center [688, 123] width 165 height 7
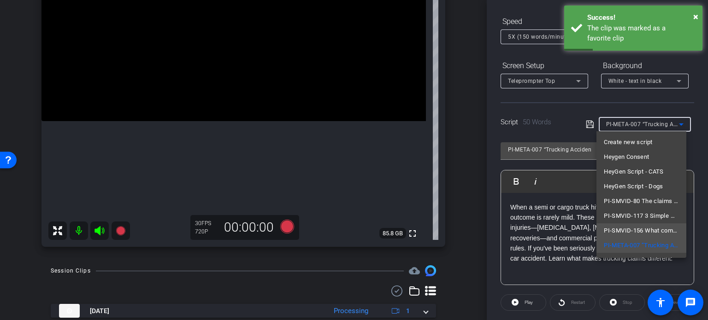
scroll to position [28, 0]
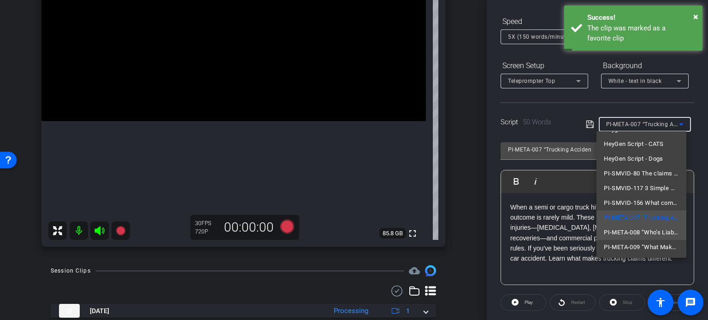
click at [619, 230] on span "PI-META-008 “Who’s Liable After a Trucking Crash?”" at bounding box center [641, 232] width 75 height 11
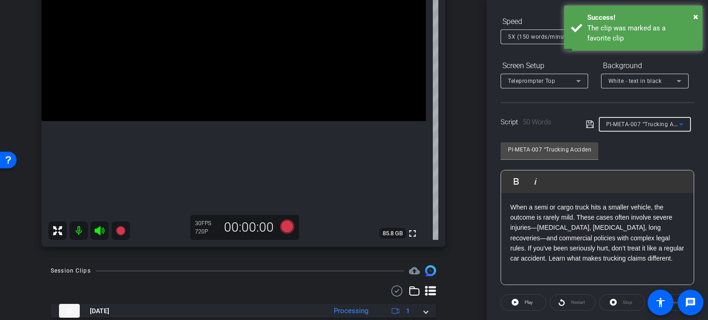
type input "PI-META-008 “Who’s Liable After a Trucking Crash?”"
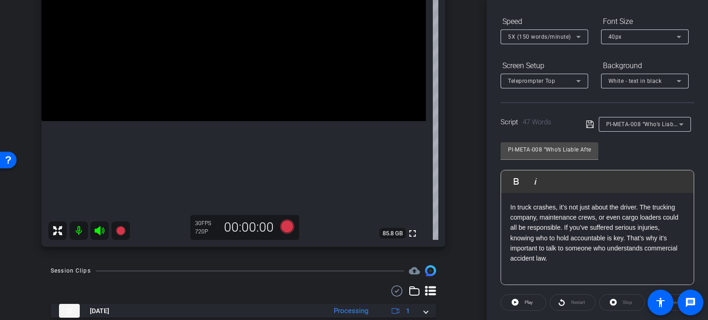
click at [476, 224] on div "arrow_back Appel,Adam_Shoot08_10032025 Back to project Send invite account_box …" at bounding box center [243, 160] width 487 height 320
drag, startPoint x: 542, startPoint y: 148, endPoint x: 433, endPoint y: 108, distance: 115.3
click at [433, 108] on div "arrow_back Appel,Adam_Shoot08_10032025 Back to project Send invite account_box …" at bounding box center [354, 160] width 708 height 320
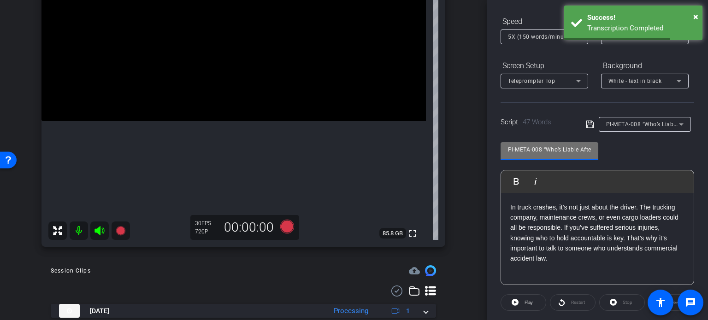
click at [465, 163] on div "arrow_back Appel,Adam_Shoot08_10032025 Back to project Send invite account_box …" at bounding box center [243, 18] width 487 height 320
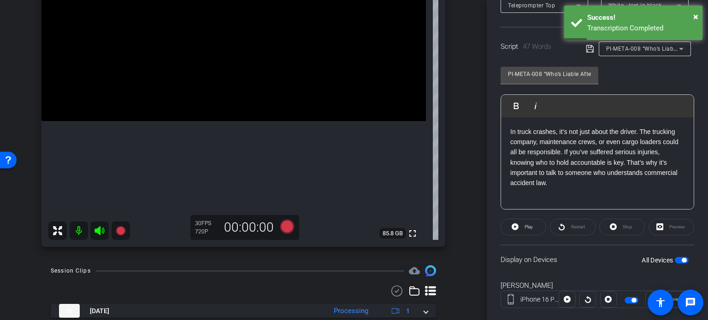
scroll to position [183, 0]
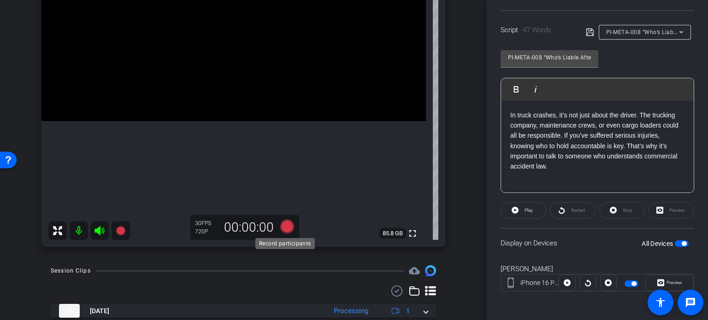
click at [286, 224] on icon at bounding box center [287, 227] width 14 height 14
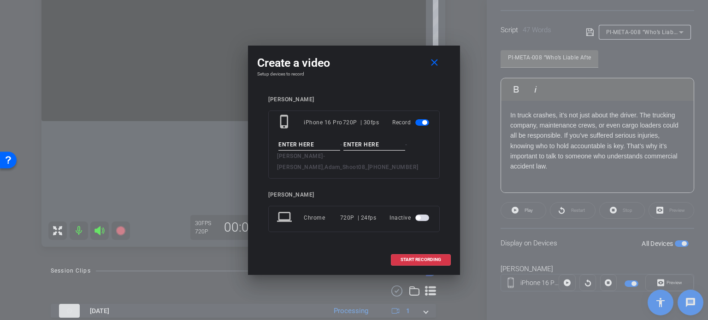
click at [289, 148] on input at bounding box center [309, 145] width 62 height 12
paste input "PI-META-008"
type input "PI-META-008"
click at [366, 151] on input at bounding box center [374, 145] width 62 height 12
type input "Take1"
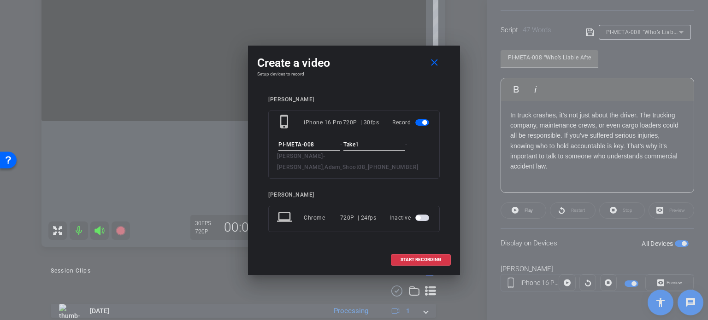
click at [395, 90] on div "Create a video close Setup devices to record Adam Appel phone_iphone iPhone 16 …" at bounding box center [354, 161] width 212 height 230
click at [430, 258] on span "START RECORDING" at bounding box center [421, 260] width 41 height 5
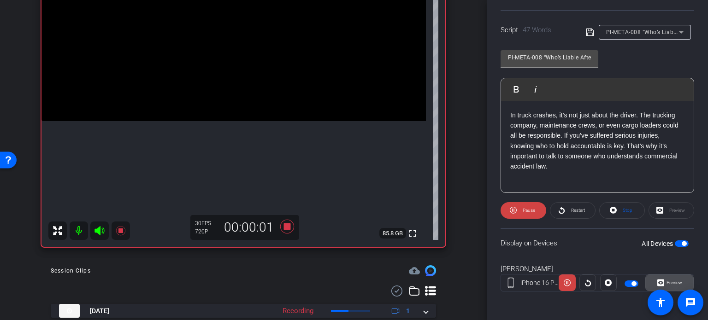
click at [673, 280] on span "Preview" at bounding box center [674, 282] width 16 height 5
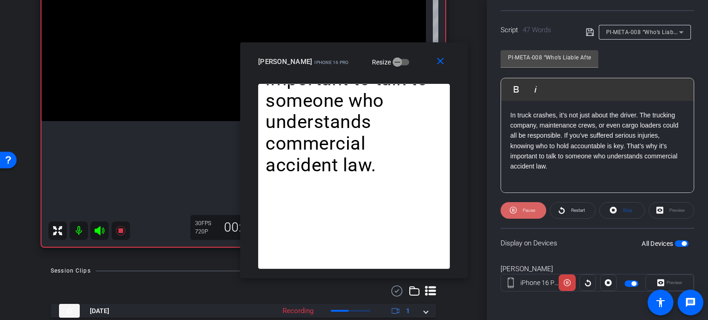
click at [525, 210] on span "Pause" at bounding box center [529, 210] width 12 height 5
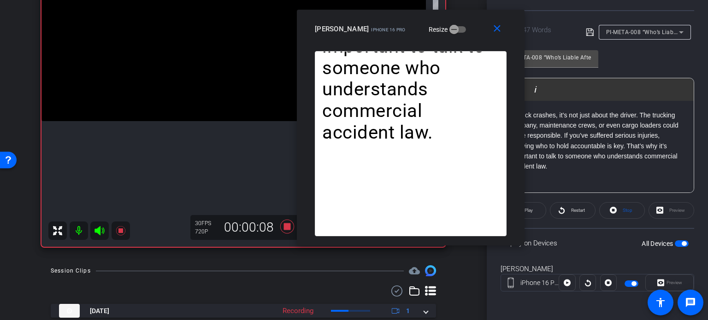
drag, startPoint x: 344, startPoint y: 72, endPoint x: 401, endPoint y: 40, distance: 65.5
click at [401, 40] on div "close Adam Appel iPhone 16 Pro Resize" at bounding box center [411, 30] width 228 height 41
click at [625, 214] on span "Stop" at bounding box center [626, 210] width 12 height 13
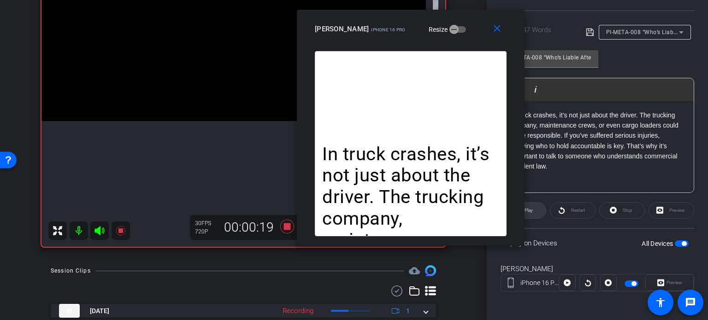
click at [534, 212] on span at bounding box center [523, 211] width 45 height 22
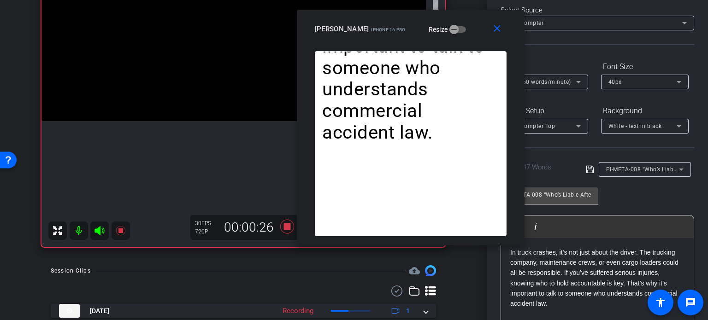
scroll to position [44, 0]
click at [543, 81] on span "5X (150 words/minute)" at bounding box center [539, 83] width 63 height 6
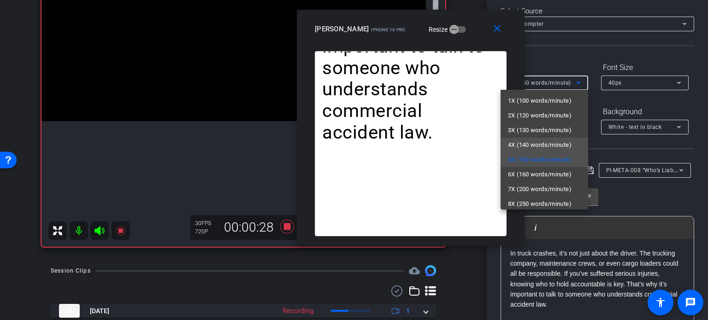
click at [557, 143] on span "4X (140 words/minute)" at bounding box center [540, 145] width 64 height 11
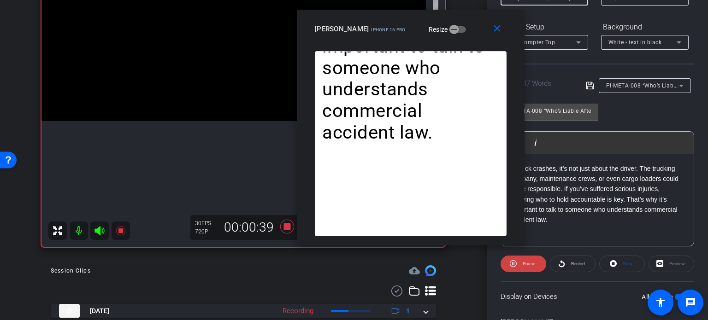
scroll to position [136, 0]
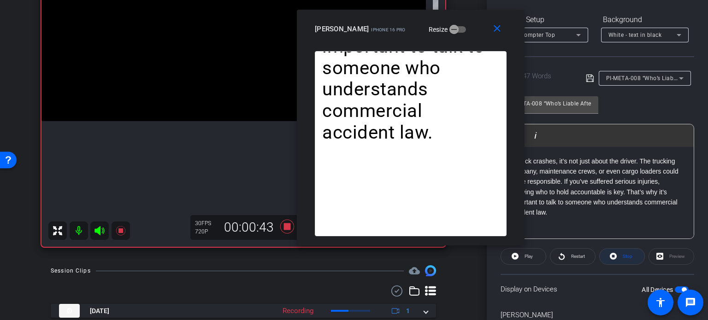
click at [621, 264] on openreel-capture-teleprompter "Speed 4X (140 words/minute) Font Size 40px Screen Setup Teleprompter Top Backgr…" at bounding box center [598, 161] width 194 height 386
click at [627, 255] on span "Stop" at bounding box center [628, 256] width 10 height 5
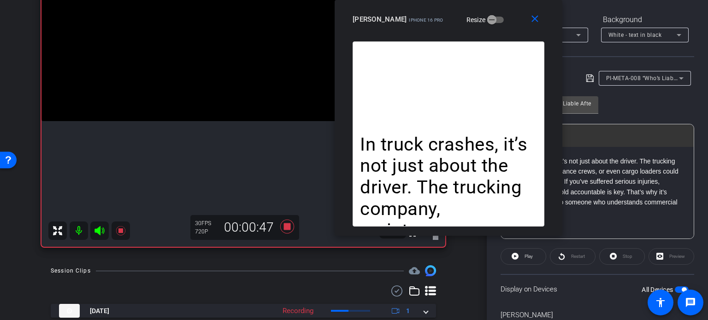
drag, startPoint x: 401, startPoint y: 40, endPoint x: 439, endPoint y: 22, distance: 42.1
click at [439, 22] on div "close Adam Appel iPhone 16 Pro Resize" at bounding box center [449, 20] width 228 height 41
click at [532, 262] on span "Play" at bounding box center [527, 256] width 11 height 13
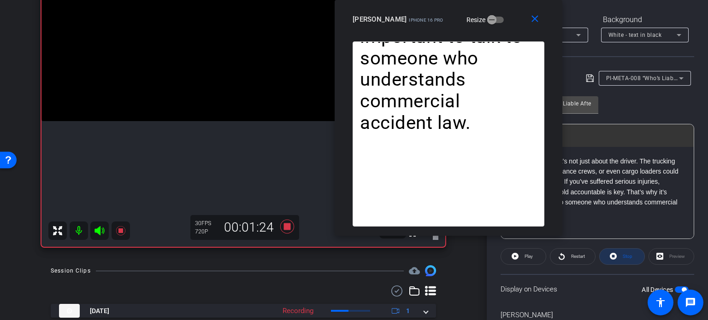
click at [623, 258] on span "Stop" at bounding box center [628, 256] width 10 height 5
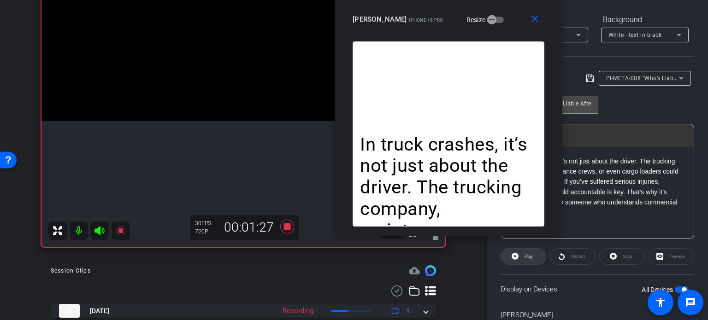
click at [527, 254] on span "Play" at bounding box center [529, 256] width 8 height 5
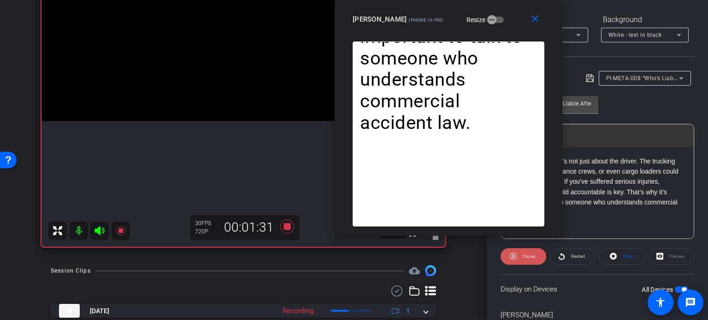
click at [517, 256] on span at bounding box center [524, 257] width 46 height 22
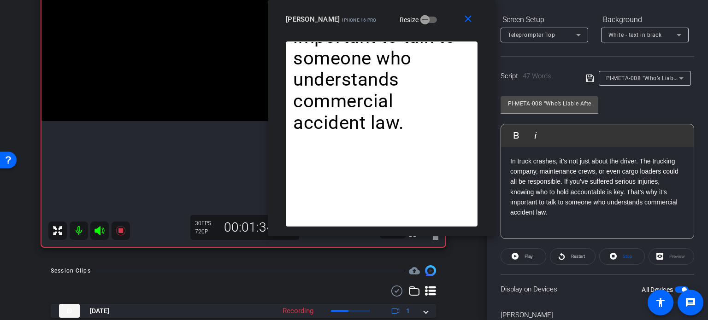
drag, startPoint x: 512, startPoint y: 23, endPoint x: 453, endPoint y: -1, distance: 63.5
click at [453, 0] on html "Accessibility Screen-Reader Guide, Feedback, and Issue Reporting | New window m…" at bounding box center [354, 160] width 708 height 320
click at [506, 210] on div "In truck crashes, it’s not just about the driver. The trucking company, mainten…" at bounding box center [597, 193] width 193 height 92
click at [675, 290] on span "button" at bounding box center [682, 290] width 14 height 6
click at [675, 290] on span "button" at bounding box center [677, 290] width 5 height 5
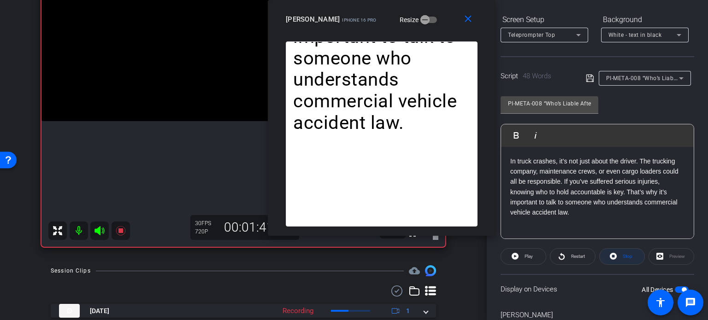
click at [623, 260] on span "Stop" at bounding box center [626, 256] width 12 height 13
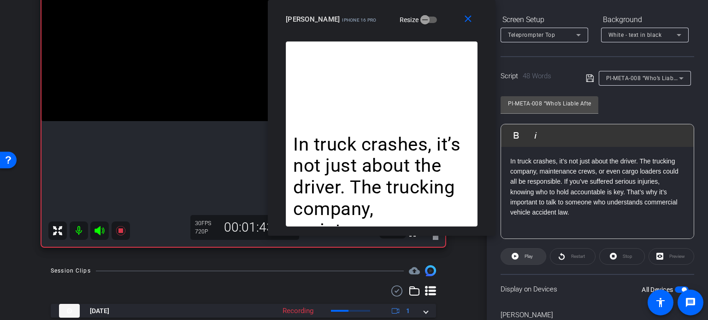
click at [531, 253] on span "Play" at bounding box center [527, 256] width 11 height 13
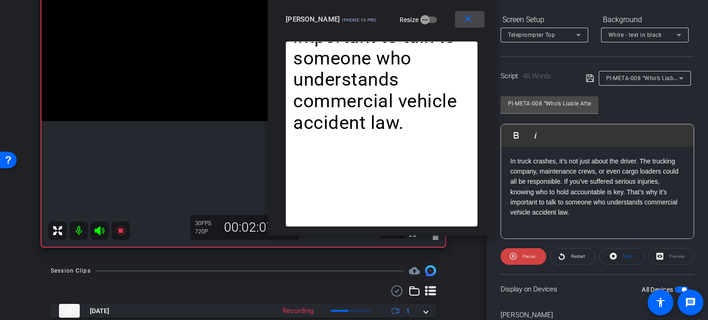
click at [471, 16] on mat-icon "close" at bounding box center [468, 19] width 12 height 12
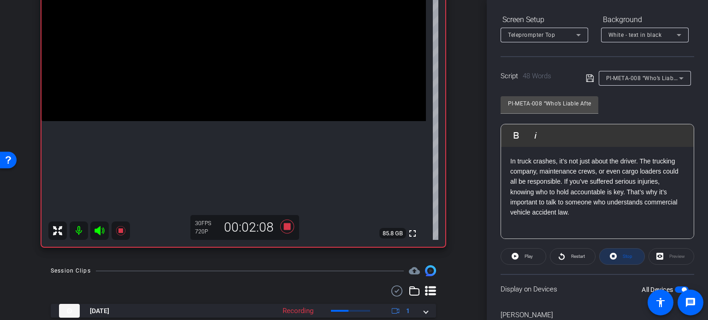
click at [620, 255] on span "Stop" at bounding box center [626, 256] width 12 height 13
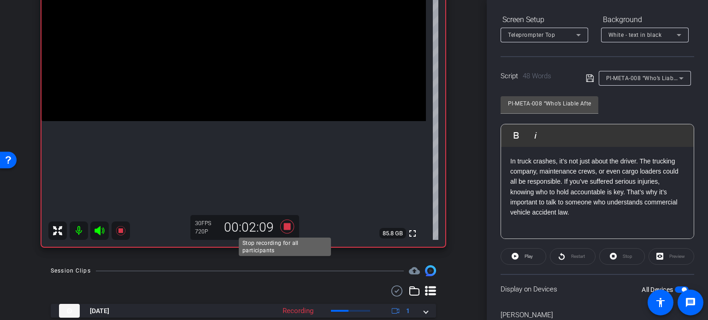
drag, startPoint x: 282, startPoint y: 224, endPoint x: 310, endPoint y: 212, distance: 30.4
click at [282, 223] on icon at bounding box center [287, 227] width 14 height 14
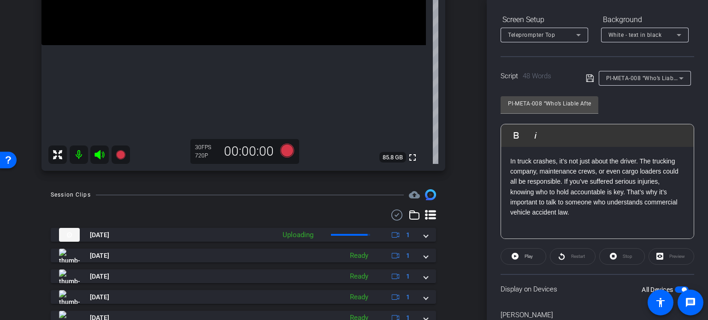
scroll to position [234, 0]
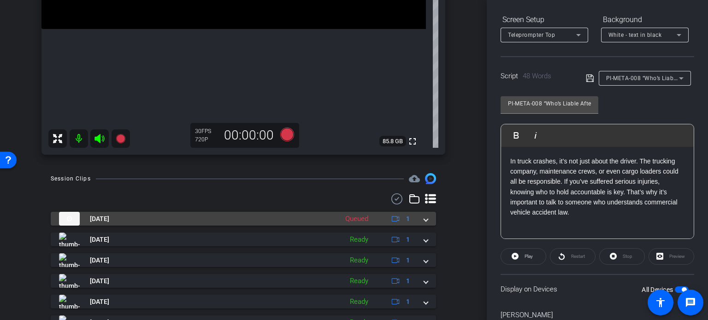
click at [426, 219] on mat-expansion-panel-header "Oct 3, 2025 Queued 1" at bounding box center [243, 219] width 385 height 14
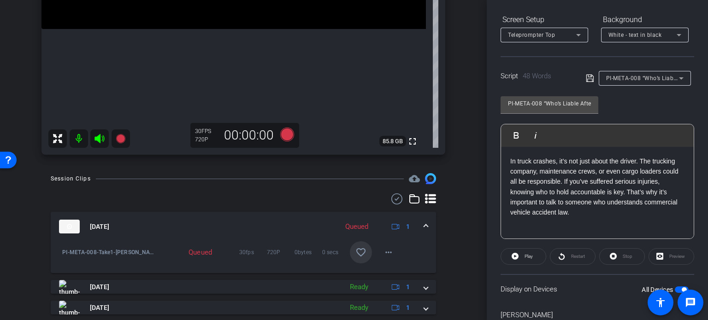
click at [360, 253] on mat-icon "favorite_border" at bounding box center [360, 252] width 11 height 11
click at [424, 223] on span at bounding box center [426, 227] width 4 height 10
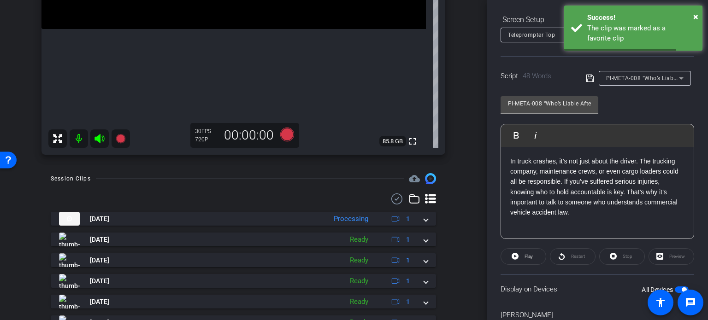
click at [666, 75] on span "PI-META-008 “Who’s Liable After a Trucking Crash?”" at bounding box center [676, 77] width 140 height 7
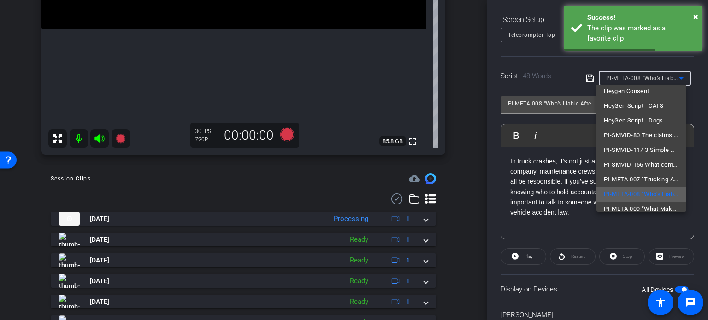
scroll to position [28, 0]
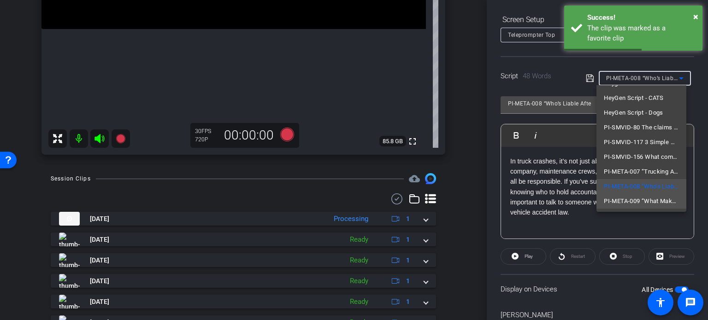
click at [636, 197] on span "PI-META-009 “What Makes a Truck Accident Injury ‘High Value’?”" at bounding box center [641, 201] width 75 height 11
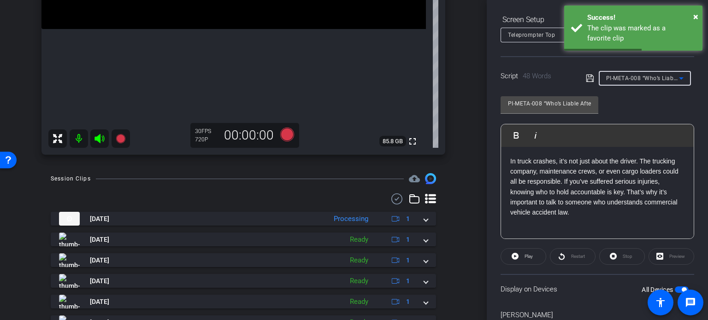
type input "PI-META-009 “What Makes a Truck Accident Injury ‘High Value’?”"
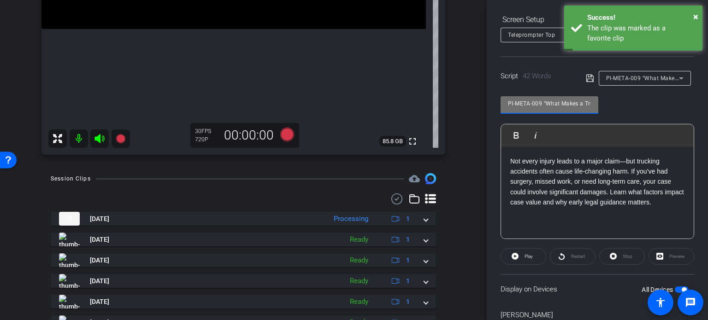
drag, startPoint x: 542, startPoint y: 103, endPoint x: 475, endPoint y: 86, distance: 69.1
click at [476, 86] on div "arrow_back Appel,Adam_Shoot08_10032025 Back to project Send invite account_box …" at bounding box center [354, 160] width 708 height 320
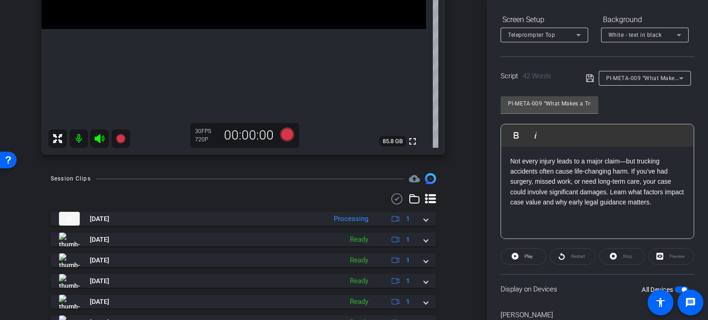
drag, startPoint x: 455, startPoint y: 175, endPoint x: 471, endPoint y: 174, distance: 15.7
click at [455, 175] on div "Session Clips cloud_upload Oct 3, 2025 Processing 1 PI-META-008-Take1-Appel- Ad…" at bounding box center [243, 267] width 441 height 189
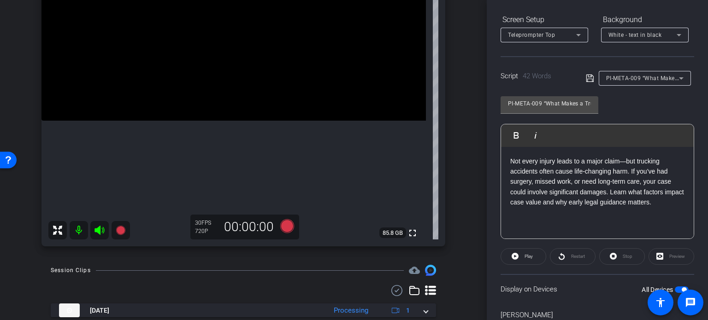
scroll to position [142, 0]
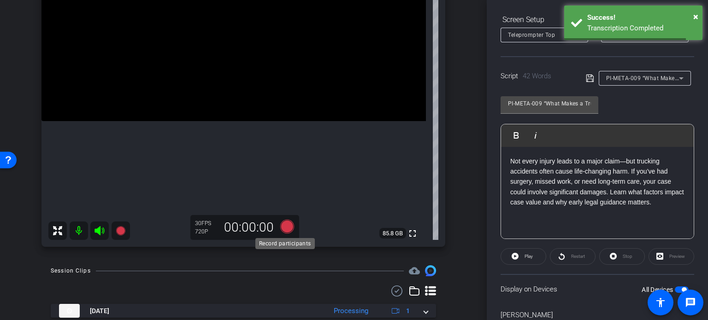
click at [281, 224] on icon at bounding box center [287, 227] width 14 height 14
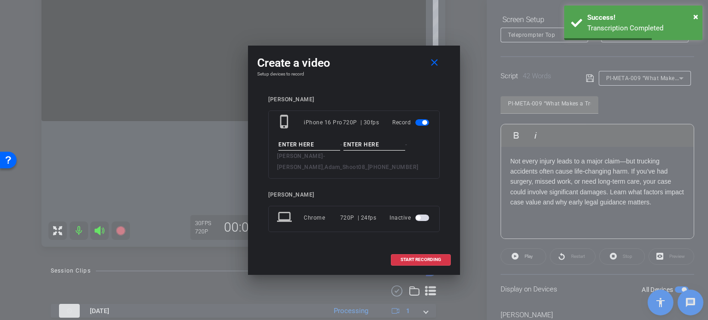
click at [299, 147] on input at bounding box center [309, 145] width 62 height 12
paste input "PI-META-009"
type input "PI-META-009"
click at [363, 149] on input at bounding box center [374, 145] width 62 height 12
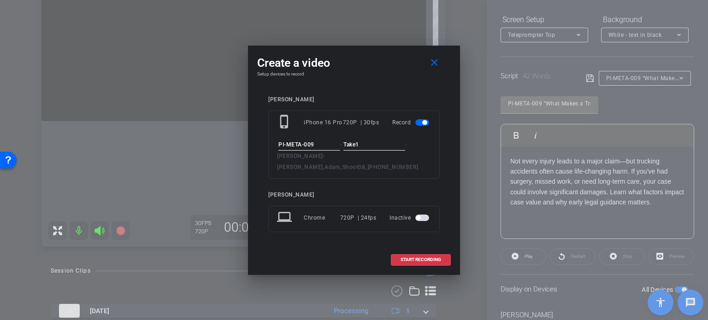
type input "Take1"
click at [376, 103] on div "Adam Appel" at bounding box center [353, 99] width 171 height 7
click at [427, 258] on span "START RECORDING" at bounding box center [421, 260] width 41 height 5
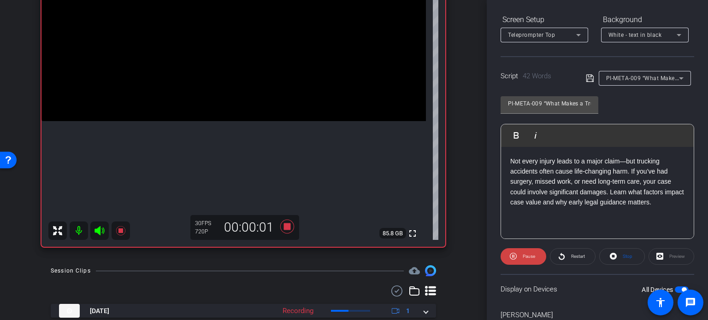
scroll to position [183, 0]
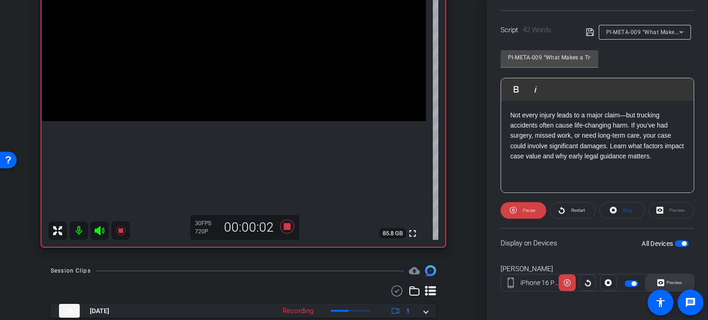
click at [682, 283] on span at bounding box center [669, 283] width 47 height 22
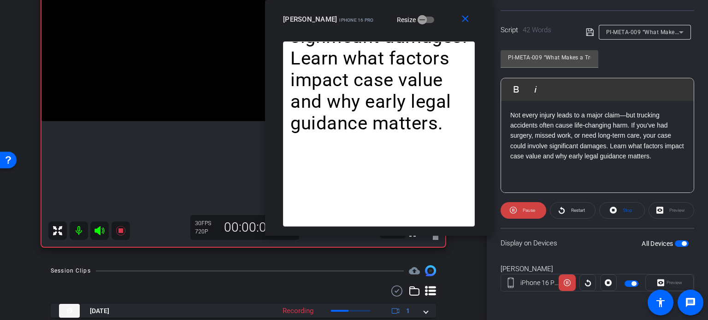
drag, startPoint x: 347, startPoint y: 71, endPoint x: 367, endPoint y: 32, distance: 44.3
click at [367, 32] on div "close Adam Appel iPhone 16 Pro Resize" at bounding box center [379, 20] width 228 height 41
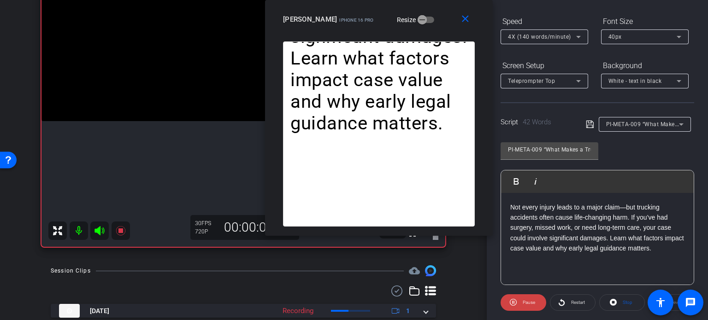
scroll to position [90, 0]
click at [529, 36] on span "4X (140 words/minute)" at bounding box center [539, 37] width 63 height 6
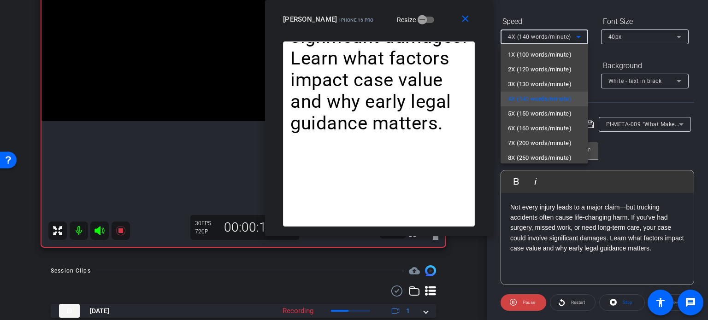
click at [431, 29] on div at bounding box center [354, 160] width 708 height 320
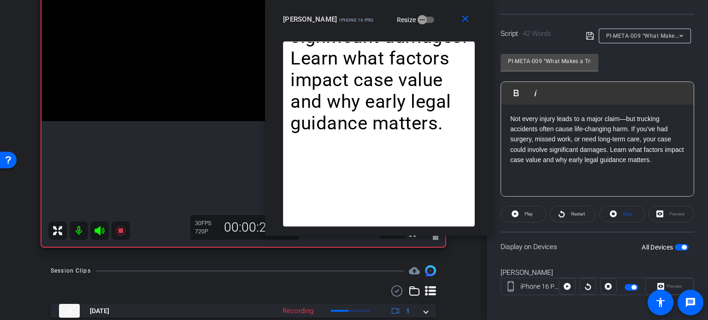
scroll to position [183, 0]
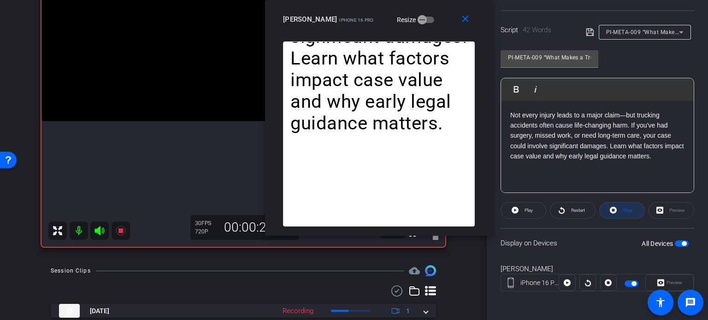
click at [620, 212] on span "Stop" at bounding box center [626, 210] width 12 height 13
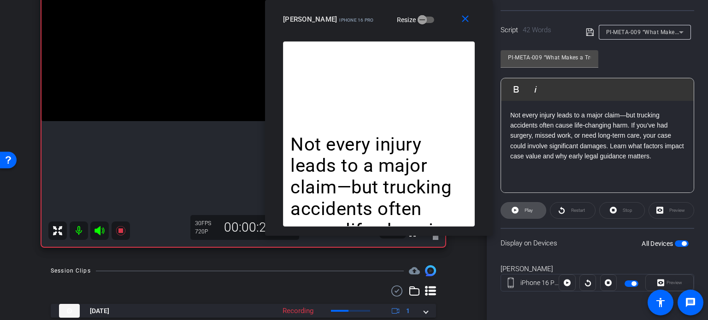
click at [528, 211] on span "Play" at bounding box center [529, 210] width 8 height 5
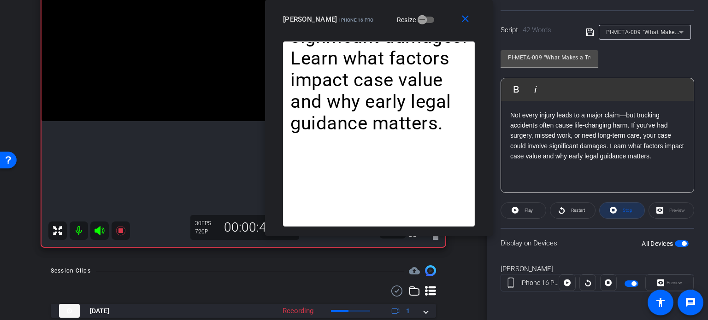
click at [623, 208] on span "Stop" at bounding box center [628, 210] width 10 height 5
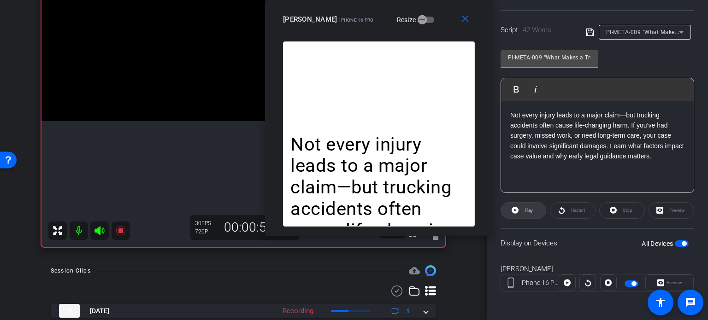
click at [525, 212] on span "Play" at bounding box center [529, 210] width 8 height 5
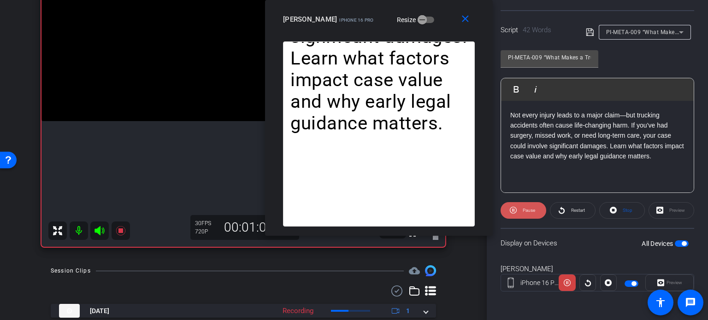
click at [525, 212] on span "Pause" at bounding box center [529, 210] width 12 height 5
click at [626, 216] on span at bounding box center [622, 211] width 45 height 22
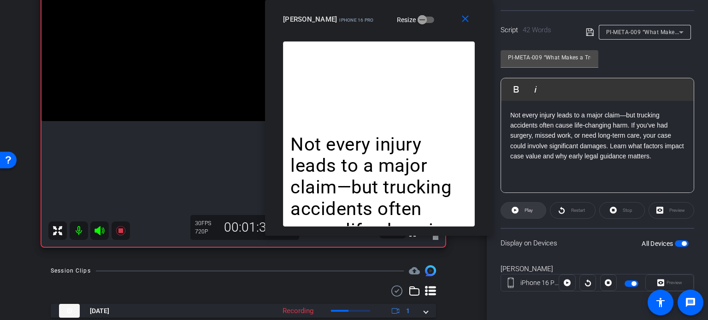
click at [527, 209] on span "Play" at bounding box center [529, 210] width 8 height 5
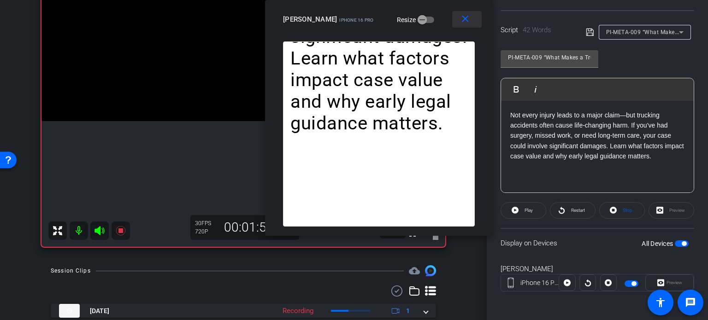
click at [465, 25] on span at bounding box center [466, 19] width 29 height 22
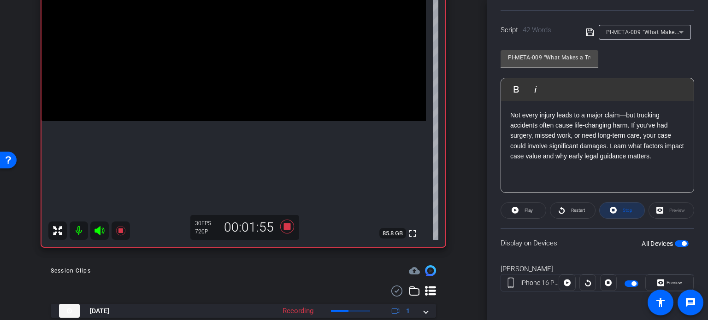
click at [631, 206] on span at bounding box center [622, 211] width 45 height 22
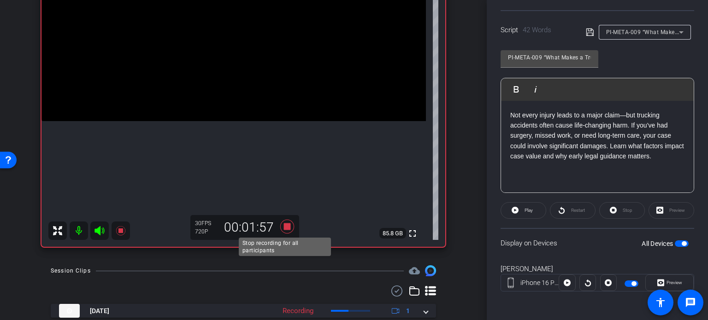
click at [284, 222] on icon at bounding box center [287, 226] width 22 height 17
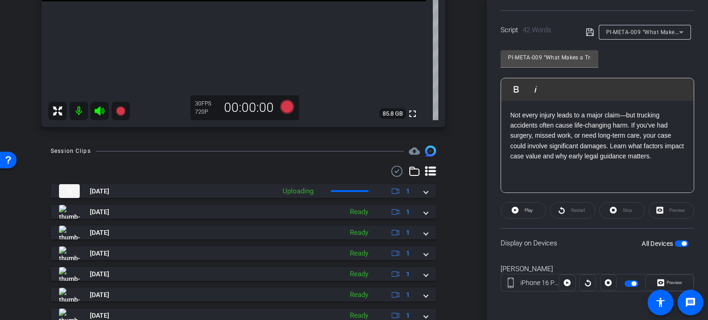
scroll to position [280, 0]
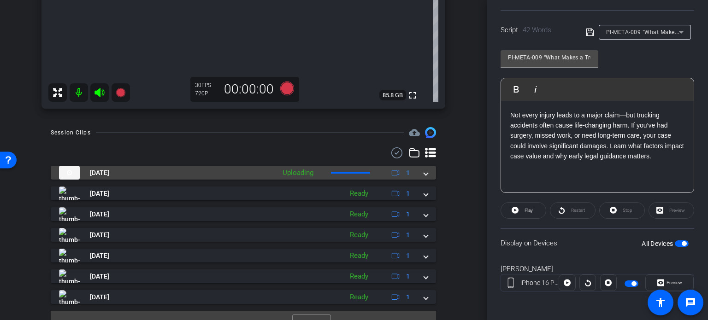
click at [416, 170] on div "Oct 3, 2025 Uploading 1" at bounding box center [241, 173] width 365 height 14
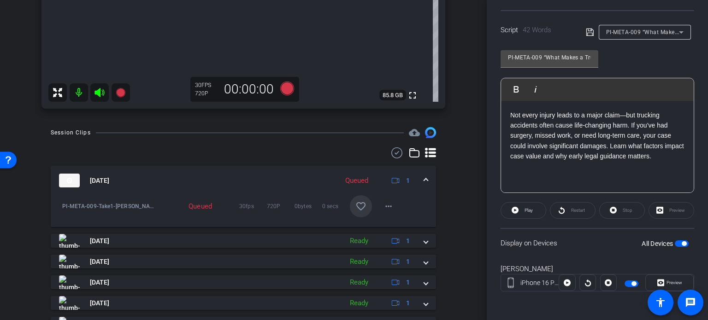
click at [359, 203] on mat-icon "favorite_border" at bounding box center [360, 206] width 11 height 11
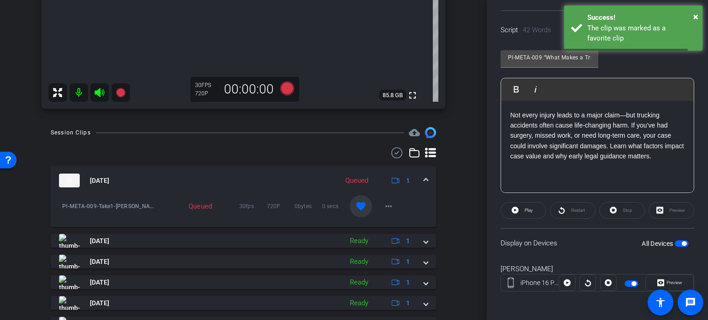
click at [424, 177] on span at bounding box center [426, 181] width 4 height 10
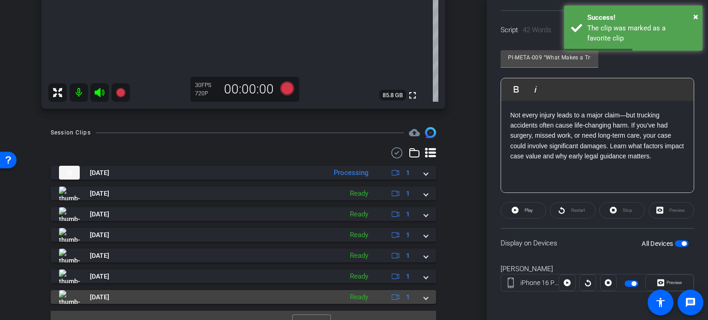
click at [424, 300] on span at bounding box center [426, 298] width 4 height 10
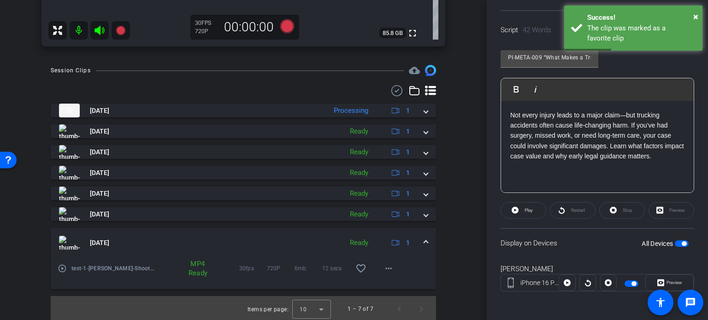
scroll to position [344, 0]
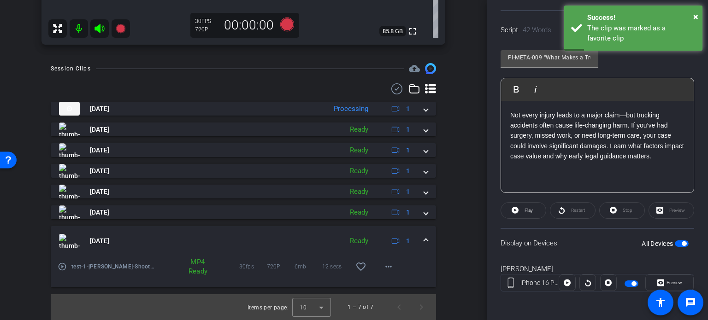
click at [424, 241] on span at bounding box center [426, 241] width 4 height 10
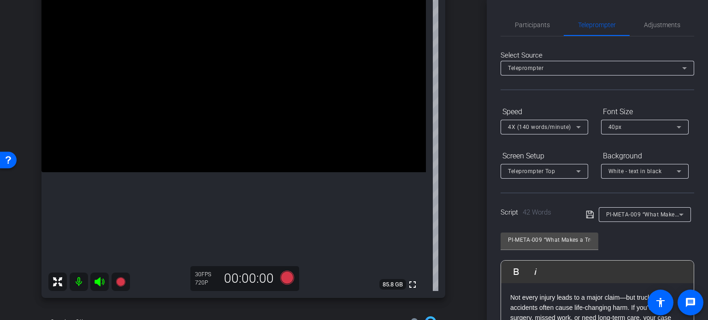
scroll to position [112, 0]
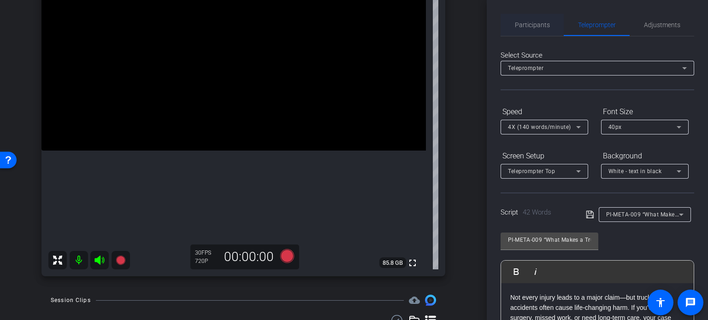
click at [535, 24] on span "Participants" at bounding box center [532, 25] width 35 height 6
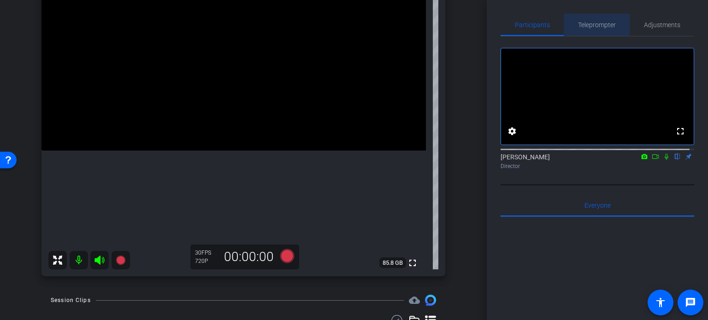
click at [604, 24] on span "Teleprompter" at bounding box center [597, 25] width 38 height 6
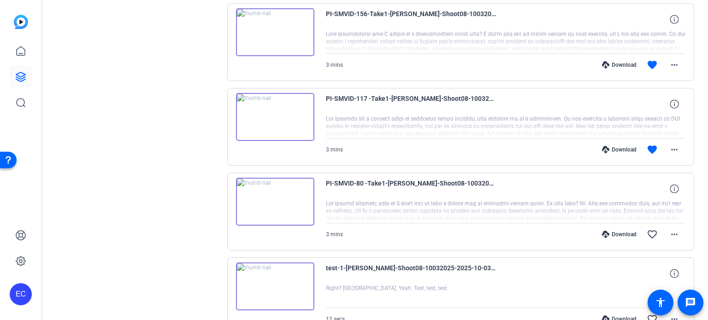
scroll to position [369, 0]
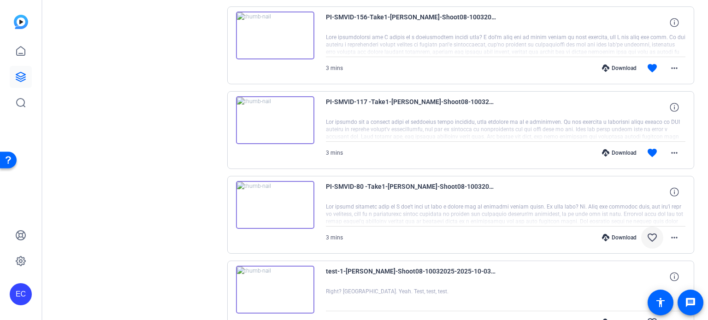
click at [650, 239] on mat-icon "favorite_border" at bounding box center [652, 237] width 11 height 11
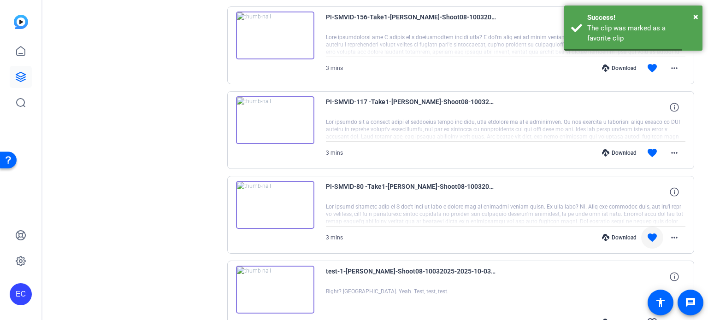
click at [616, 236] on div "Download" at bounding box center [619, 237] width 44 height 7
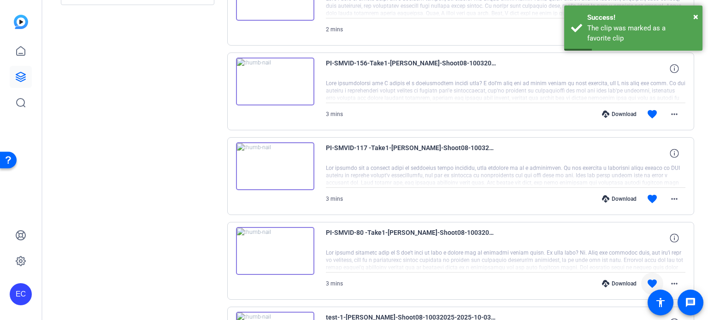
click at [611, 197] on div "Download" at bounding box center [619, 198] width 44 height 7
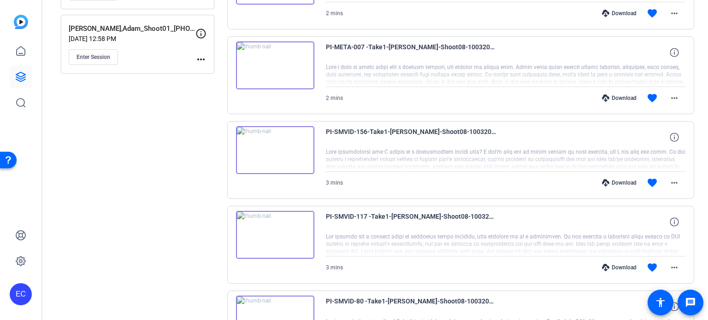
scroll to position [230, 0]
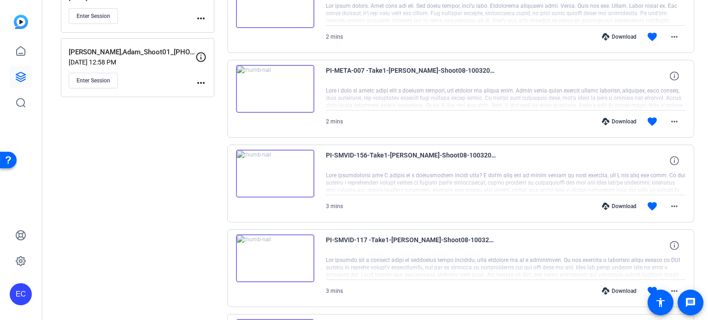
click at [611, 203] on div "Download" at bounding box center [619, 206] width 44 height 7
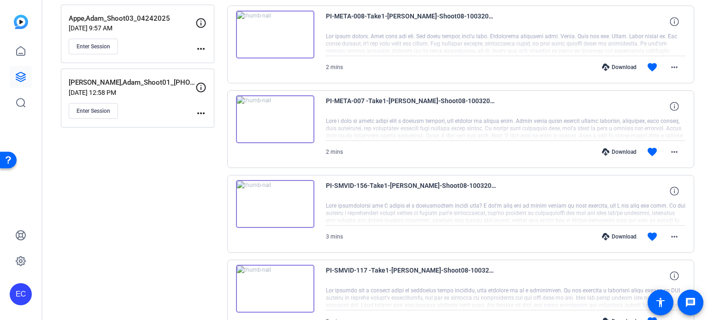
scroll to position [184, 0]
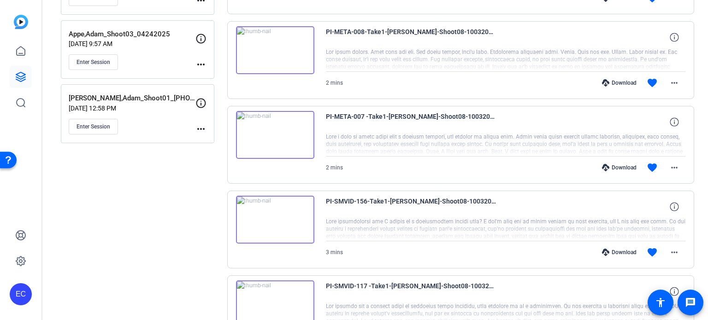
click at [621, 164] on div "Download" at bounding box center [619, 167] width 44 height 7
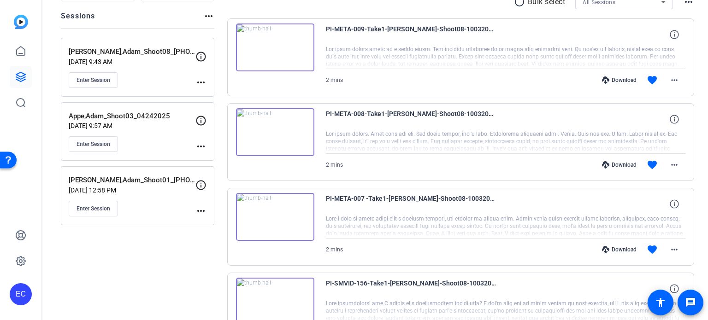
scroll to position [92, 0]
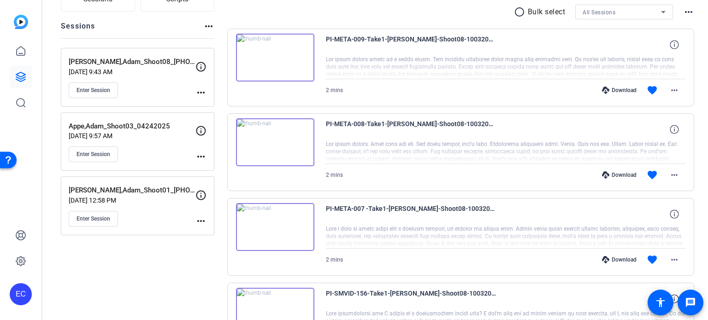
click at [622, 172] on div "Download" at bounding box center [619, 174] width 44 height 7
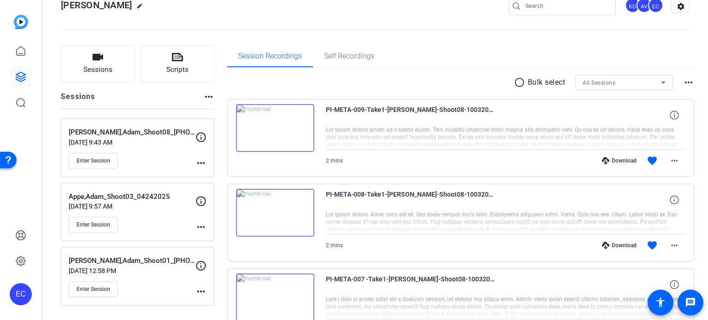
scroll to position [0, 0]
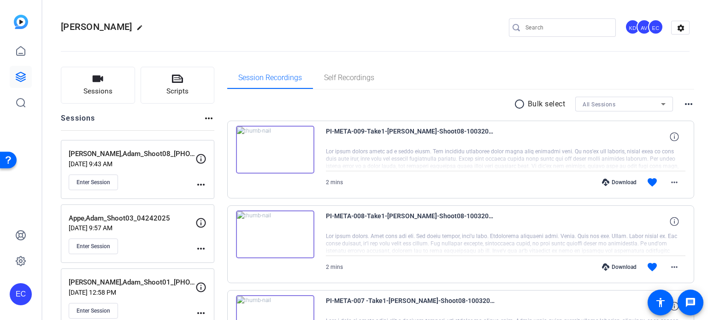
click at [620, 181] on div "Download" at bounding box center [619, 182] width 44 height 7
click at [178, 80] on icon at bounding box center [177, 79] width 11 height 8
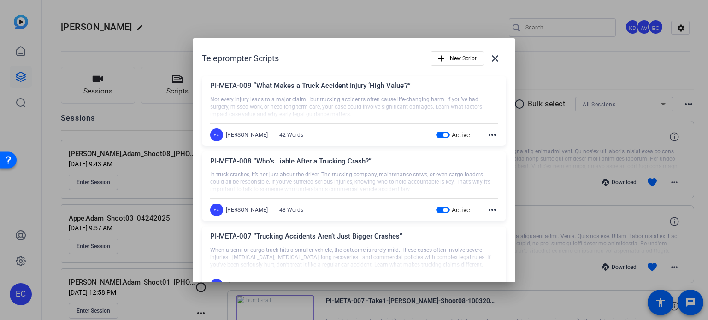
click at [441, 132] on span "button" at bounding box center [443, 135] width 14 height 6
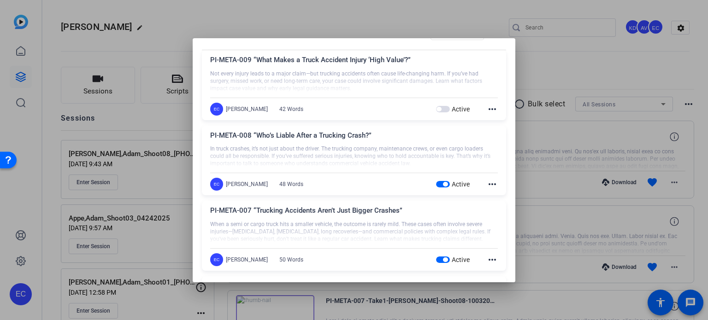
scroll to position [46, 0]
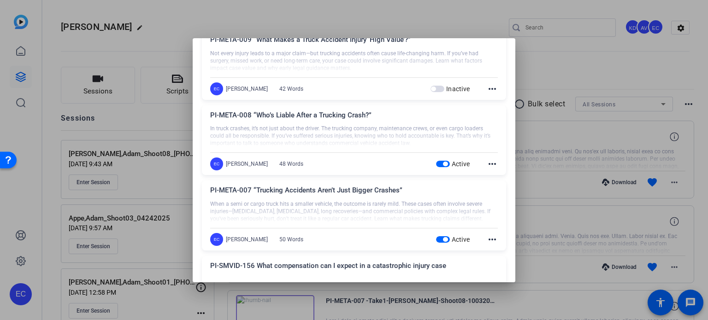
click at [436, 164] on span "button" at bounding box center [443, 164] width 14 height 6
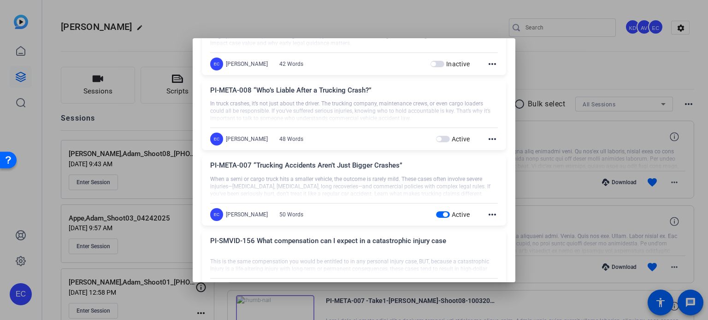
scroll to position [92, 0]
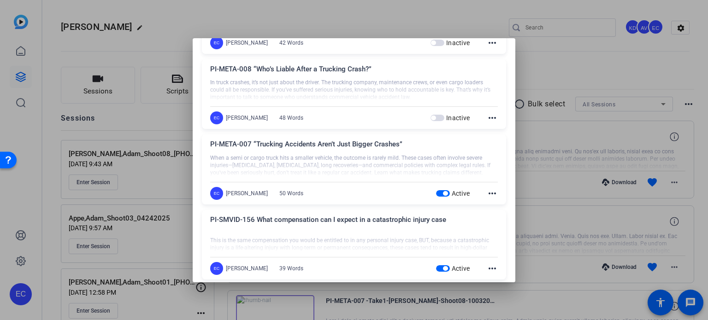
click at [436, 193] on span "button" at bounding box center [443, 193] width 14 height 6
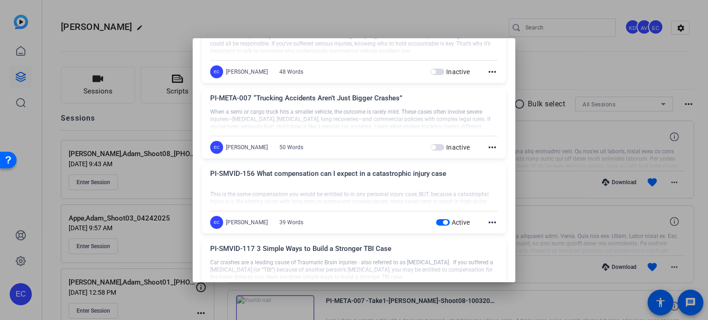
click at [436, 223] on span "button" at bounding box center [443, 222] width 14 height 6
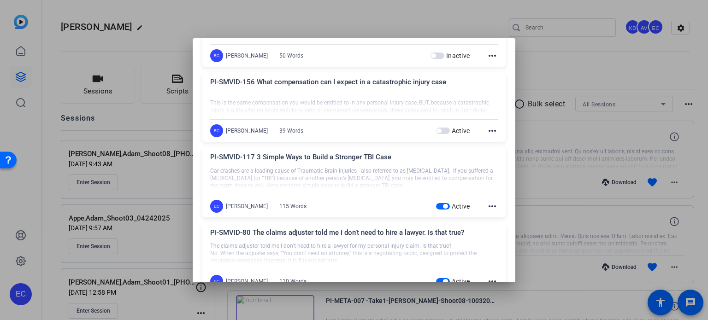
scroll to position [230, 0]
click at [439, 208] on span "button" at bounding box center [443, 206] width 14 height 6
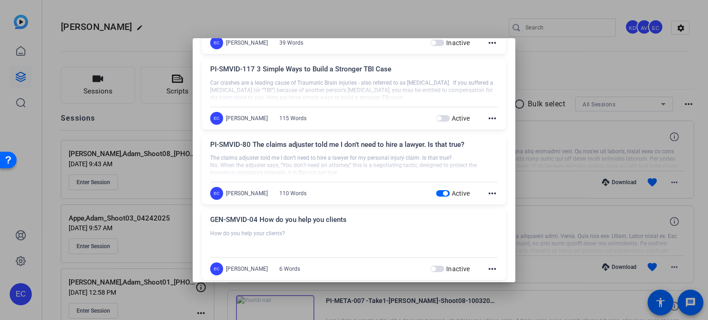
scroll to position [323, 0]
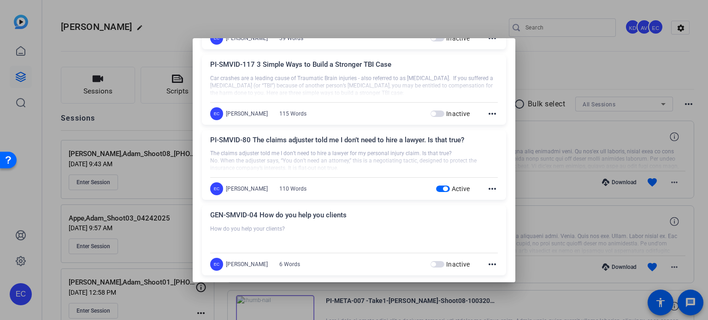
click at [439, 191] on span "button" at bounding box center [443, 189] width 14 height 6
click at [559, 153] on div at bounding box center [354, 160] width 708 height 320
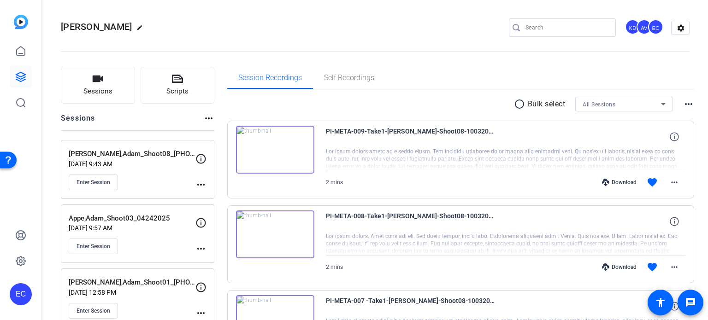
click at [196, 184] on mat-icon "more_horiz" at bounding box center [200, 184] width 11 height 11
click at [208, 199] on span "Edit Session" at bounding box center [224, 197] width 42 height 11
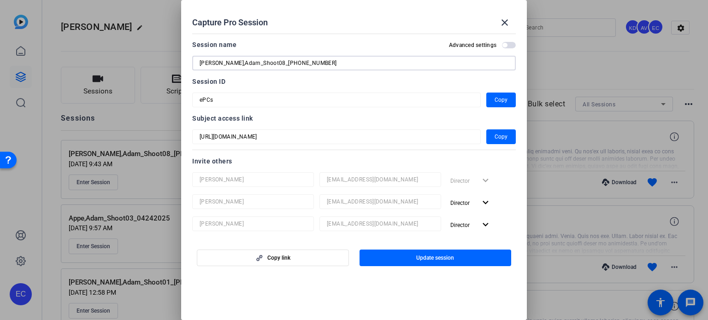
drag, startPoint x: 259, startPoint y: 42, endPoint x: 161, endPoint y: 11, distance: 103.1
click at [161, 11] on div "Capture Pro Session close Session name Advanced settings Appel,Adam_Shoot08_100…" at bounding box center [354, 160] width 708 height 320
click at [503, 27] on mat-icon "close" at bounding box center [504, 22] width 11 height 11
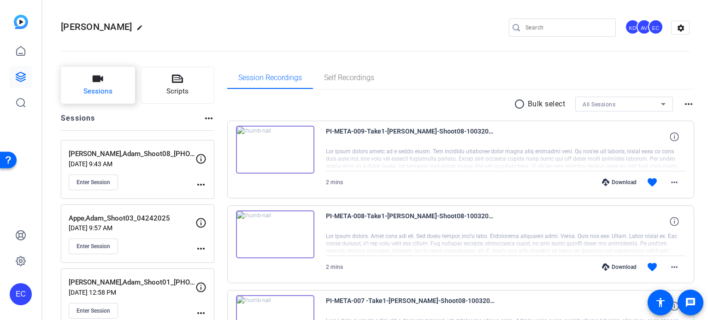
click at [107, 76] on button "Sessions" at bounding box center [98, 85] width 74 height 37
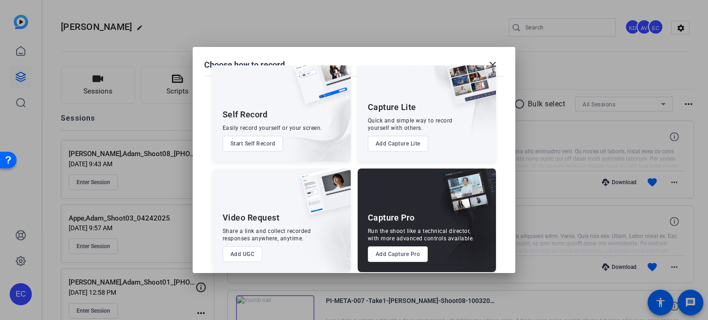
scroll to position [33, 0]
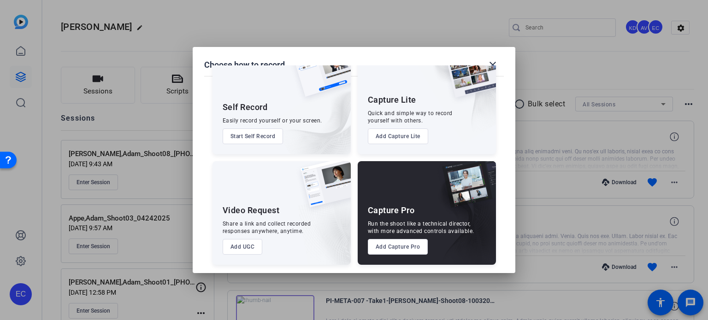
click at [406, 251] on button "Add Capture Pro" at bounding box center [398, 247] width 60 height 16
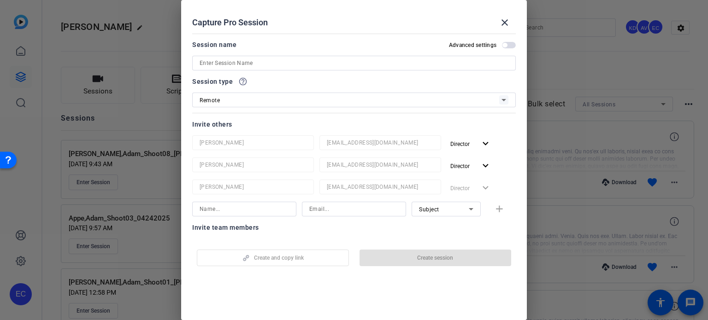
click at [232, 57] on div at bounding box center [354, 63] width 309 height 15
paste input "Appel,Adam_Shoot08_10032025"
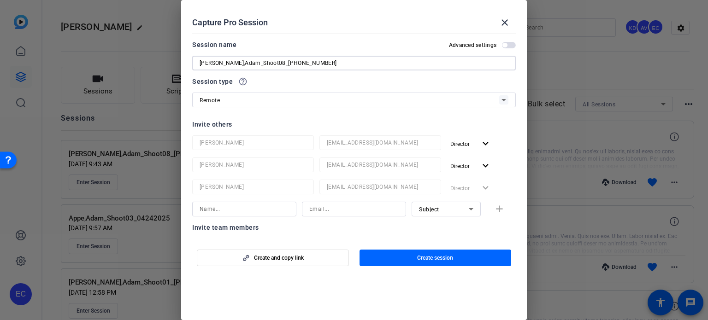
click at [255, 63] on input "Appel,Adam_Shoot08_10032025" at bounding box center [354, 63] width 309 height 11
drag, startPoint x: 259, startPoint y: 66, endPoint x: 322, endPoint y: 81, distance: 63.9
click at [322, 81] on div "Session name Advanced settings Appel,Adam_Shoot09_10032025 Session type help_ou…" at bounding box center [354, 197] width 324 height 316
type input "Appel,Adam_Shoot09_TBD"
click at [393, 257] on span "button" at bounding box center [435, 258] width 152 height 22
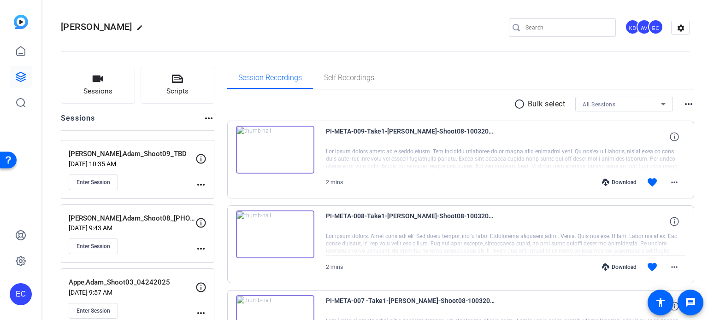
click at [206, 186] on div "Appel,Adam_Shoot09_TBD Oct 03, 2025 @ 10:35 AM Enter Session more_horiz" at bounding box center [137, 169] width 153 height 59
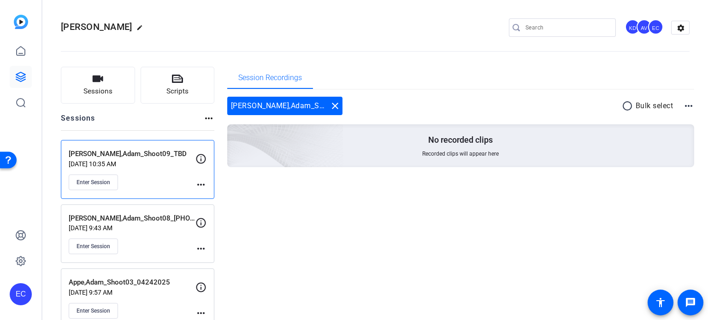
click at [335, 105] on mat-icon "close" at bounding box center [335, 105] width 11 height 11
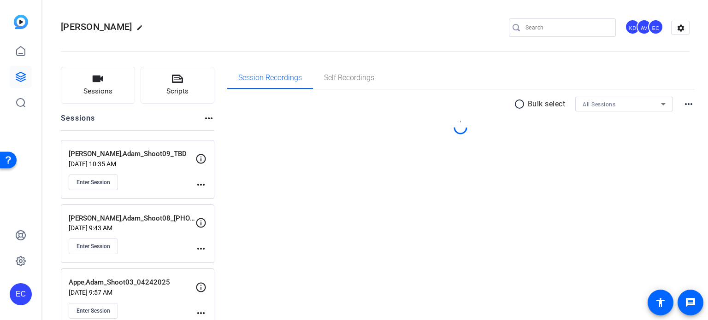
click at [200, 186] on mat-icon "more_horiz" at bounding box center [200, 184] width 11 height 11
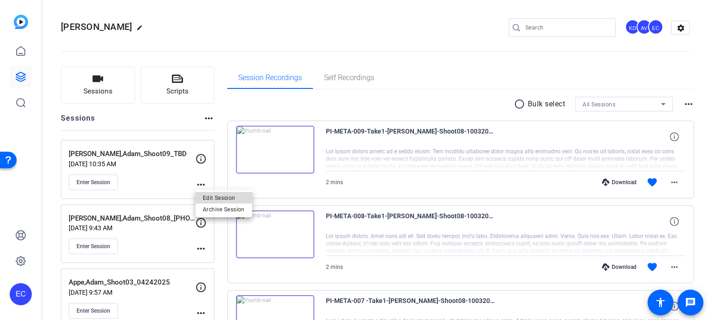
click at [203, 199] on span "Edit Session" at bounding box center [224, 197] width 42 height 11
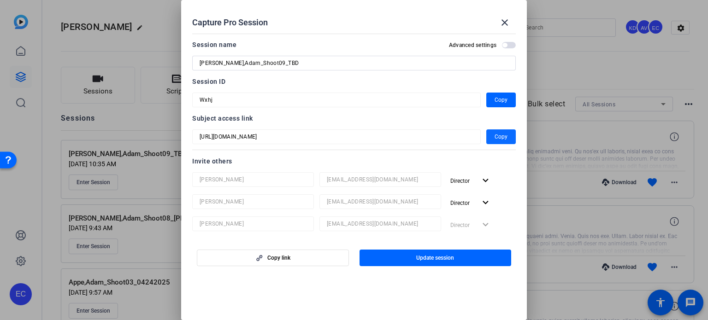
click at [495, 137] on span "Copy" at bounding box center [501, 136] width 13 height 11
click at [503, 21] on mat-icon "close" at bounding box center [504, 22] width 11 height 11
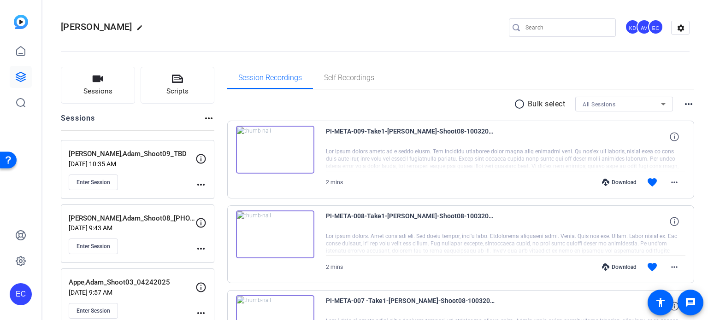
click at [202, 184] on mat-icon "more_horiz" at bounding box center [200, 184] width 11 height 11
click at [206, 193] on span "Edit Session" at bounding box center [224, 197] width 42 height 11
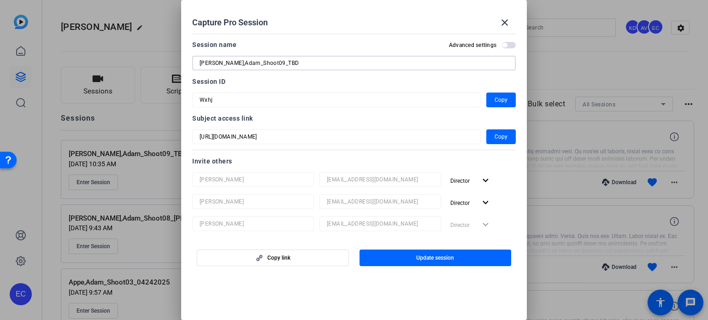
drag, startPoint x: 259, startPoint y: 64, endPoint x: 280, endPoint y: 73, distance: 22.9
click at [280, 71] on mat-form-field "Appel,Adam_Shoot09_TBD" at bounding box center [354, 63] width 324 height 15
type input "Appel,Adam_Shoot09_11072025"
click at [423, 259] on span "Update session" at bounding box center [435, 257] width 38 height 7
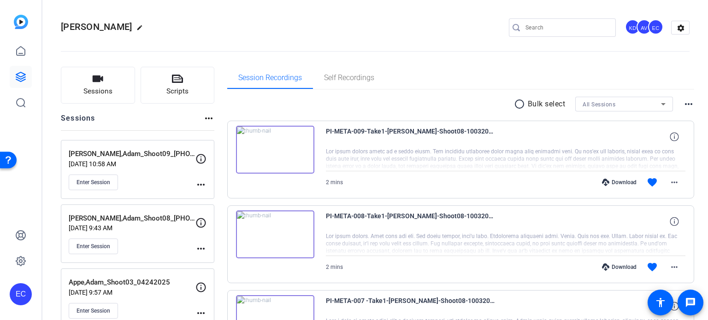
click at [203, 186] on mat-icon "more_horiz" at bounding box center [200, 184] width 11 height 11
click at [213, 200] on span "Edit Session" at bounding box center [224, 197] width 42 height 11
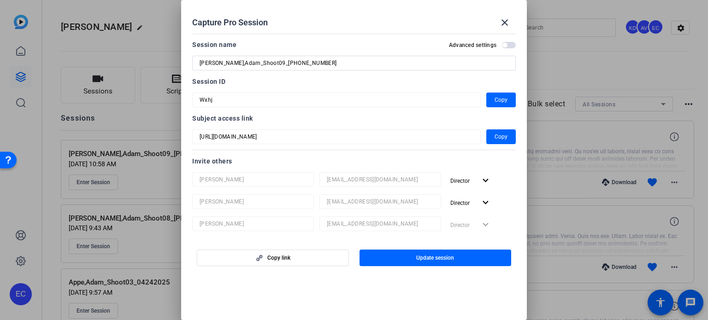
click at [343, 116] on div at bounding box center [336, 112] width 289 height 10
click at [500, 136] on span "Copy" at bounding box center [501, 136] width 13 height 11
click at [505, 20] on mat-icon "close" at bounding box center [504, 22] width 11 height 11
